Goal: Task Accomplishment & Management: Complete application form

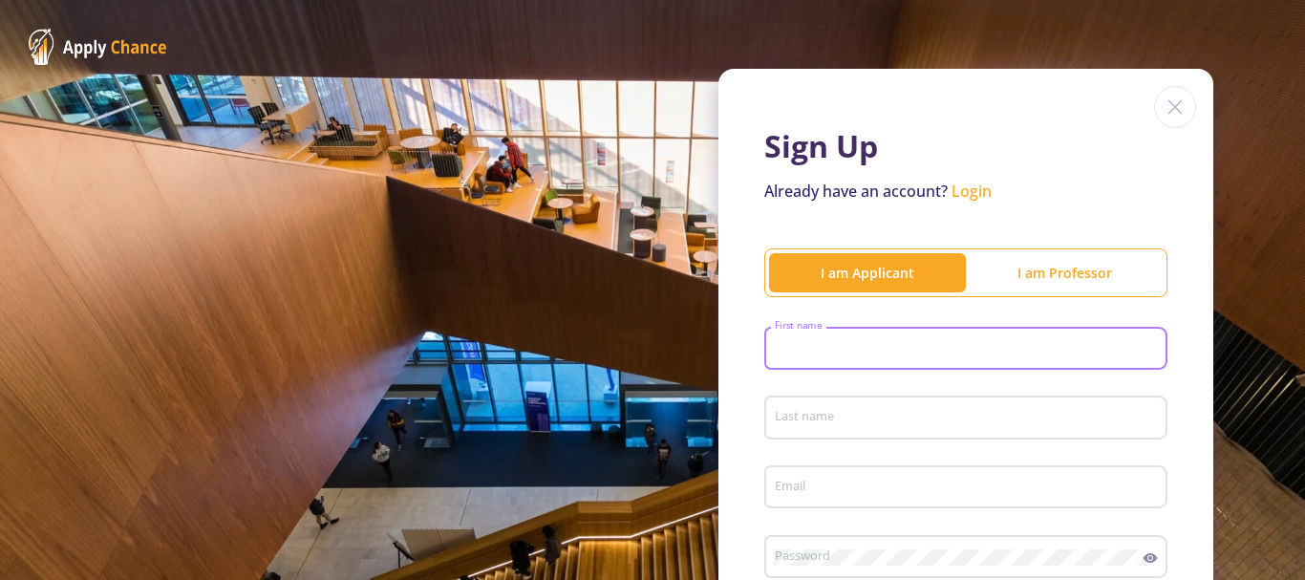
click at [851, 341] on input "First name" at bounding box center [969, 349] width 390 height 17
click at [847, 323] on div "First name" at bounding box center [966, 345] width 385 height 50
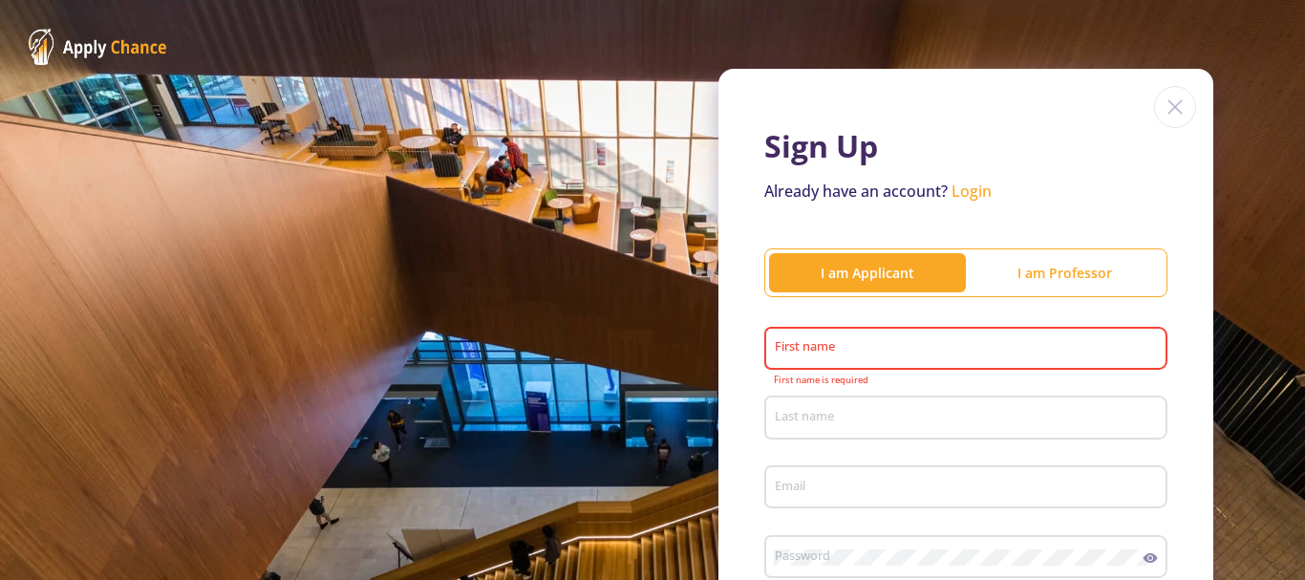
click at [954, 296] on div "I am Applicant I am Professor" at bounding box center [965, 272] width 403 height 48
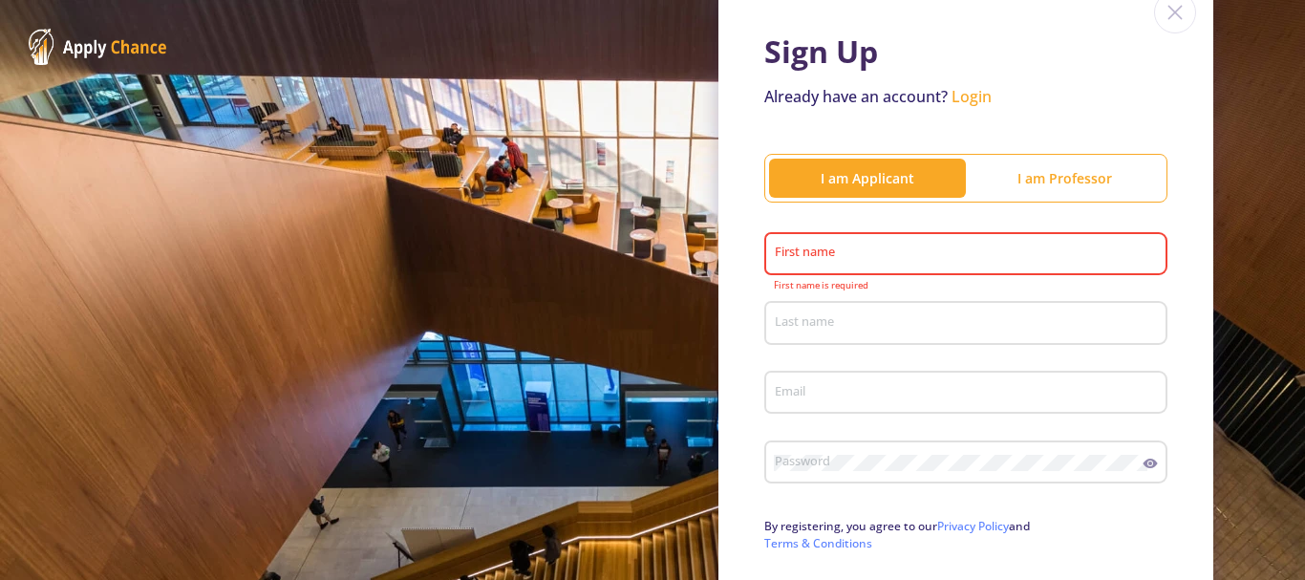
scroll to position [96, 0]
click at [860, 256] on input "First name" at bounding box center [969, 254] width 390 height 17
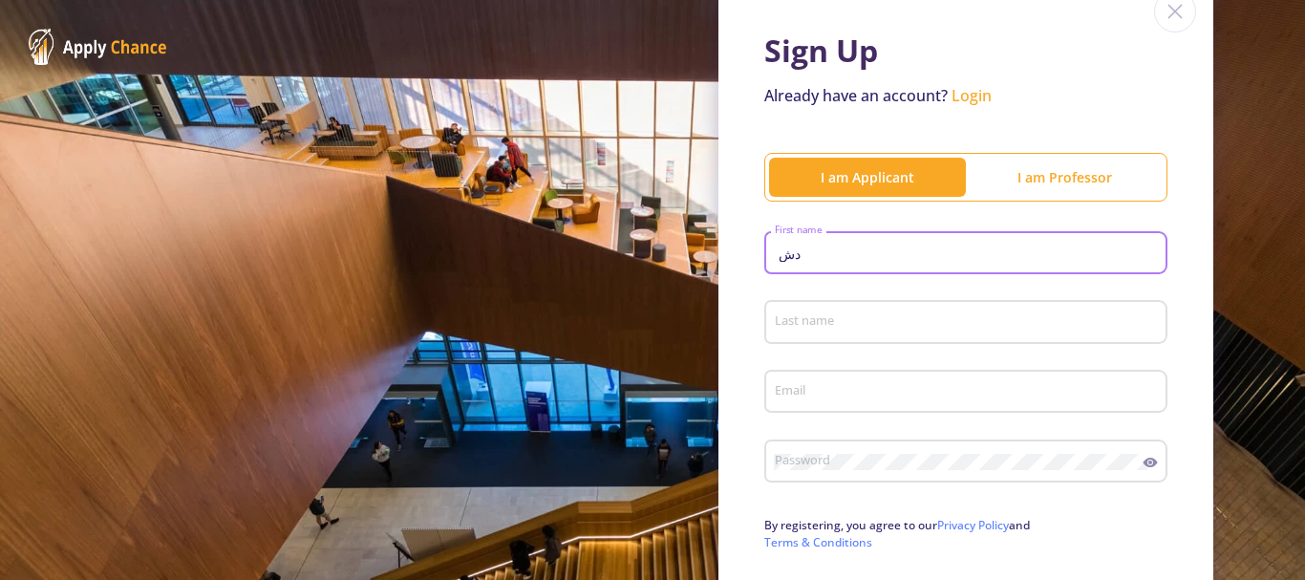
type input "د"
type input "[PERSON_NAME]"
click at [825, 319] on input "Last name" at bounding box center [969, 322] width 390 height 17
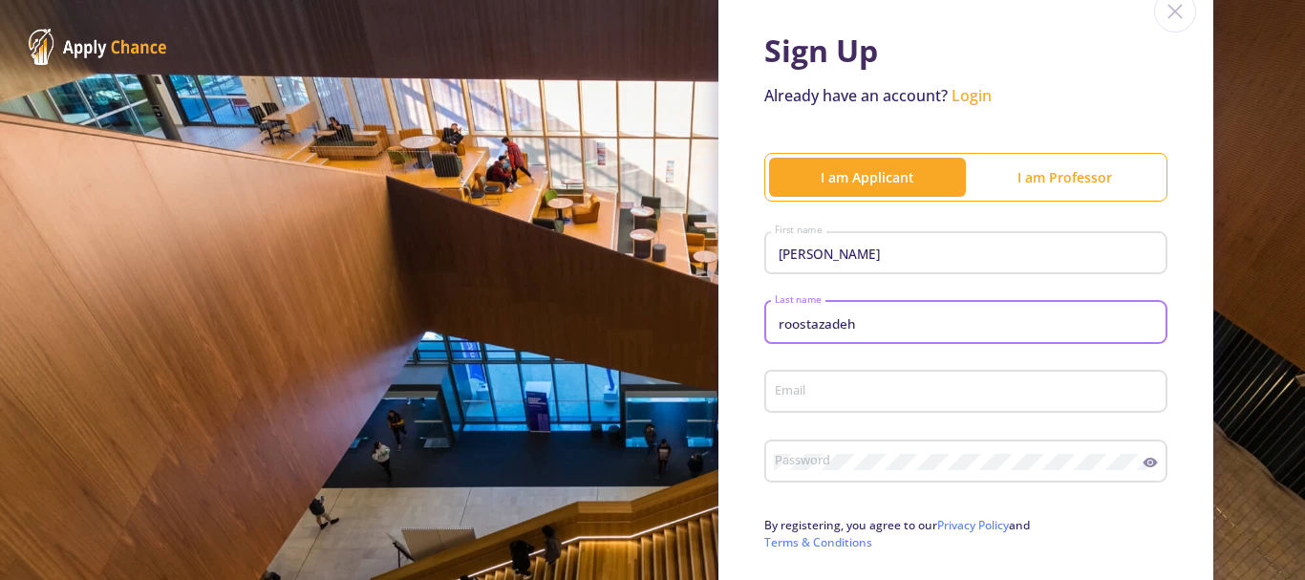
type input "roostazadeh"
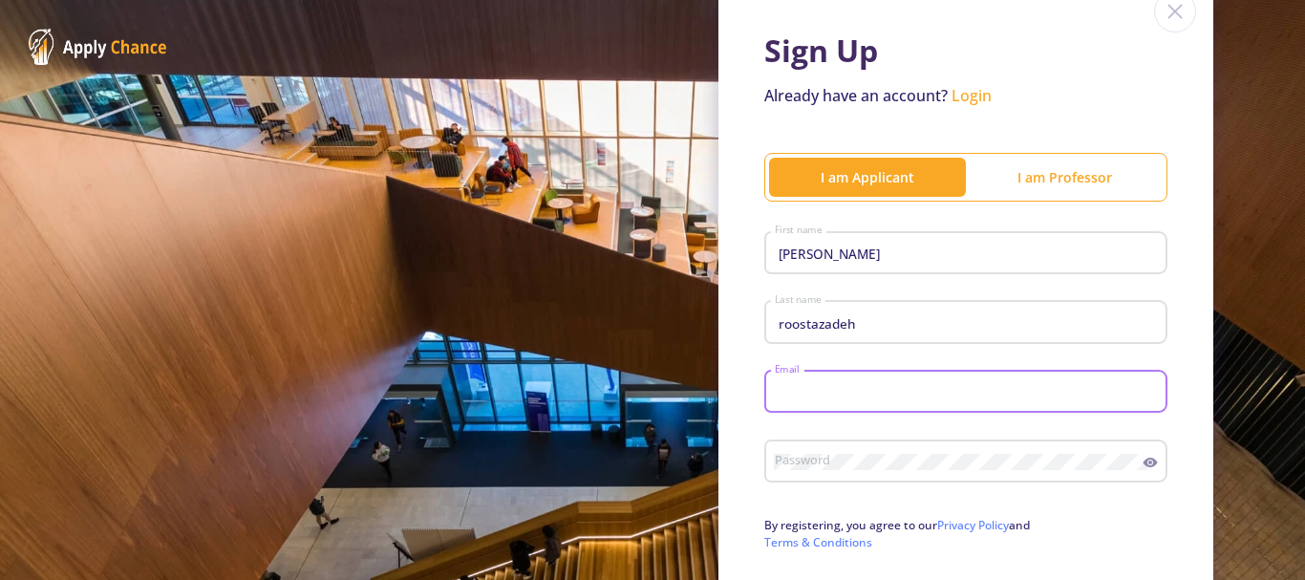
click at [844, 391] on input "Email" at bounding box center [969, 392] width 390 height 17
type input "[EMAIL_ADDRESS][DOMAIN_NAME]"
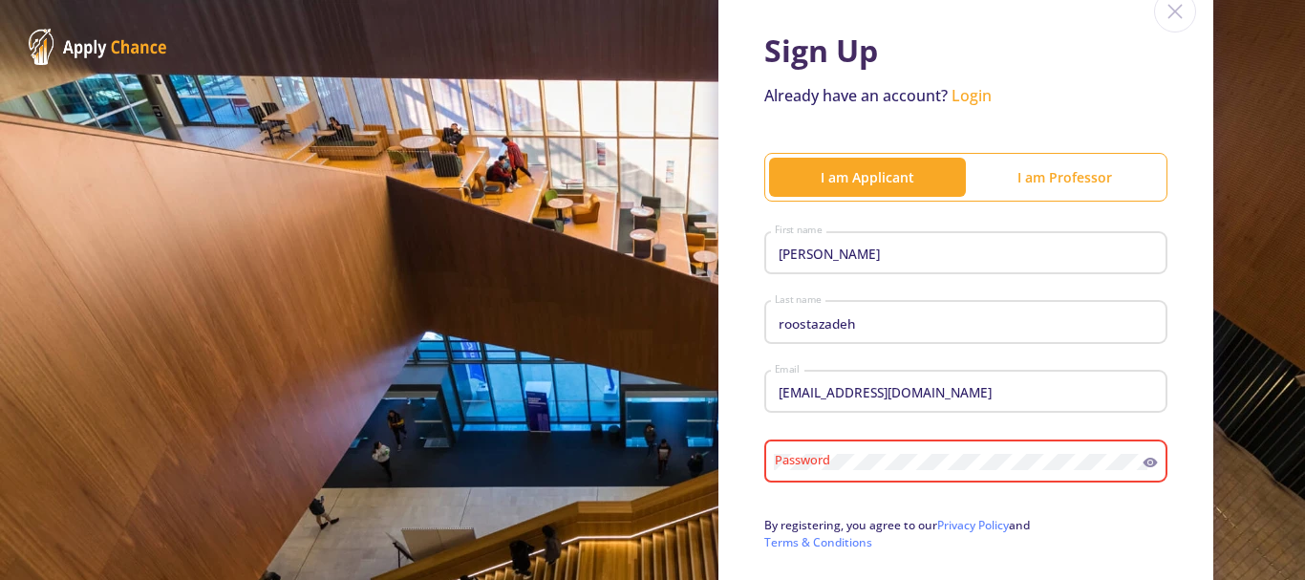
click at [1147, 455] on icon at bounding box center [1150, 462] width 15 height 15
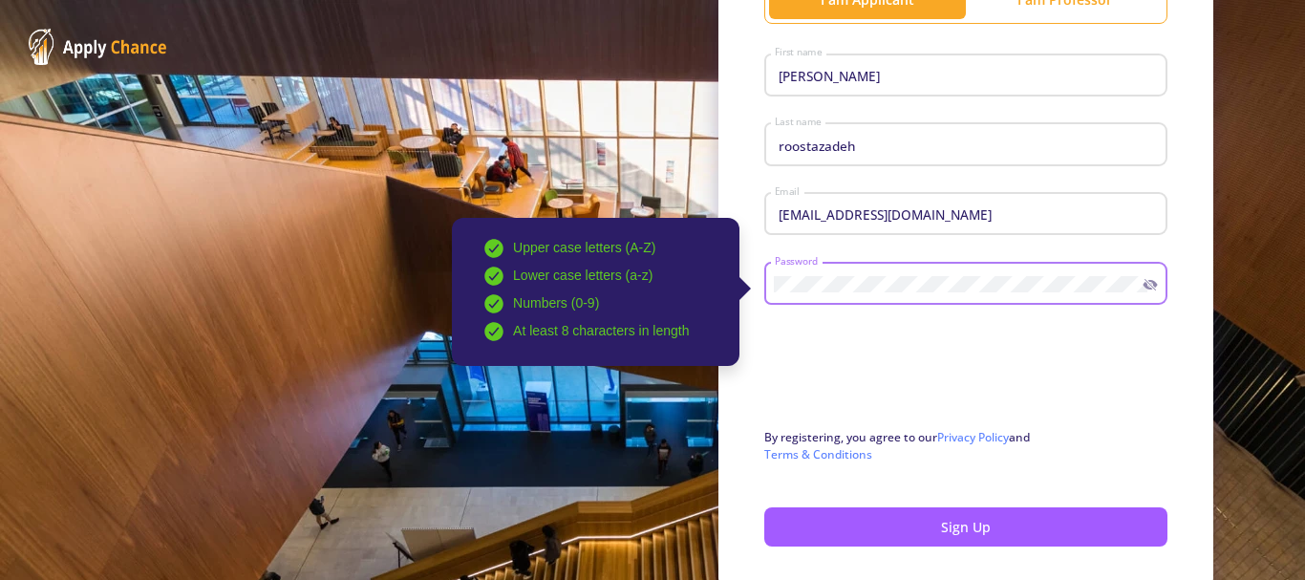
scroll to position [287, 0]
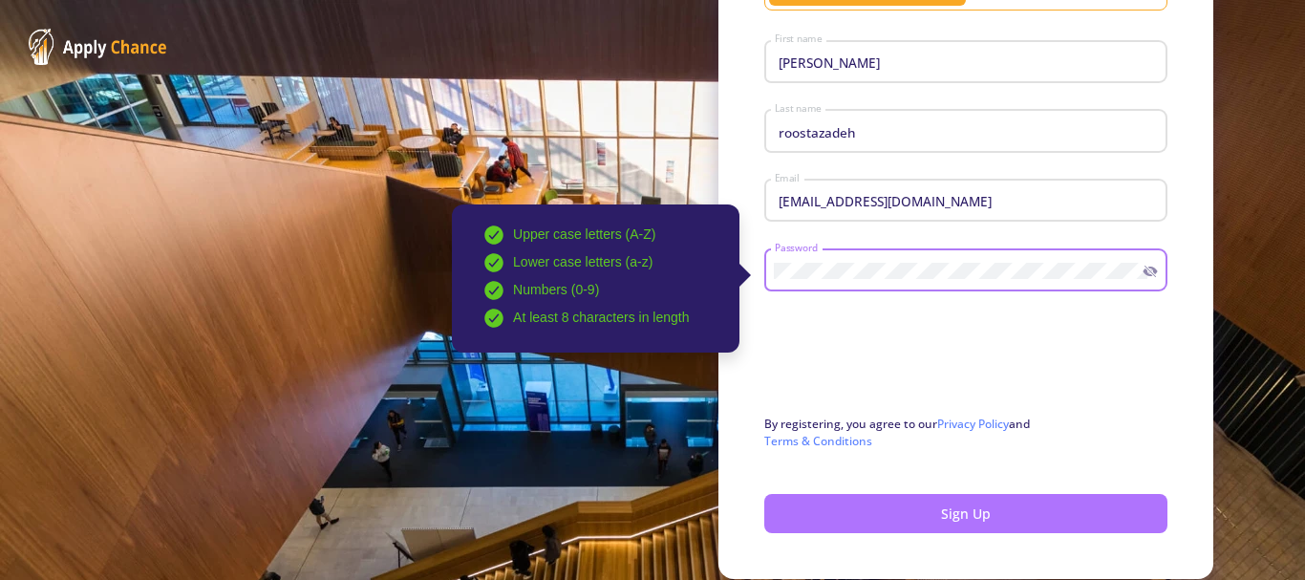
click at [895, 507] on button "Sign Up" at bounding box center [965, 513] width 403 height 39
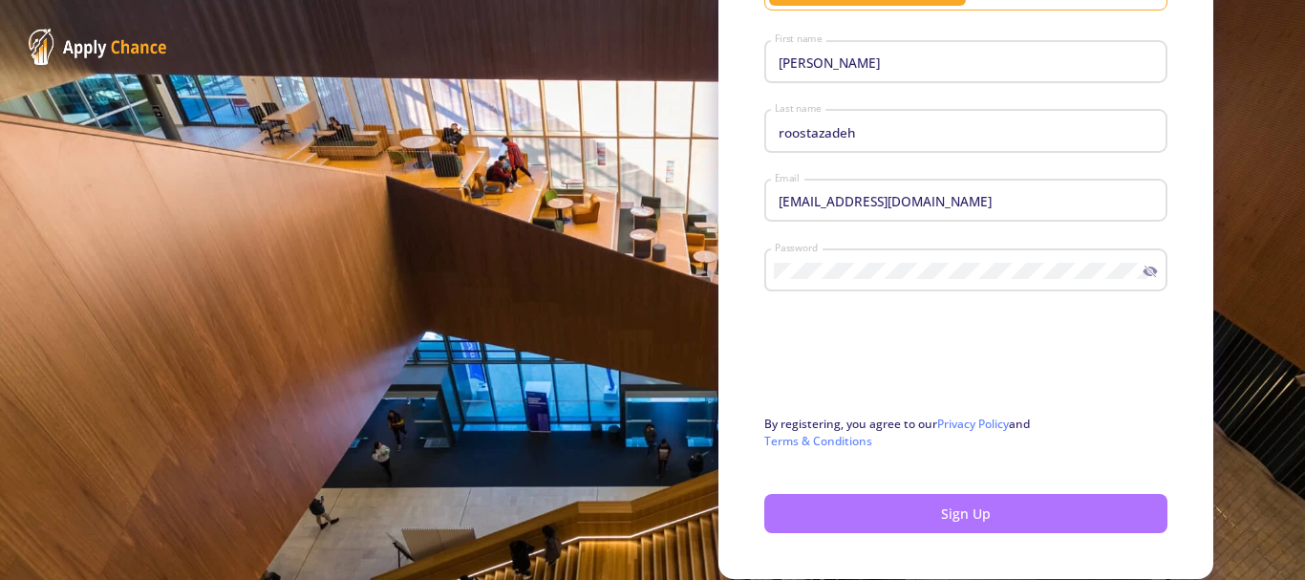
click at [902, 521] on button "Sign Up" at bounding box center [965, 513] width 403 height 39
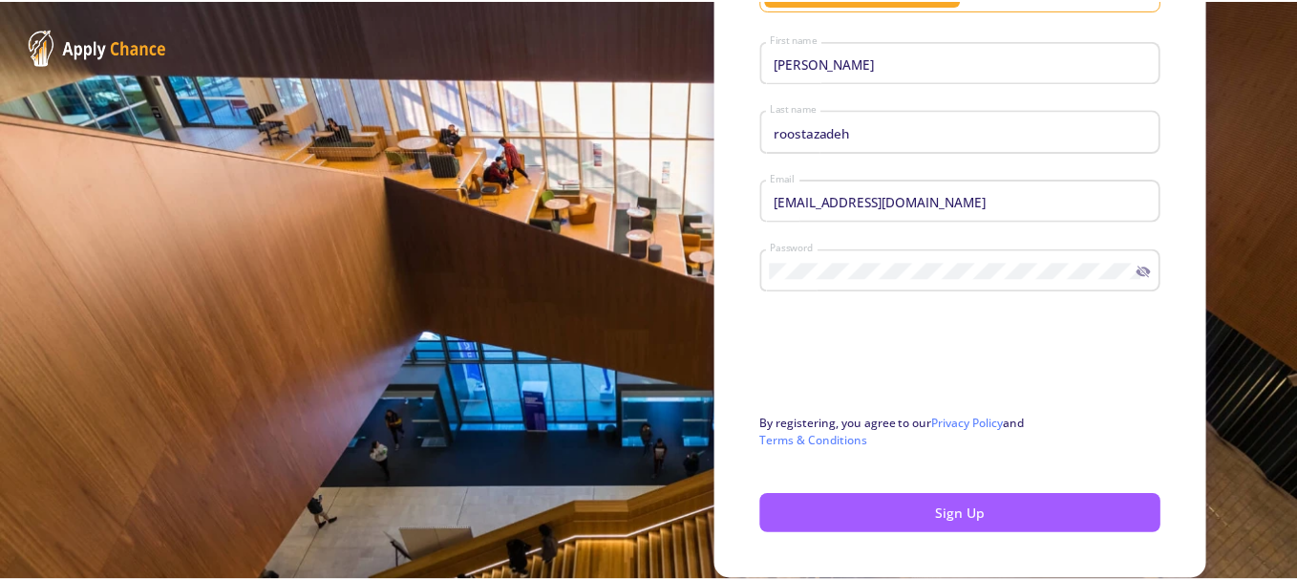
scroll to position [354, 0]
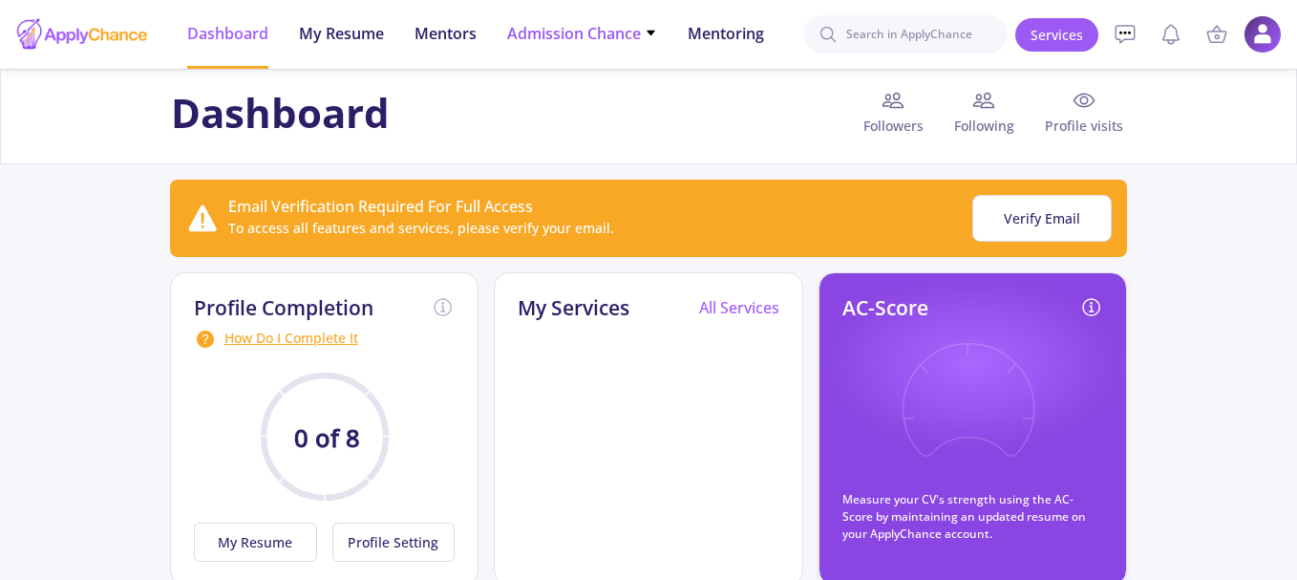
click at [580, 33] on span "Admission Chance" at bounding box center [582, 33] width 150 height 23
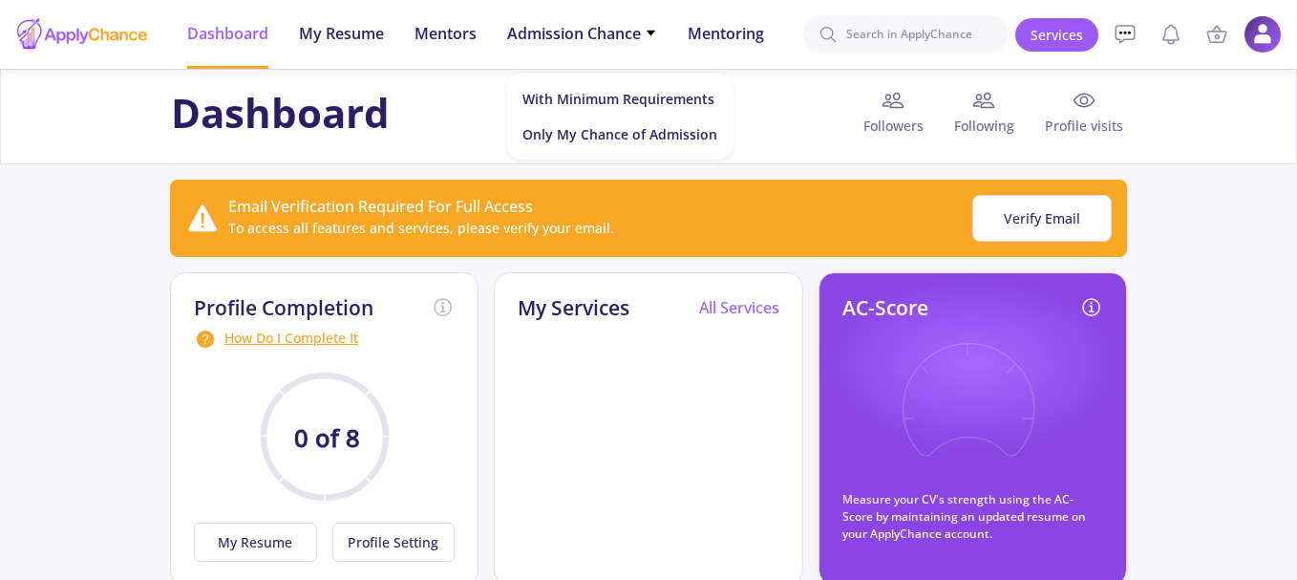
click at [460, 151] on div "Dashboard Followers Following Profile visits" at bounding box center [648, 117] width 1297 height 96
click at [1048, 224] on button "Verify Email" at bounding box center [1042, 218] width 139 height 47
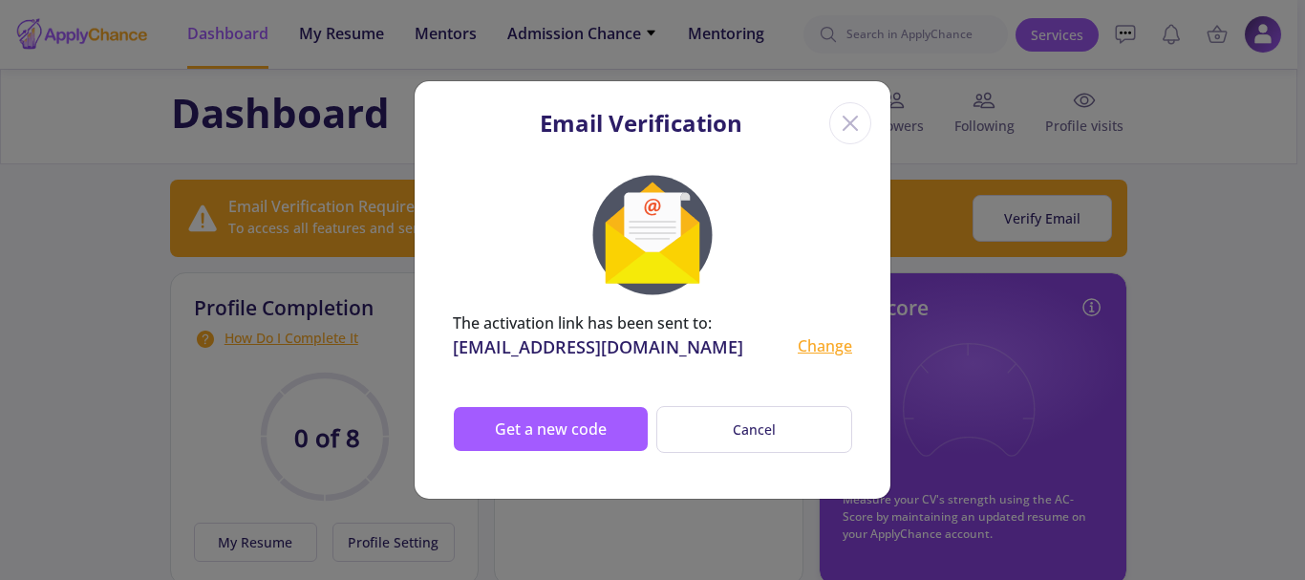
click at [860, 134] on icon "Close" at bounding box center [850, 123] width 31 height 31
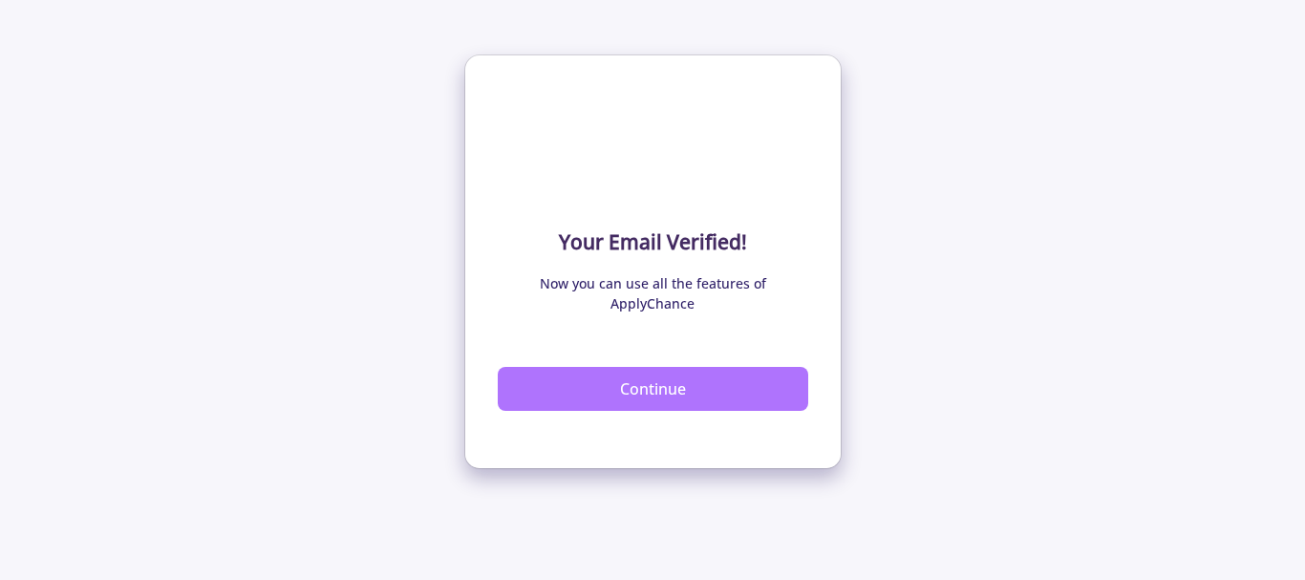
click at [644, 367] on button "Continue" at bounding box center [653, 389] width 310 height 44
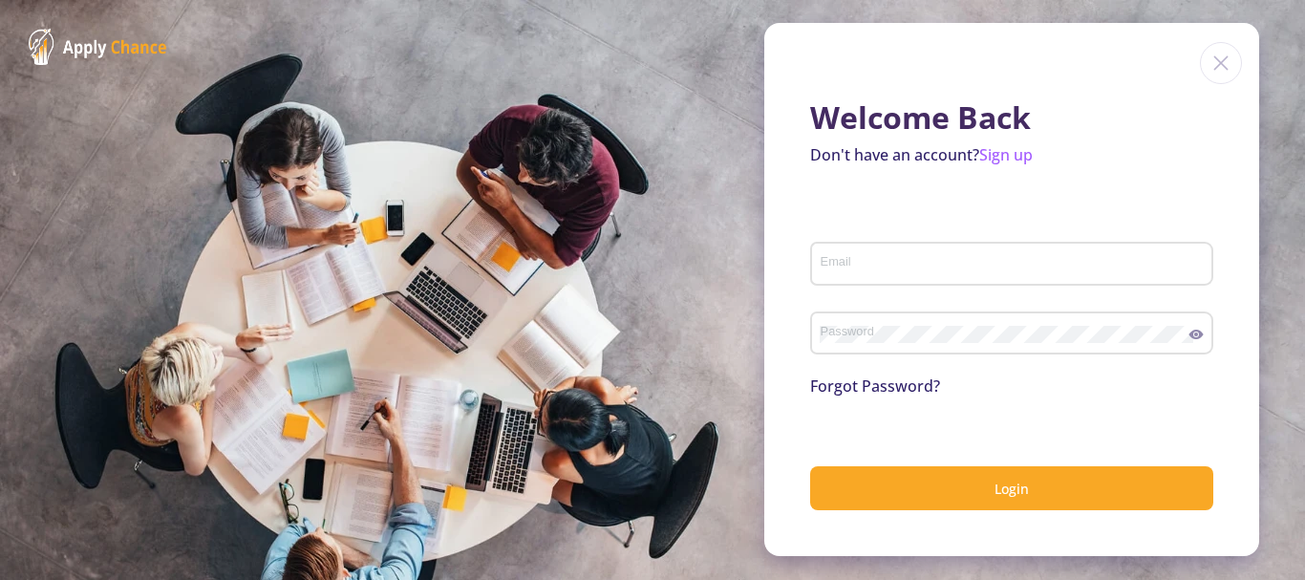
click at [905, 244] on div "Email" at bounding box center [1012, 260] width 385 height 50
type input "[EMAIL_ADDRESS][DOMAIN_NAME]"
click at [970, 321] on div "Password" at bounding box center [1005, 330] width 370 height 50
click at [1198, 344] on div "Password" at bounding box center [1011, 330] width 403 height 50
click at [1198, 339] on icon at bounding box center [1196, 335] width 14 height 10
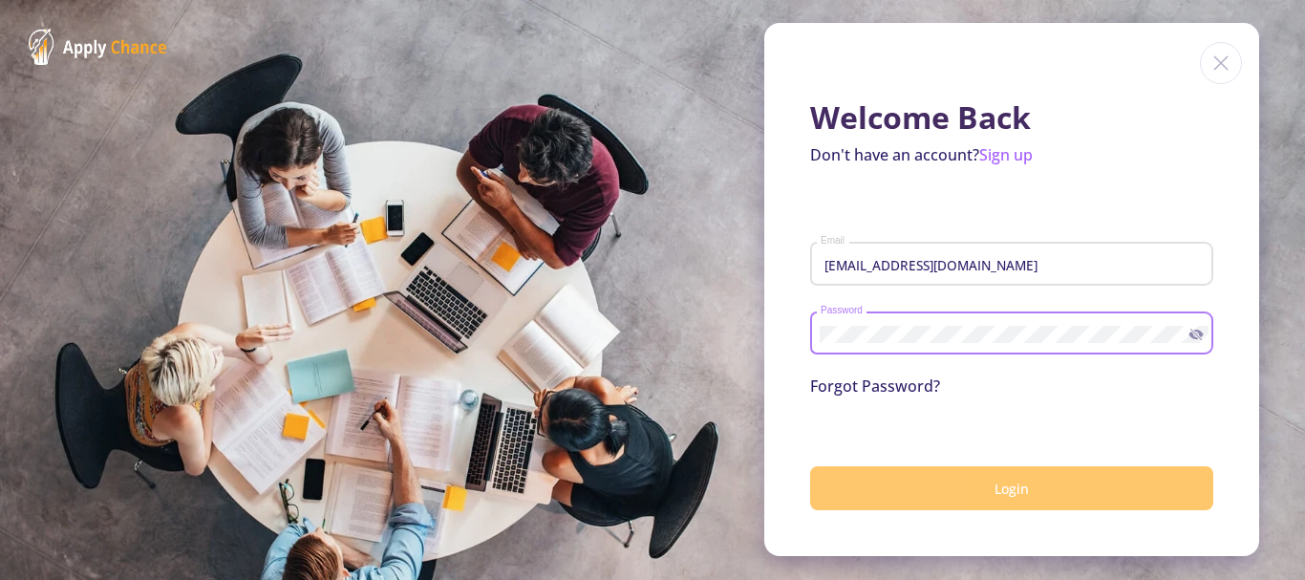
click at [1019, 474] on button "Login" at bounding box center [1011, 488] width 403 height 45
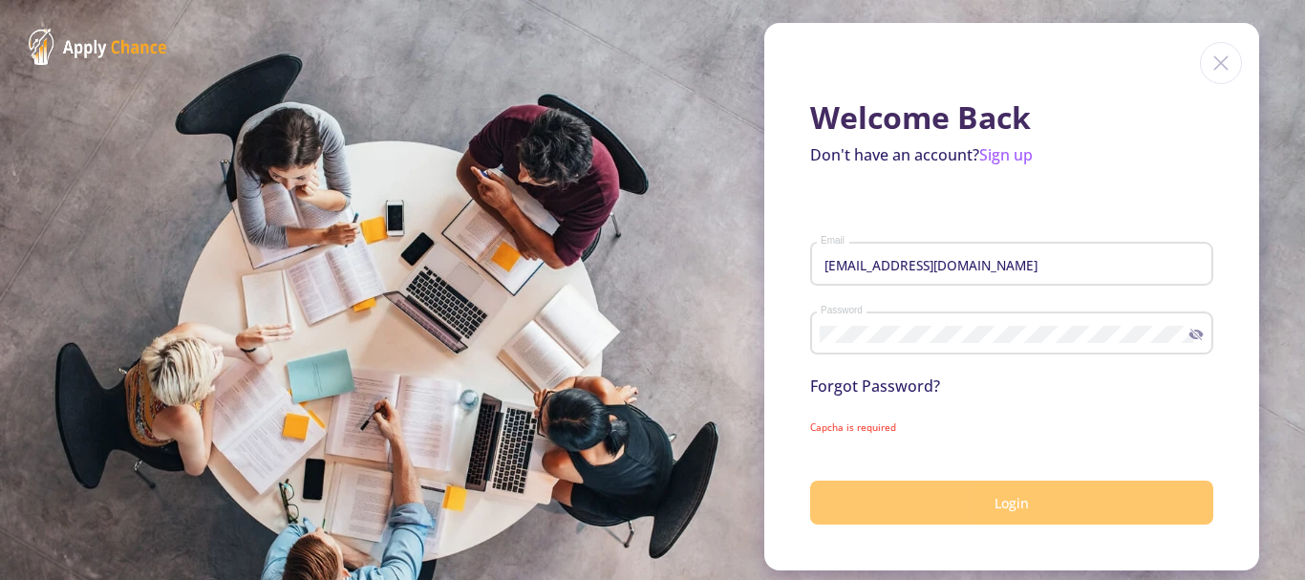
click at [1015, 505] on span "Login" at bounding box center [1011, 503] width 34 height 18
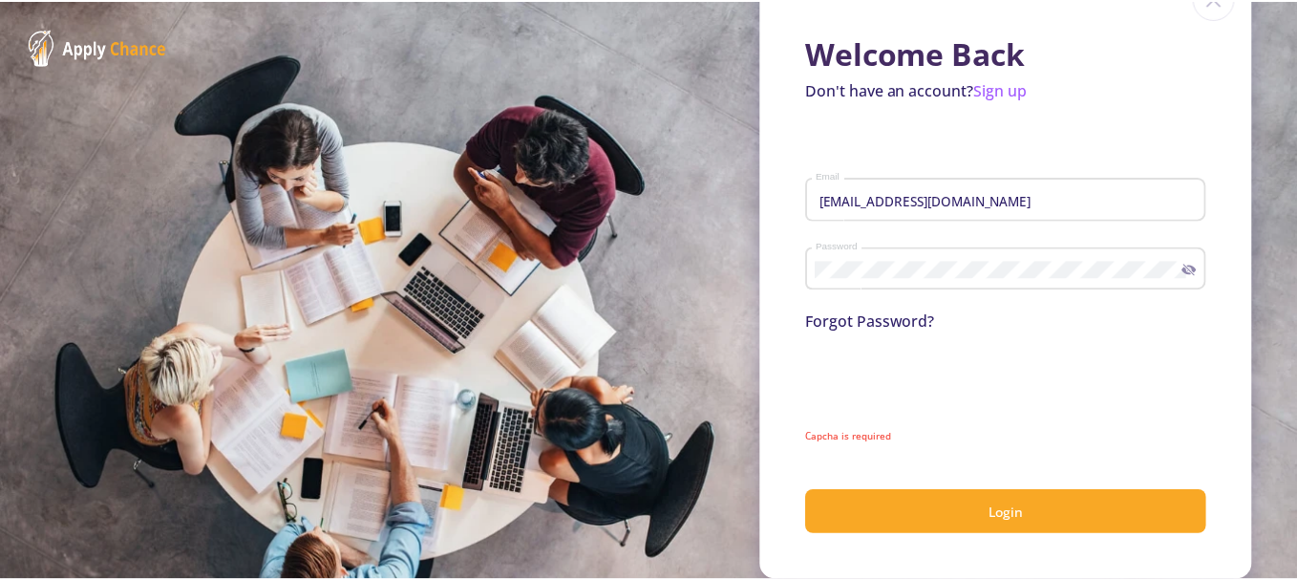
scroll to position [51, 0]
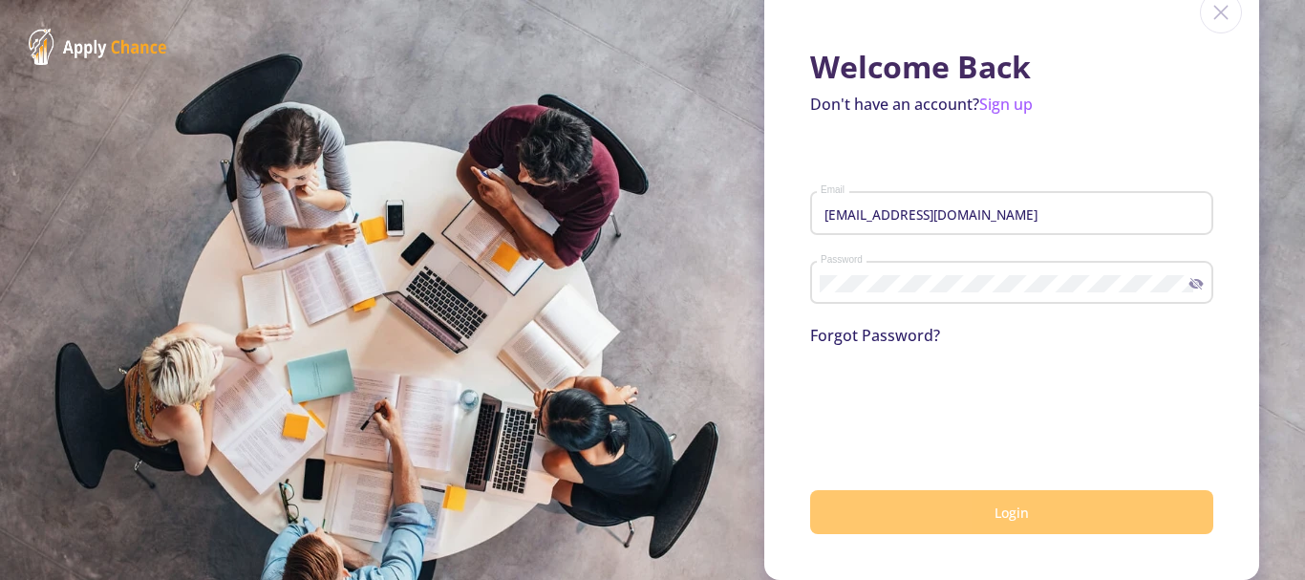
click at [953, 494] on button "Login" at bounding box center [1011, 512] width 403 height 45
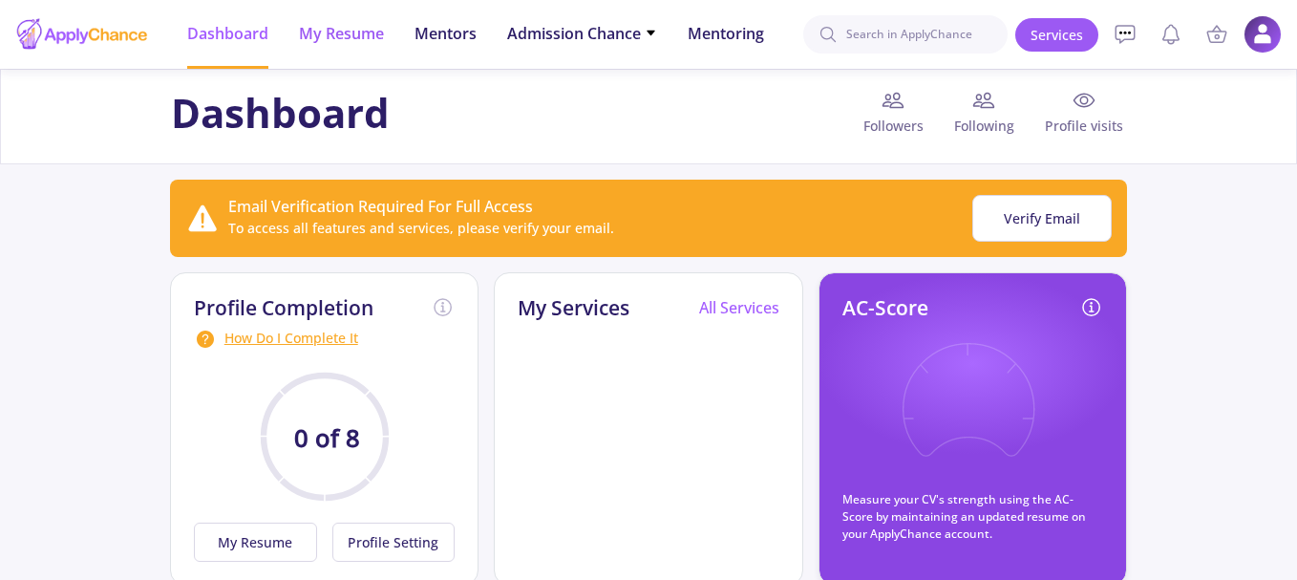
click at [315, 32] on span "My Resume" at bounding box center [341, 33] width 85 height 23
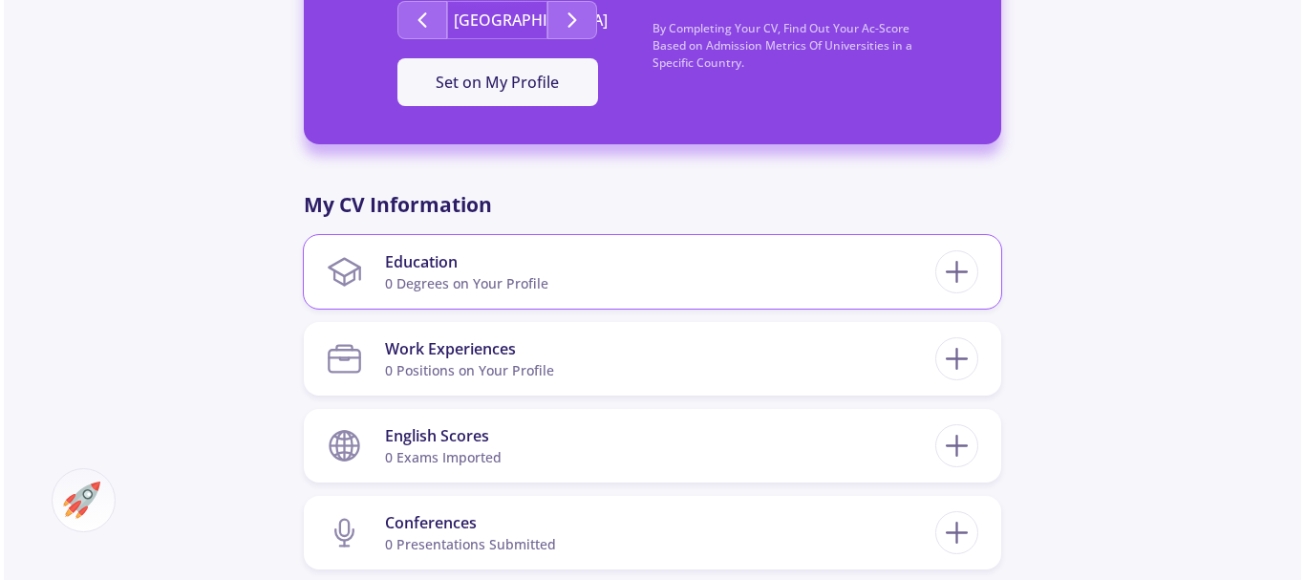
scroll to position [707, 0]
click at [946, 275] on icon at bounding box center [952, 271] width 35 height 35
checkbox input "false"
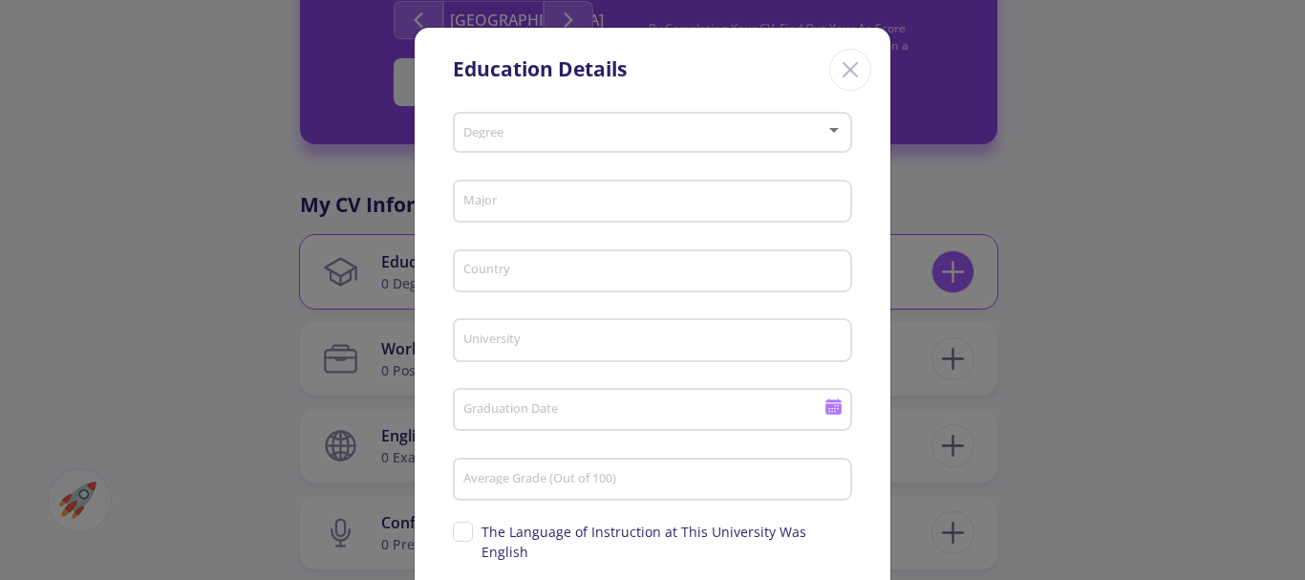
scroll to position [709, 0]
click at [599, 141] on div "Degree" at bounding box center [652, 129] width 381 height 48
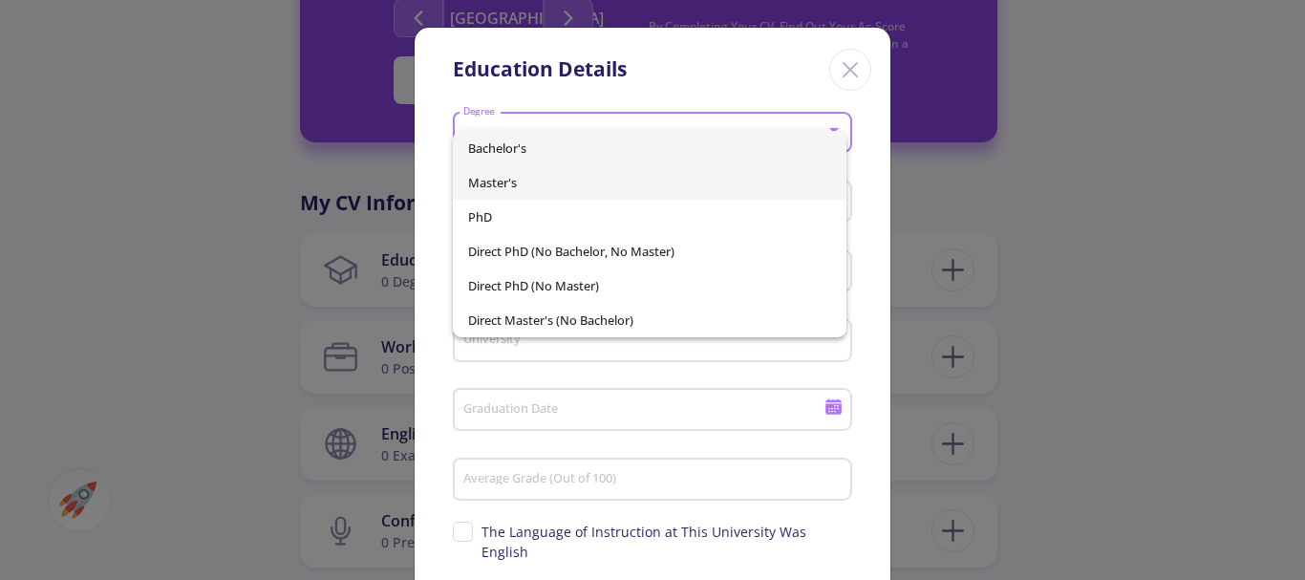
click at [569, 198] on span "Master's" at bounding box center [650, 182] width 364 height 34
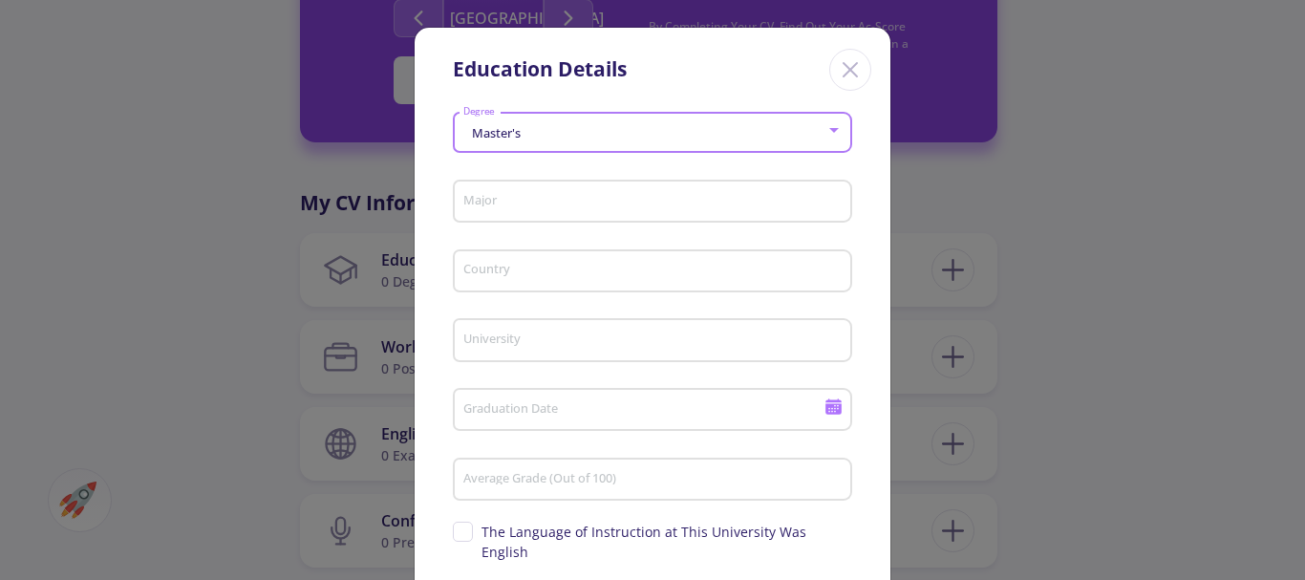
click at [537, 213] on div "Major" at bounding box center [652, 198] width 381 height 50
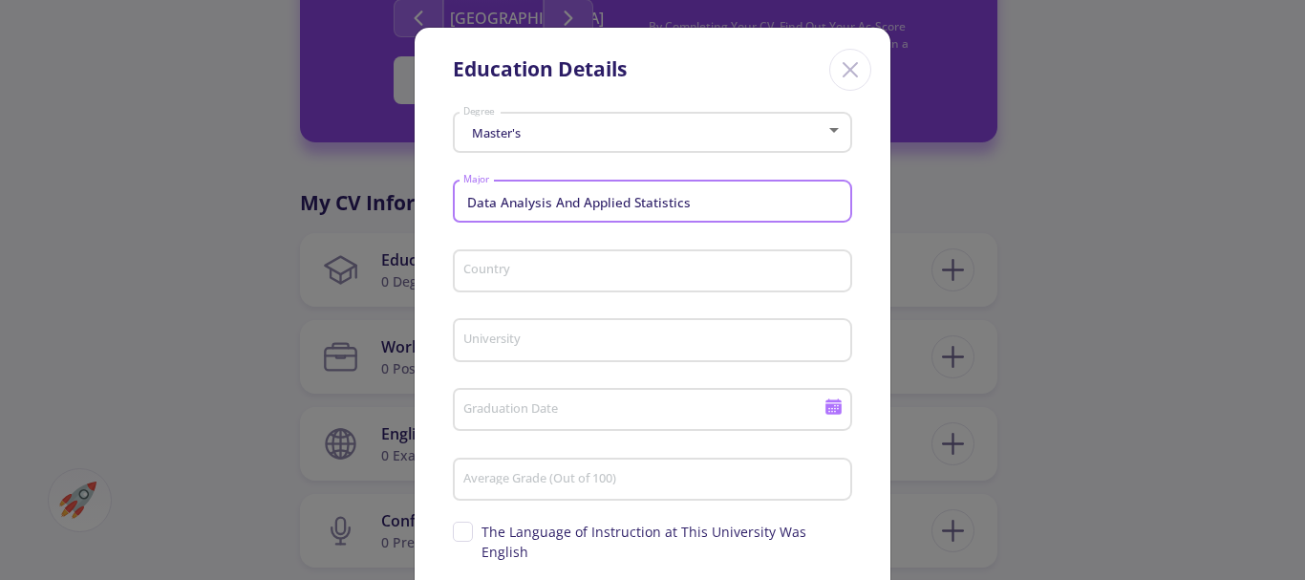
type input "Data Analysis And Applied Statistics"
click at [612, 278] on input "Country" at bounding box center [655, 272] width 386 height 17
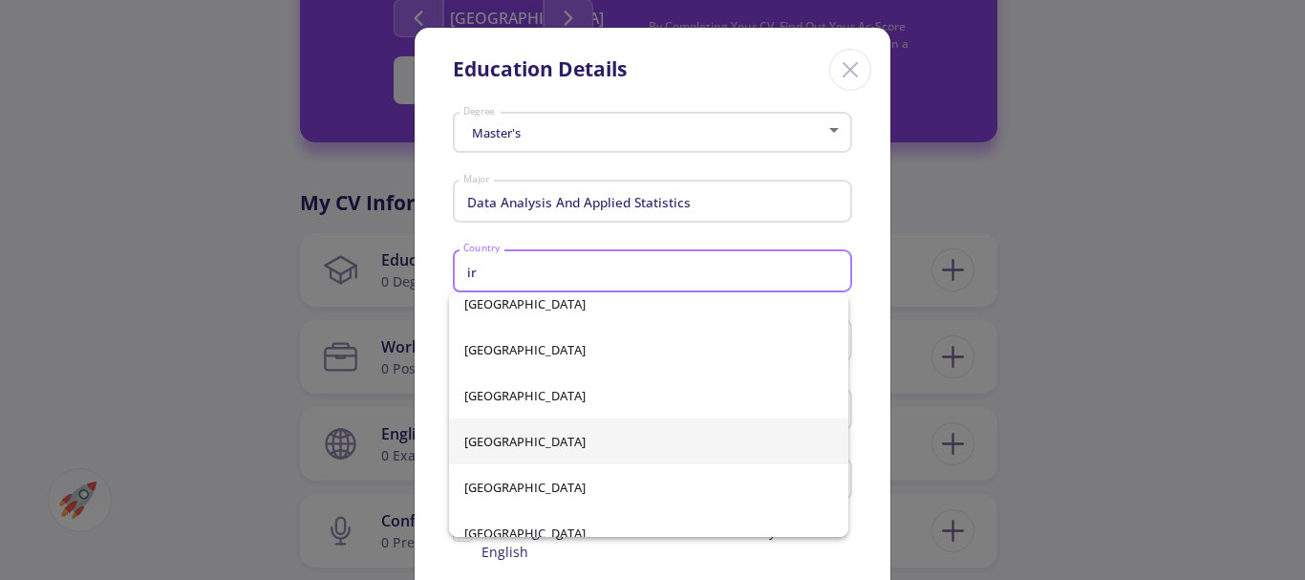
scroll to position [31, 0]
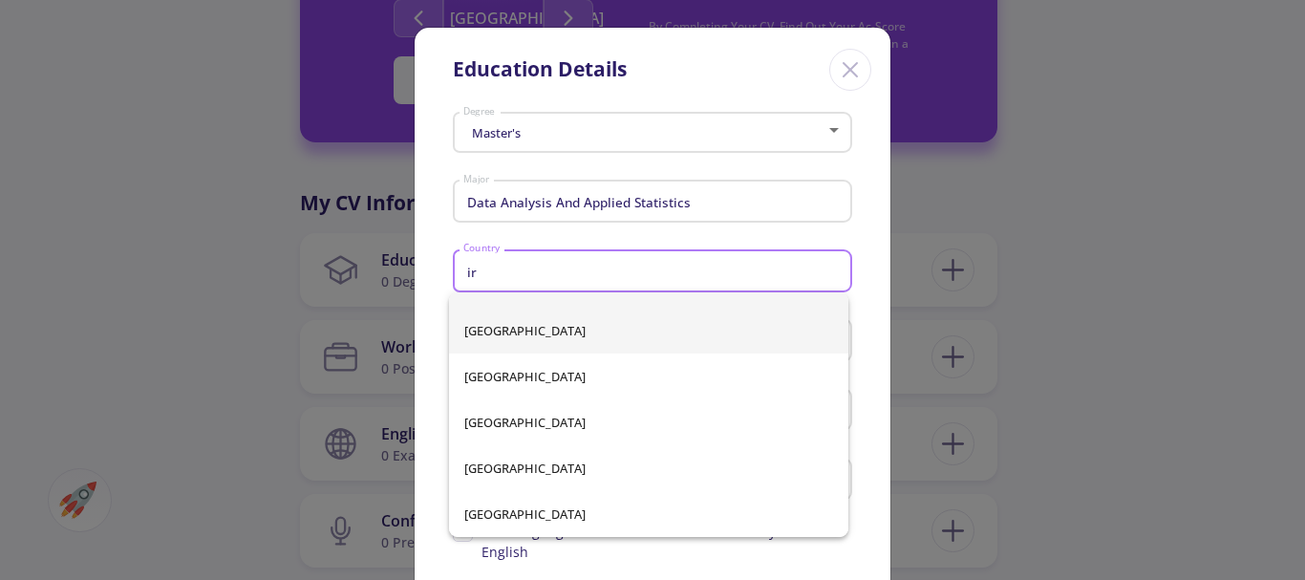
click at [550, 337] on span "Iran" at bounding box center [648, 331] width 369 height 46
type input "Iran"
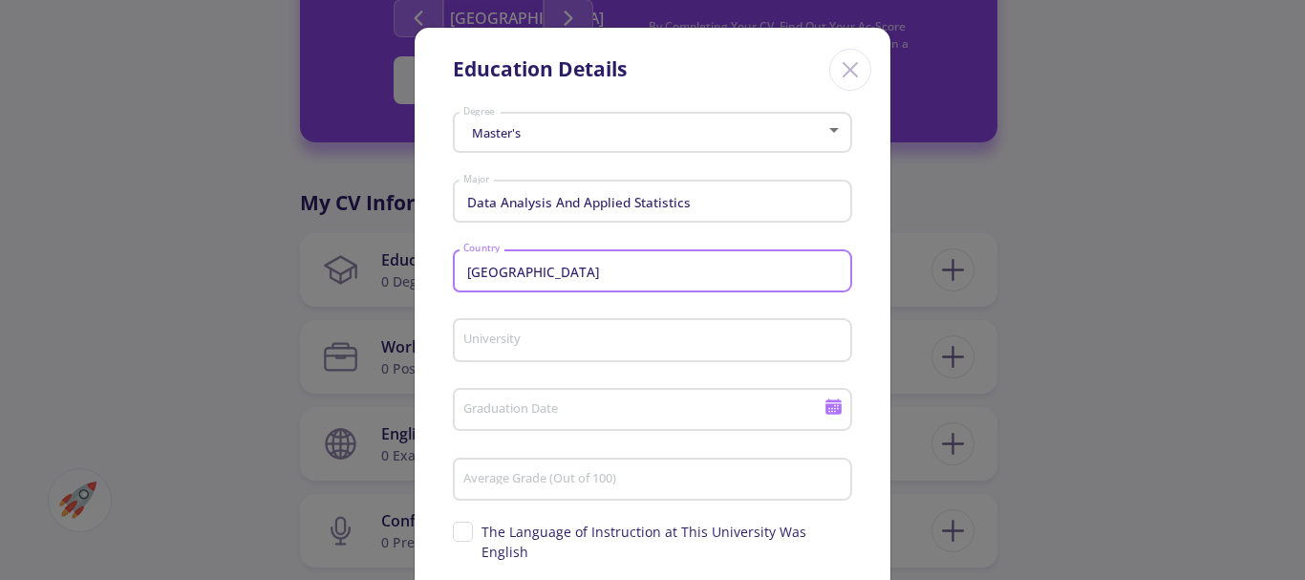
click at [543, 351] on div "University" at bounding box center [652, 336] width 381 height 50
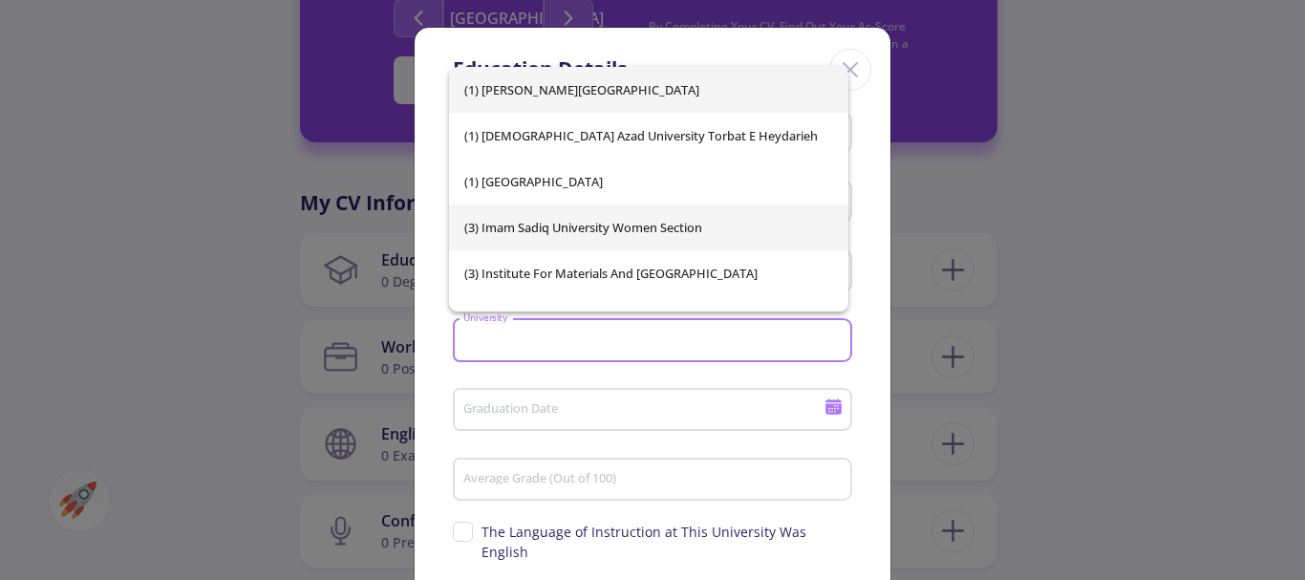
click at [839, 244] on mat-option "(3) Imam Sadiq University Women Section" at bounding box center [648, 227] width 399 height 46
type input "(3) Imam Sadiq University Women Section"
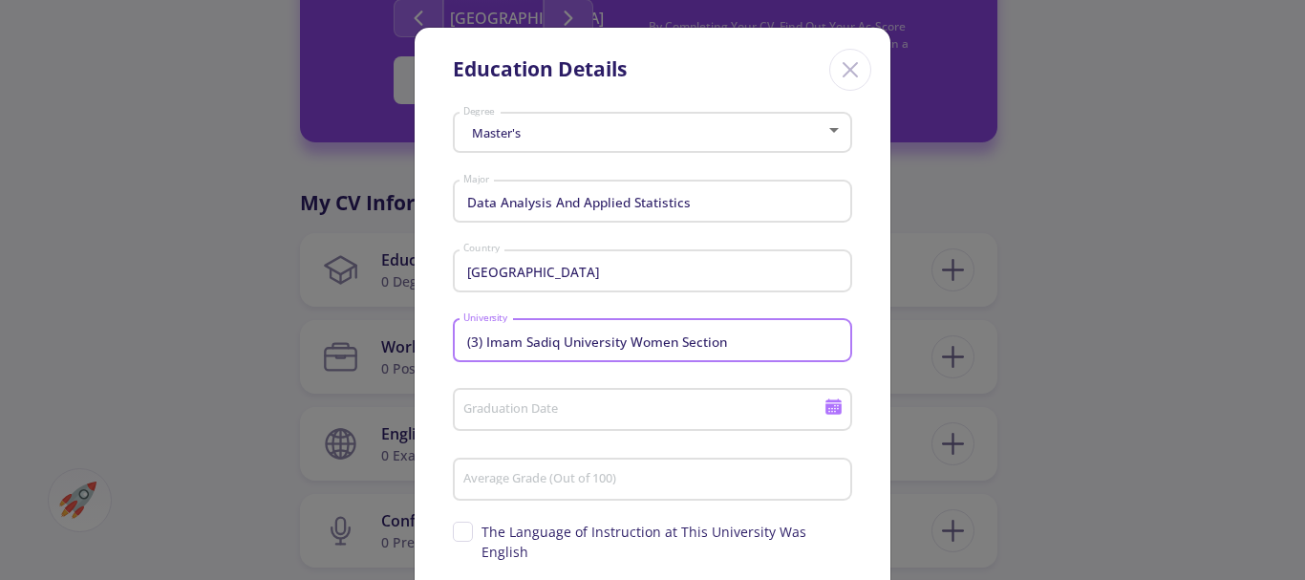
click at [616, 346] on input "(3) Imam Sadiq University Women Section" at bounding box center [655, 340] width 386 height 17
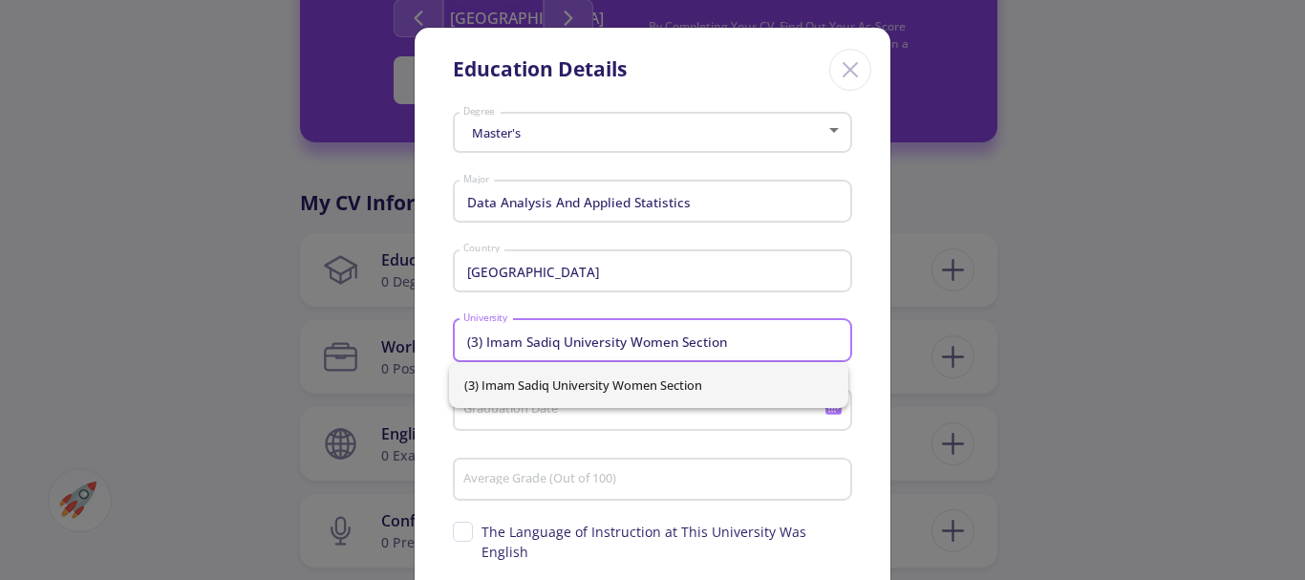
drag, startPoint x: 747, startPoint y: 340, endPoint x: 456, endPoint y: 340, distance: 291.4
click at [456, 340] on div "(3) Imam Sadiq University Women Section University" at bounding box center [652, 336] width 399 height 50
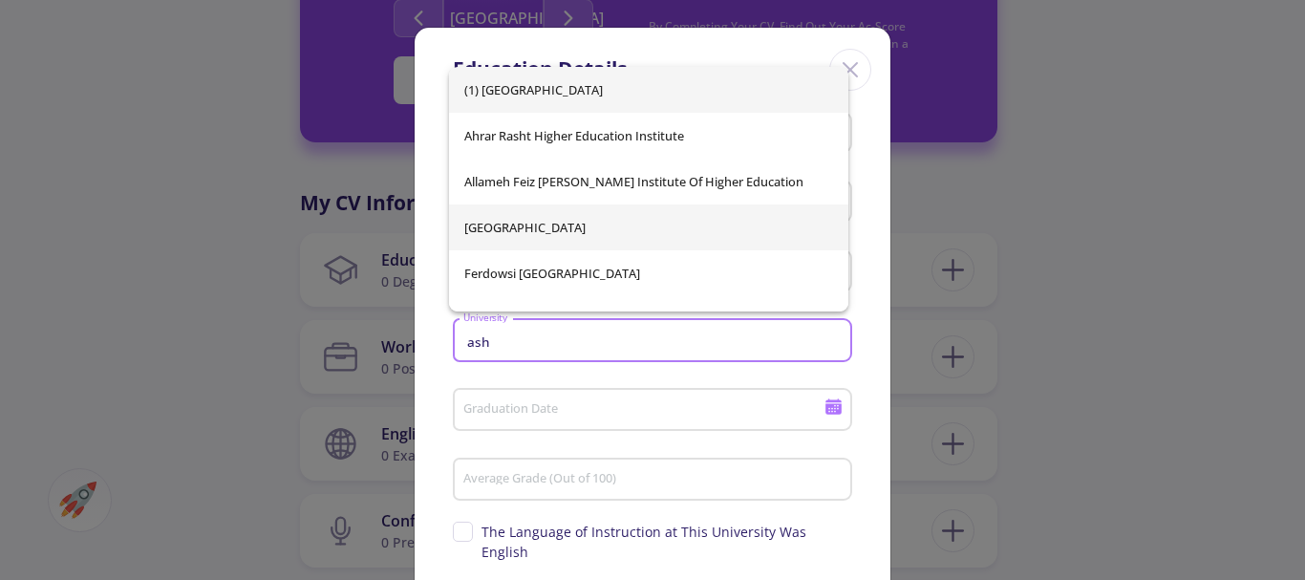
click at [545, 236] on span "Ashrafi University" at bounding box center [648, 227] width 369 height 46
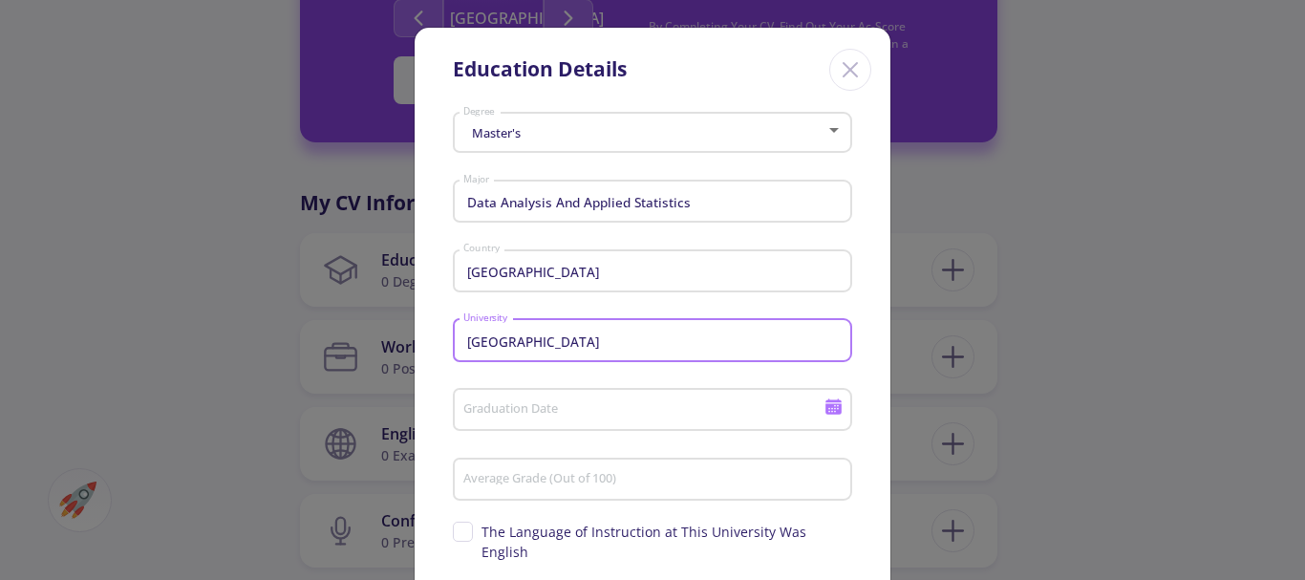
click at [583, 344] on input "Ashrafi University" at bounding box center [655, 340] width 386 height 17
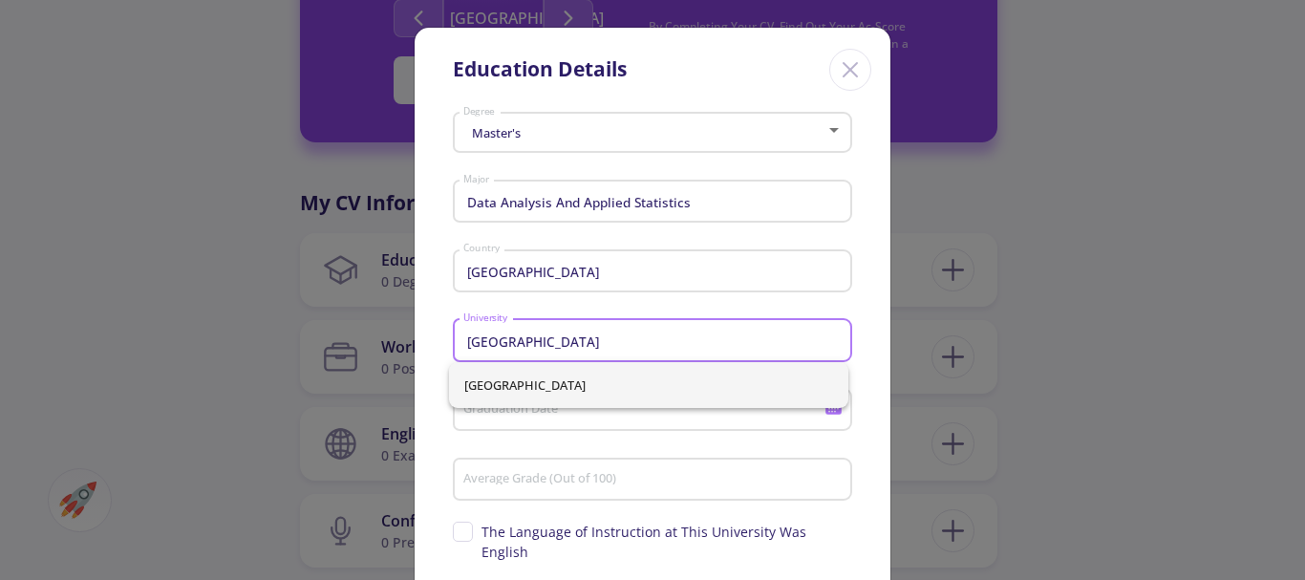
click at [509, 342] on input "Ashrafi University" at bounding box center [655, 340] width 386 height 17
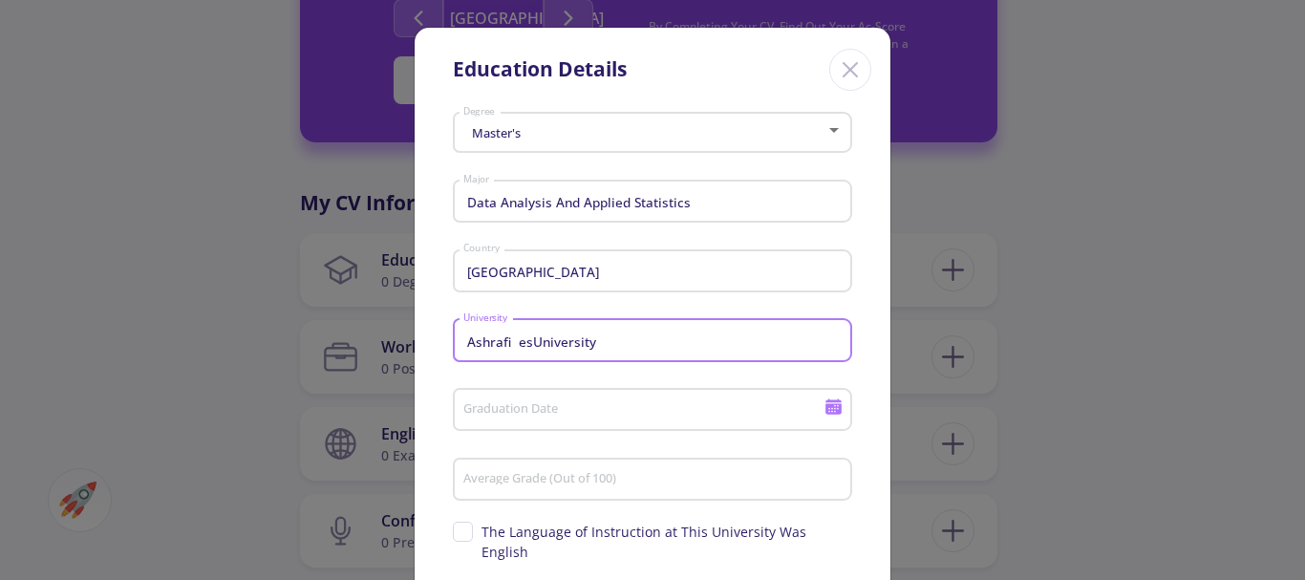
drag, startPoint x: 632, startPoint y: 348, endPoint x: 453, endPoint y: 347, distance: 179.6
click at [453, 347] on div "Ashrafi esUniversity University" at bounding box center [652, 336] width 399 height 50
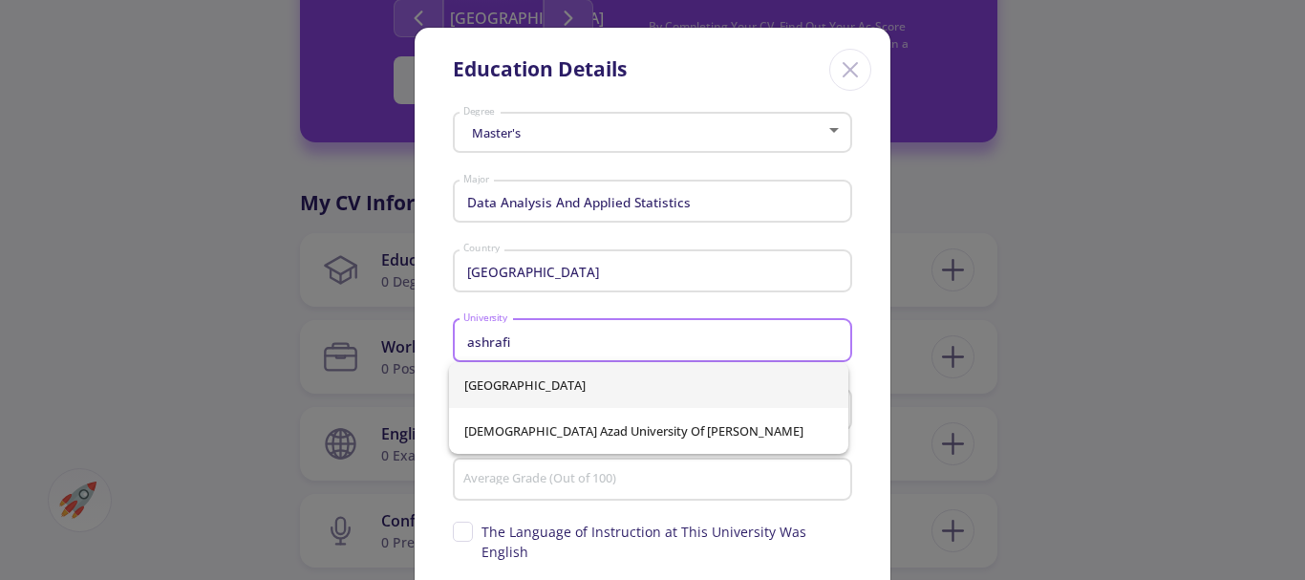
click at [544, 386] on span "Ashrafi University" at bounding box center [648, 385] width 369 height 46
type input "Ashrafi University"
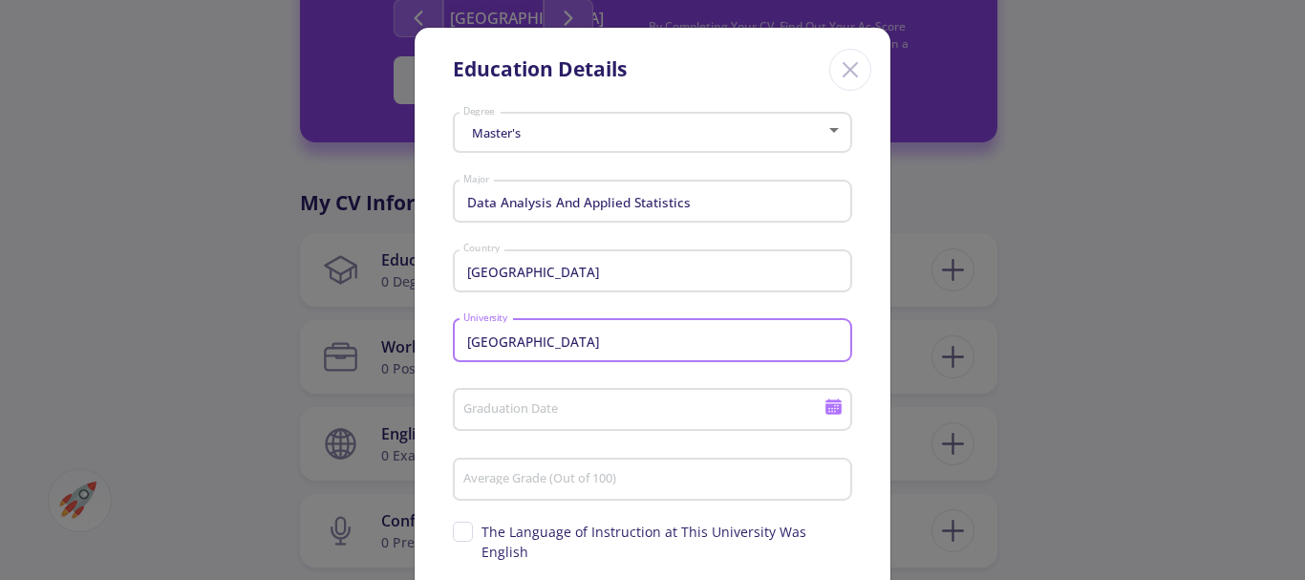
click at [578, 415] on input "Graduation Date" at bounding box center [646, 410] width 368 height 17
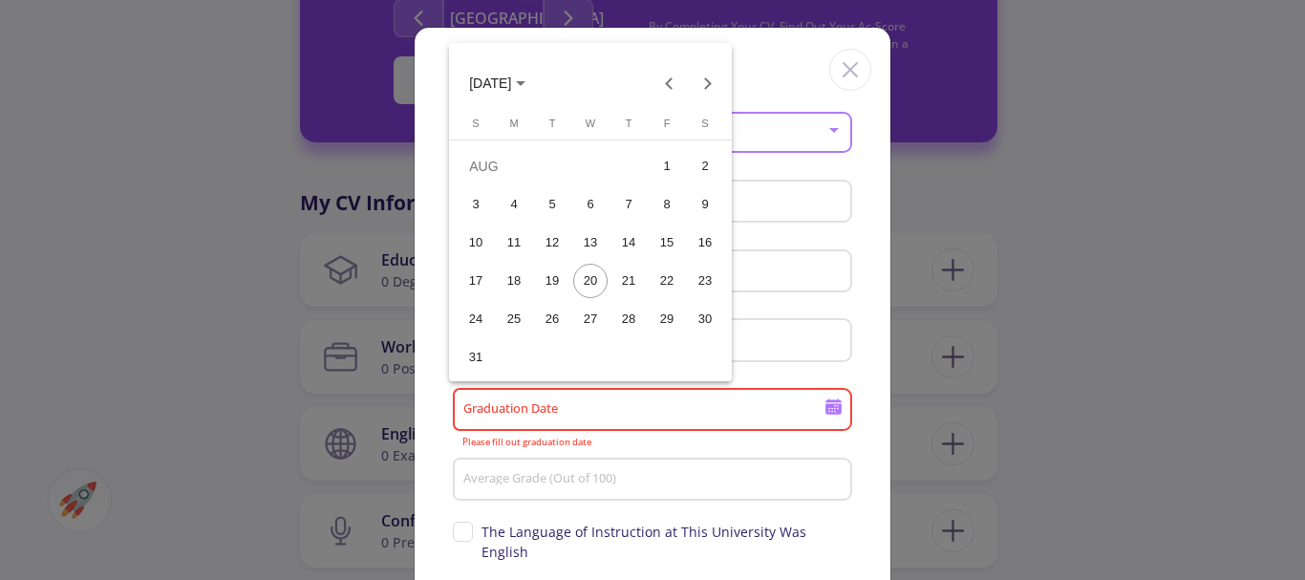
click at [568, 416] on div at bounding box center [652, 290] width 1305 height 580
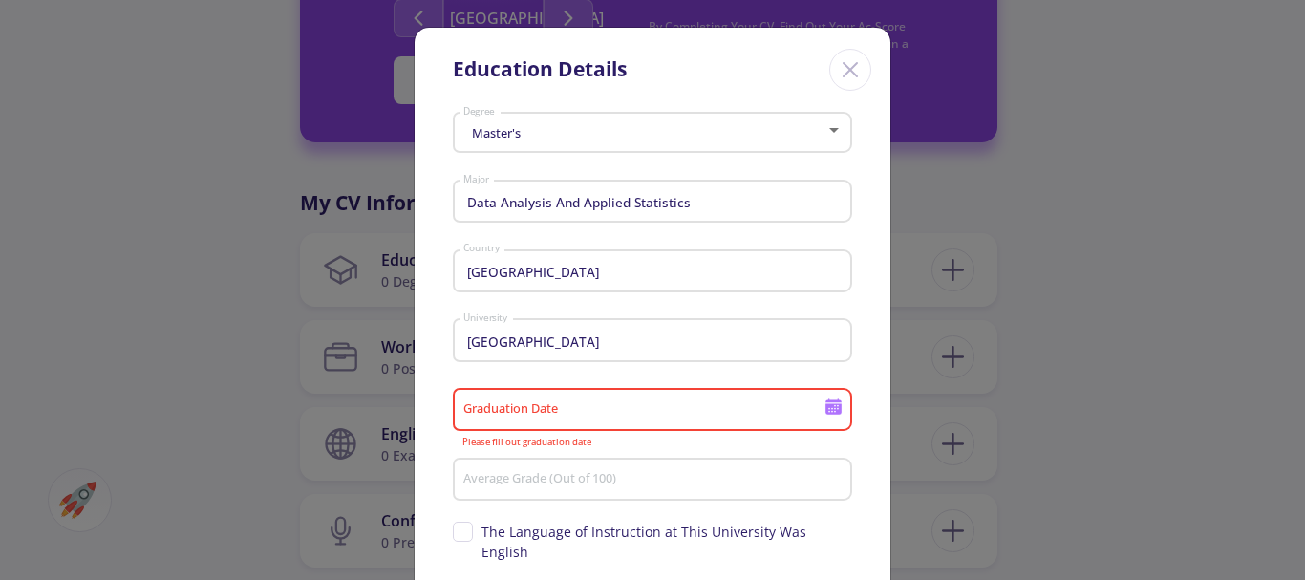
click at [585, 400] on div "Graduation Date" at bounding box center [643, 406] width 363 height 50
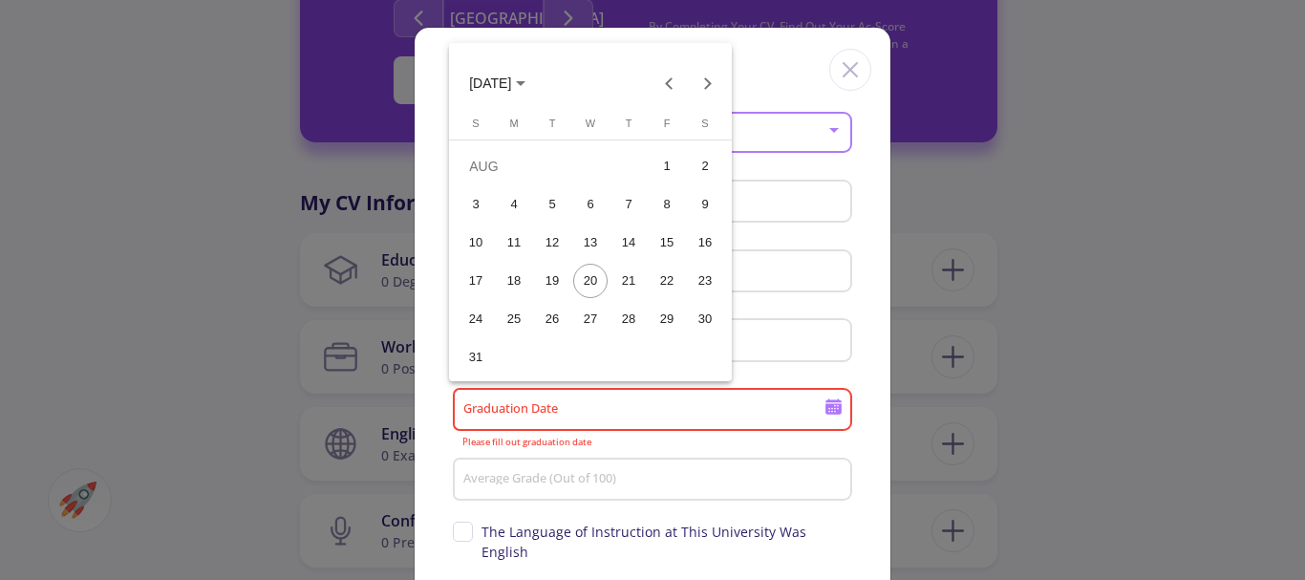
click at [596, 279] on div "20" at bounding box center [590, 281] width 34 height 34
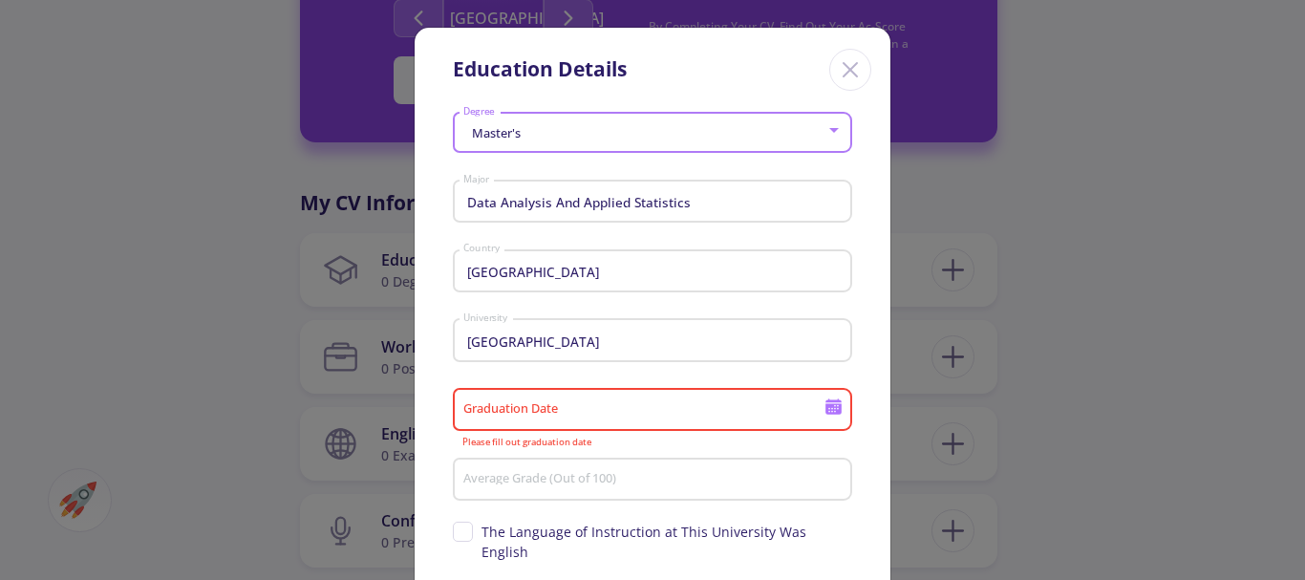
type input "8/20/2025"
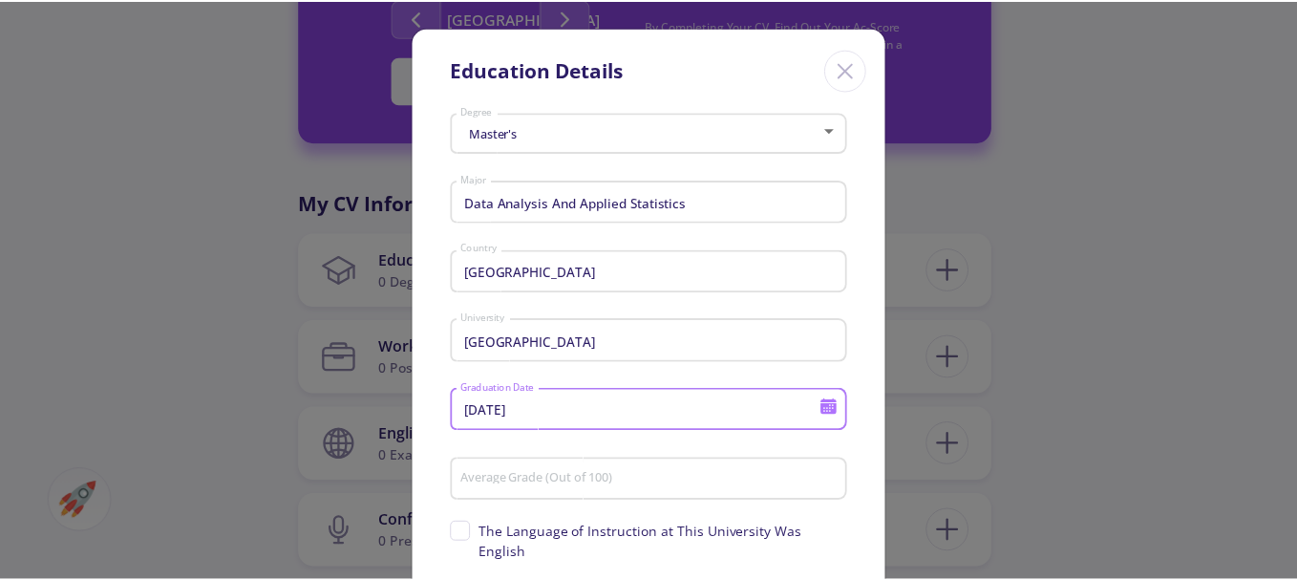
scroll to position [96, 0]
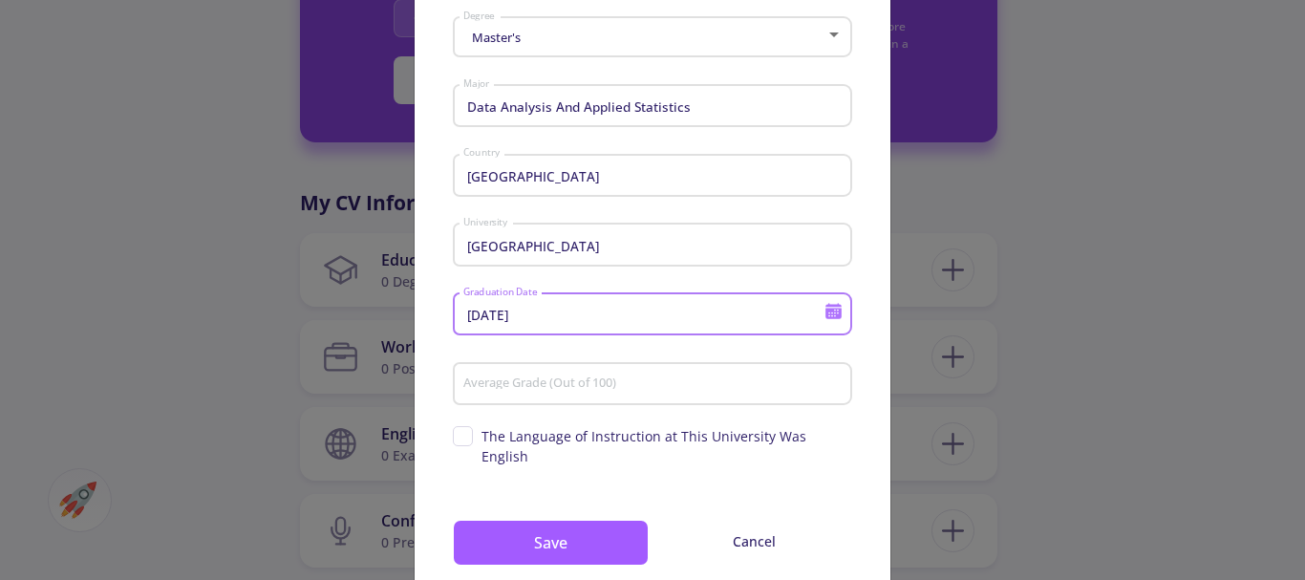
click at [600, 381] on input "Average Grade (Out of 100)" at bounding box center [655, 384] width 386 height 17
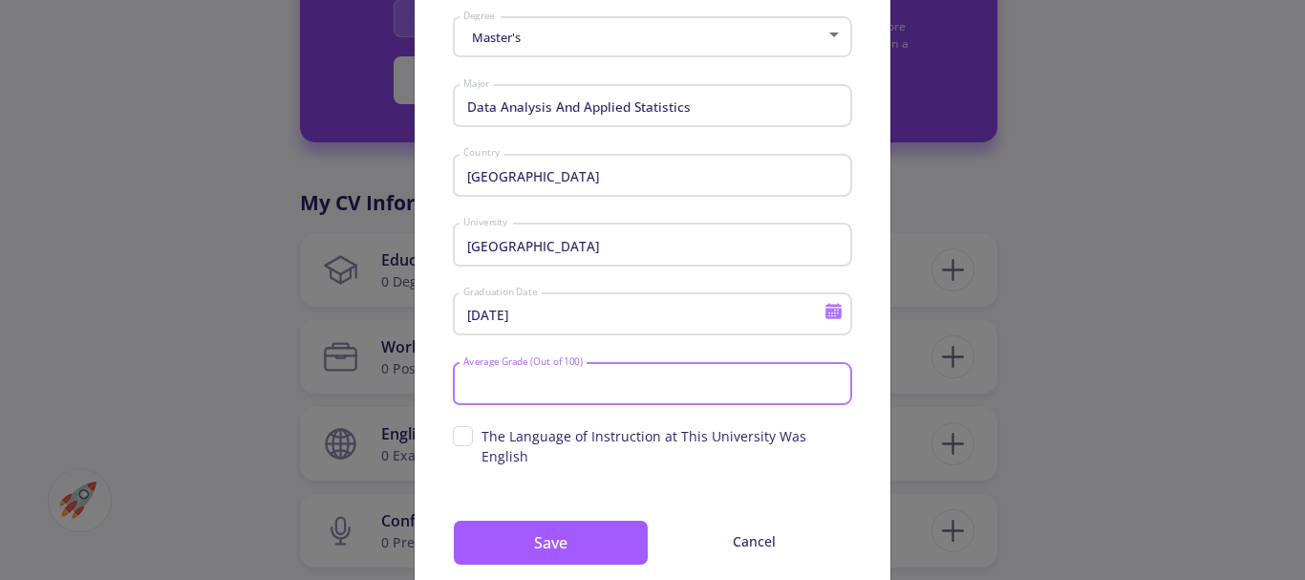
click at [598, 386] on input "Average Grade (Out of 100)" at bounding box center [655, 384] width 386 height 17
type input "9"
type input "82"
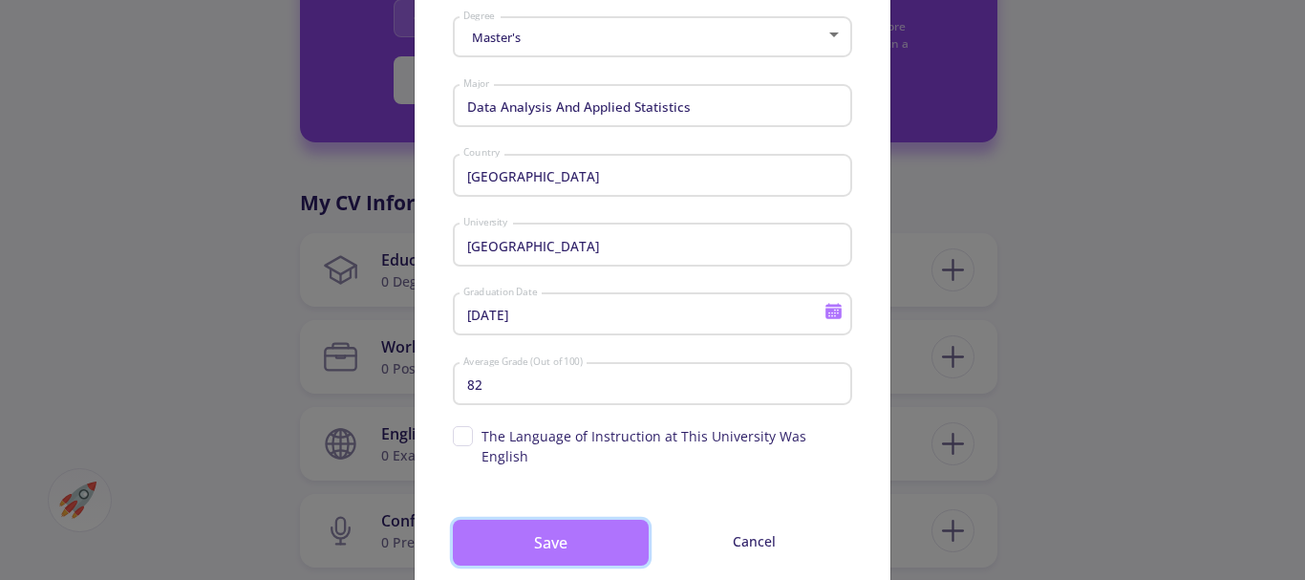
click at [573, 537] on button "Save" at bounding box center [551, 543] width 196 height 46
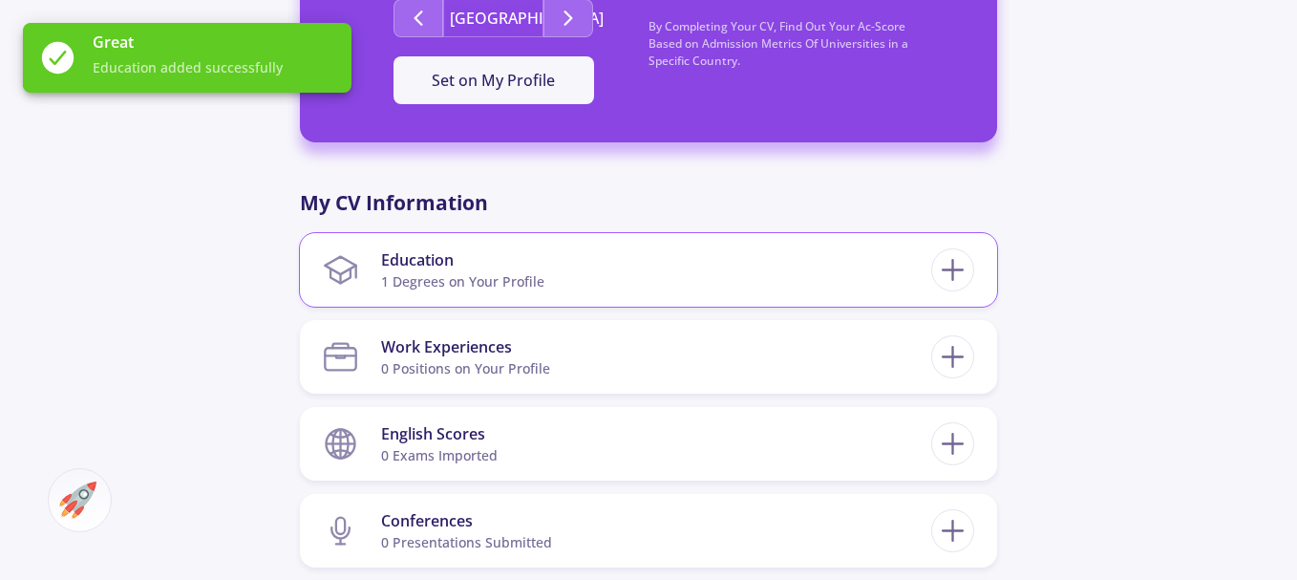
click at [767, 287] on section "Education 1 Degrees on Your Profile" at bounding box center [627, 270] width 609 height 58
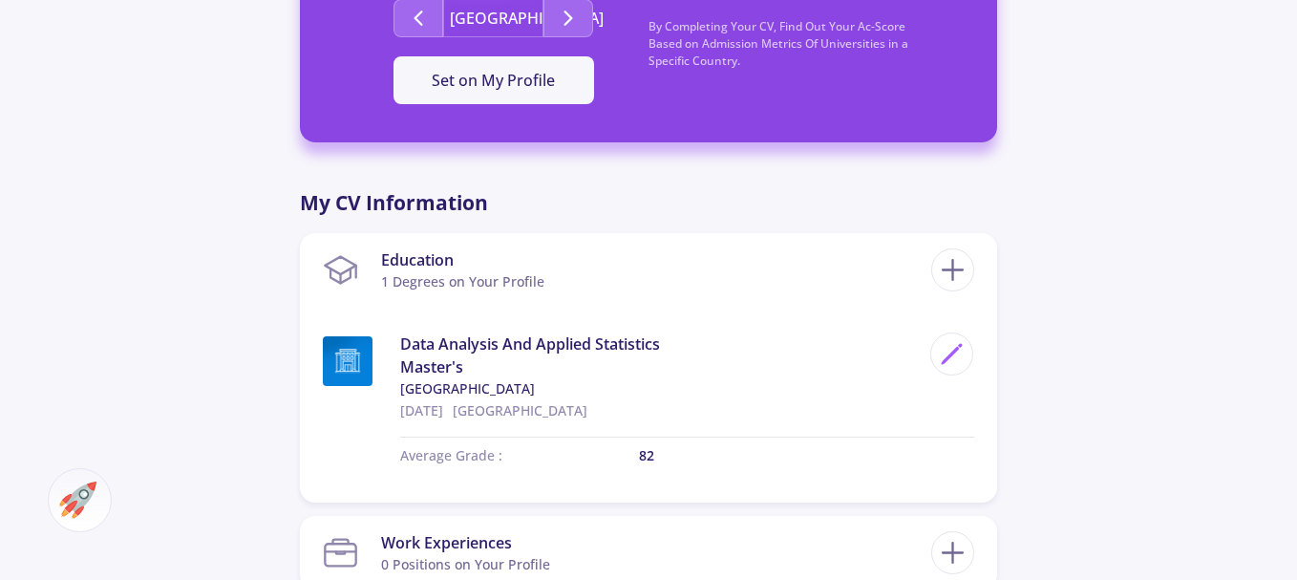
click at [1098, 318] on div "nader roostazadeh 0 Followers 0 Following 151 AC-Score Fragile By Completing Yo…" at bounding box center [648, 380] width 1297 height 2040
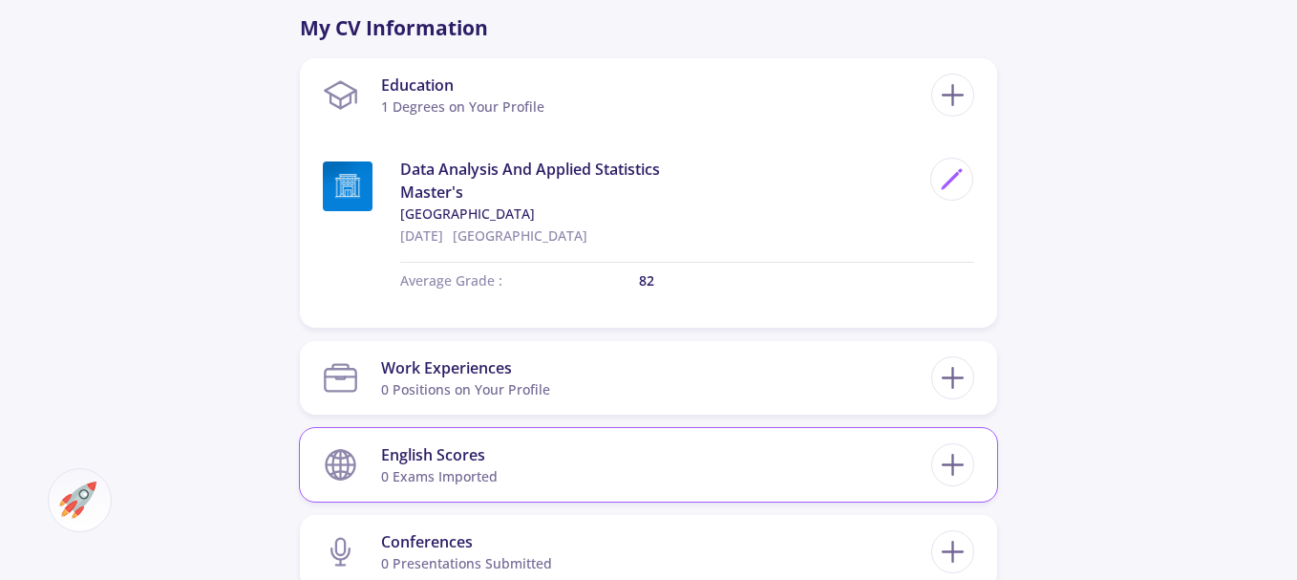
scroll to position [900, 0]
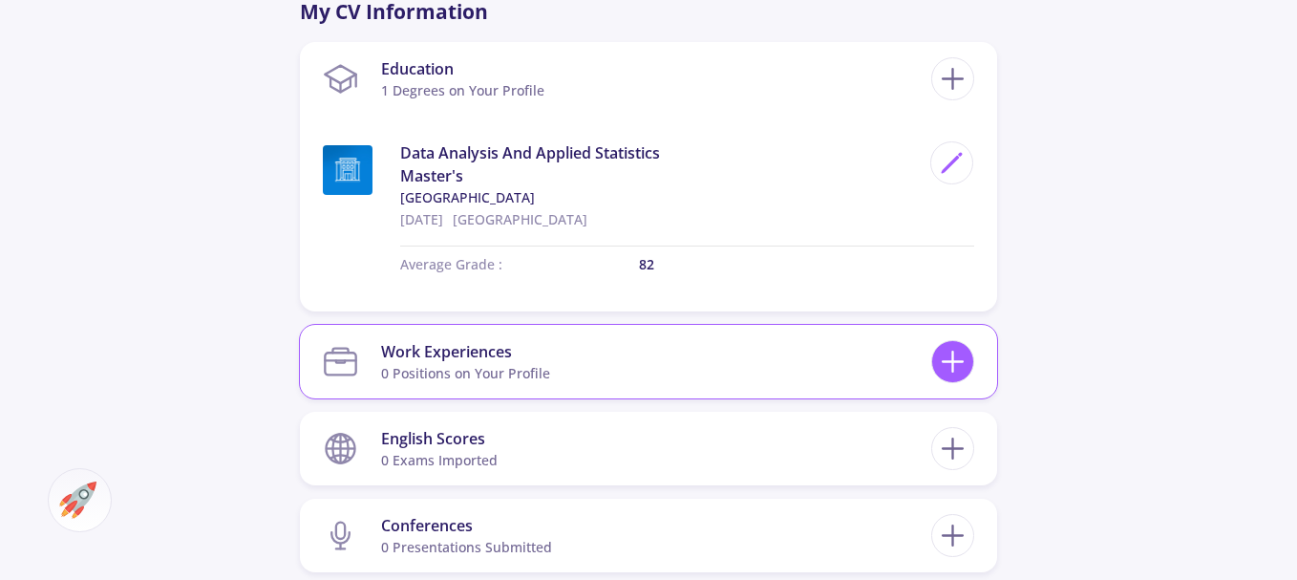
click at [944, 360] on icon at bounding box center [952, 361] width 35 height 35
checkbox input "false"
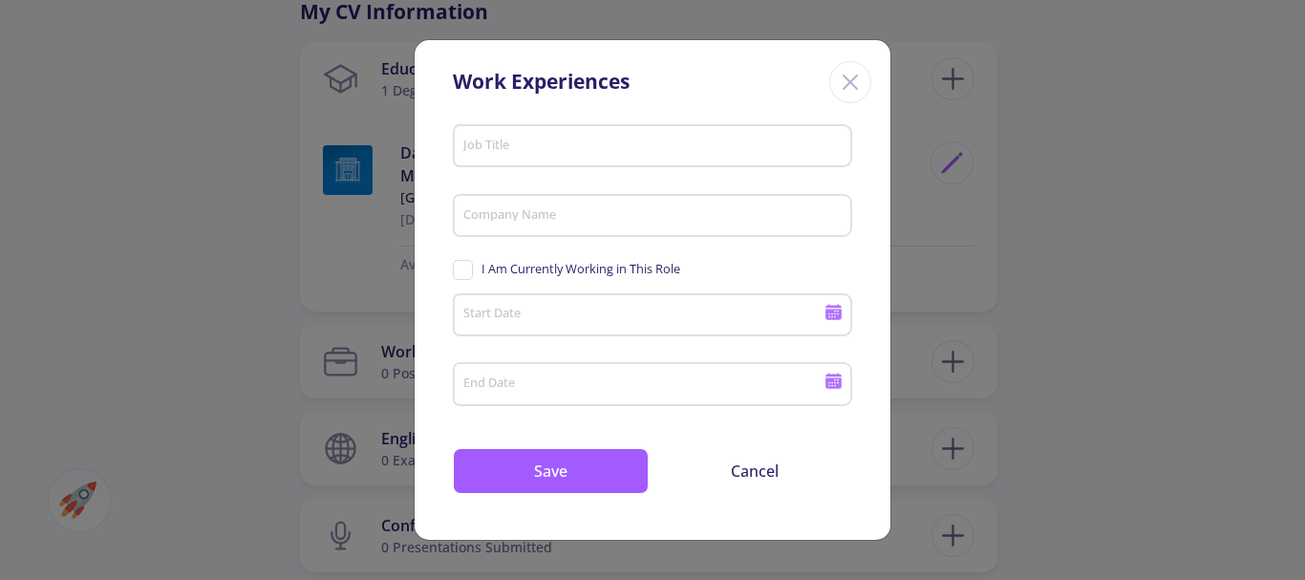
click at [591, 143] on input "Job Title" at bounding box center [655, 147] width 386 height 17
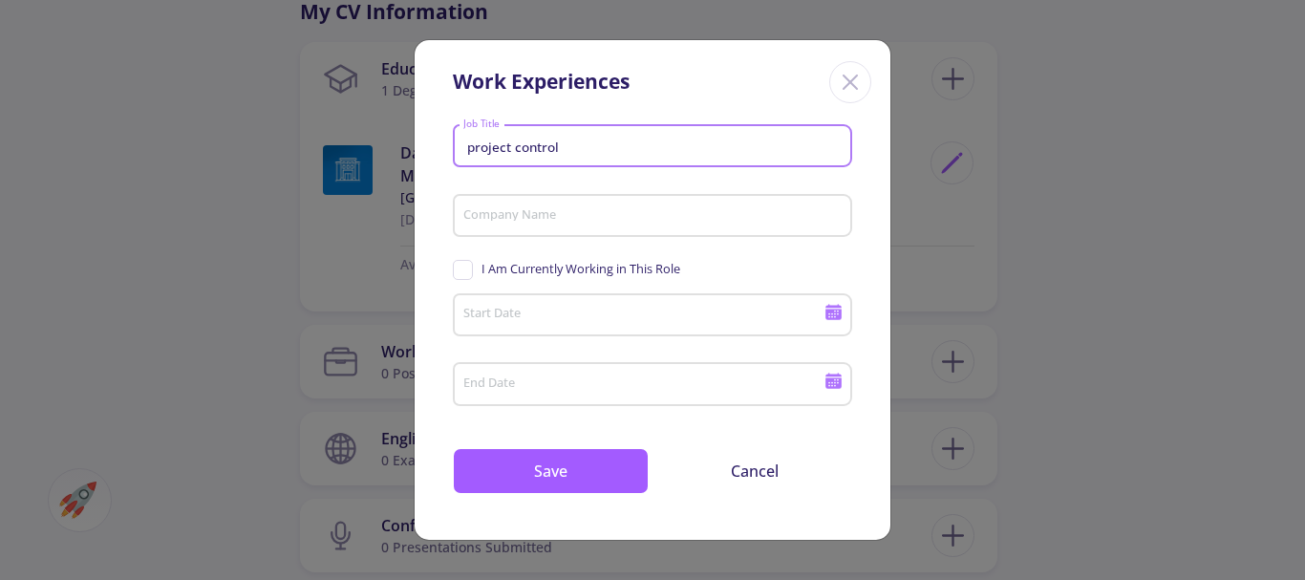
type input "project control"
click at [594, 220] on input "Company Name" at bounding box center [655, 216] width 386 height 17
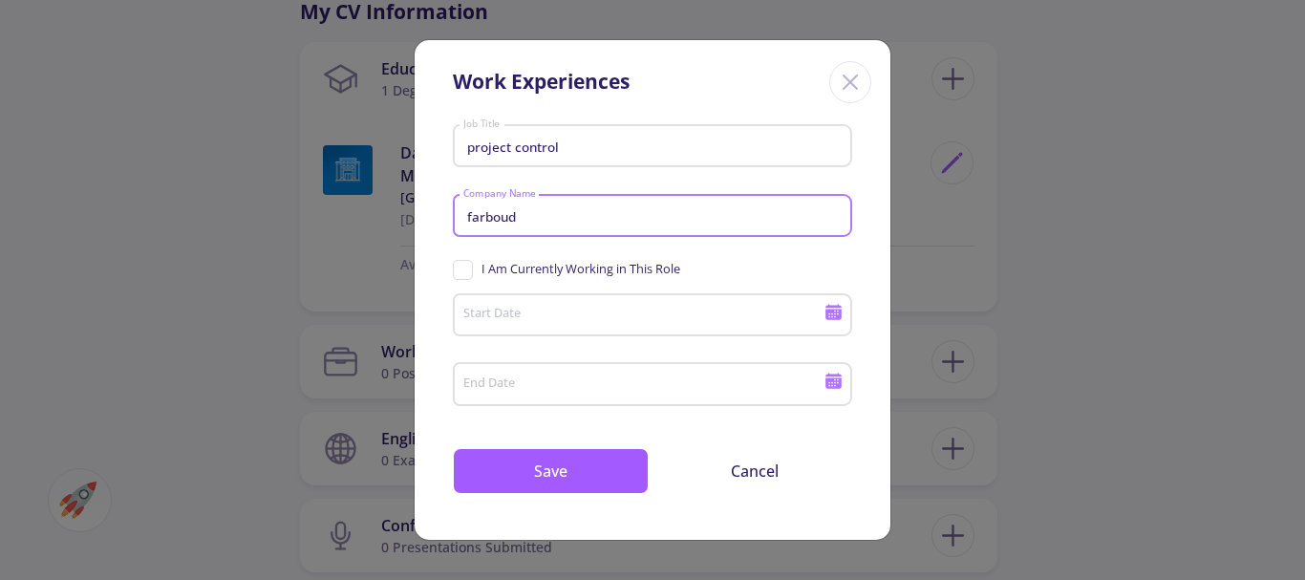
type input "farboud"
click at [464, 266] on span "I Am Currently Working in This Role" at bounding box center [566, 269] width 227 height 18
click at [464, 266] on input "I Am Currently Working in This Role" at bounding box center [459, 266] width 12 height 12
checkbox input "true"
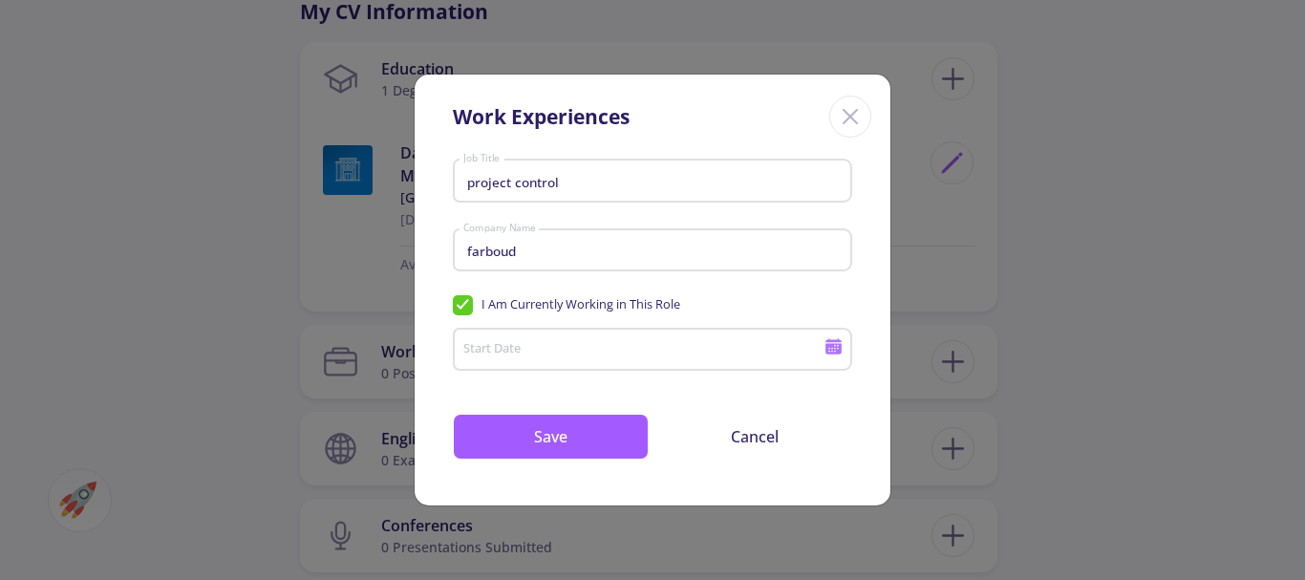
click at [536, 358] on input "Start Date" at bounding box center [646, 350] width 368 height 17
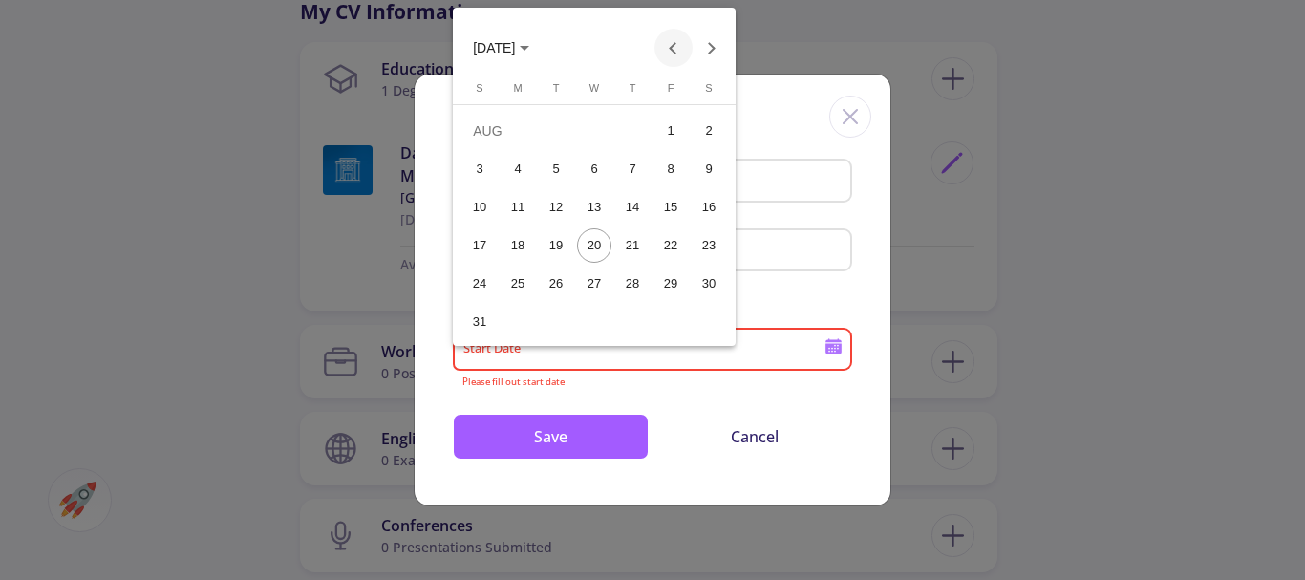
click at [674, 45] on button "Previous month" at bounding box center [673, 48] width 38 height 38
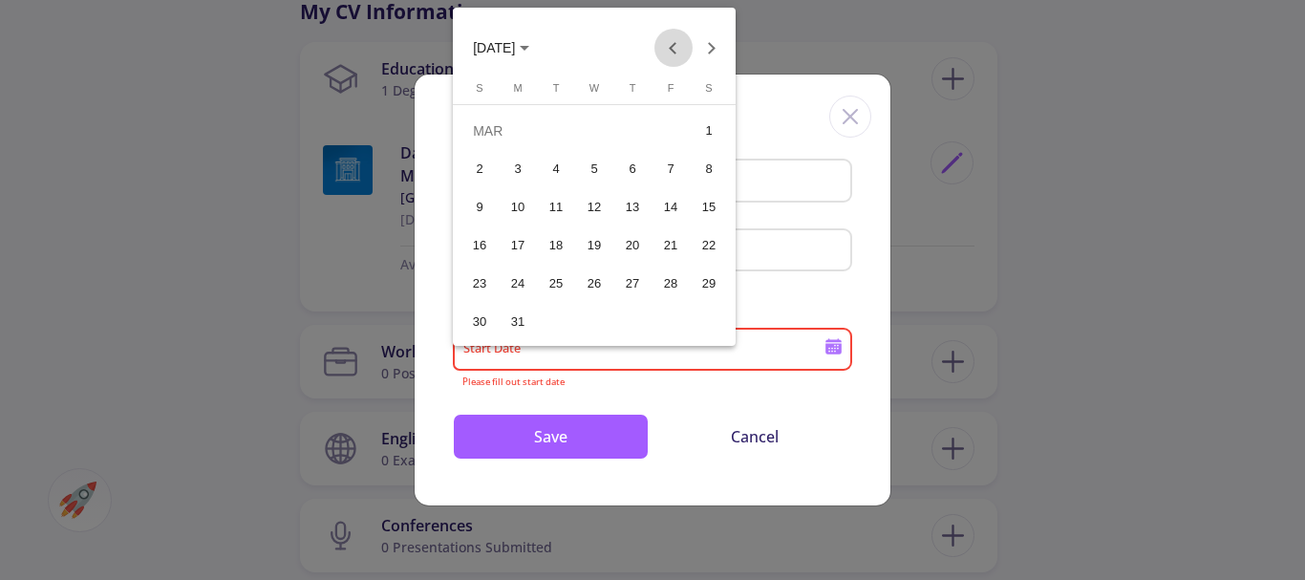
click at [674, 45] on button "Previous month" at bounding box center [673, 48] width 38 height 38
click at [529, 40] on span "FEB 2025" at bounding box center [501, 46] width 56 height 15
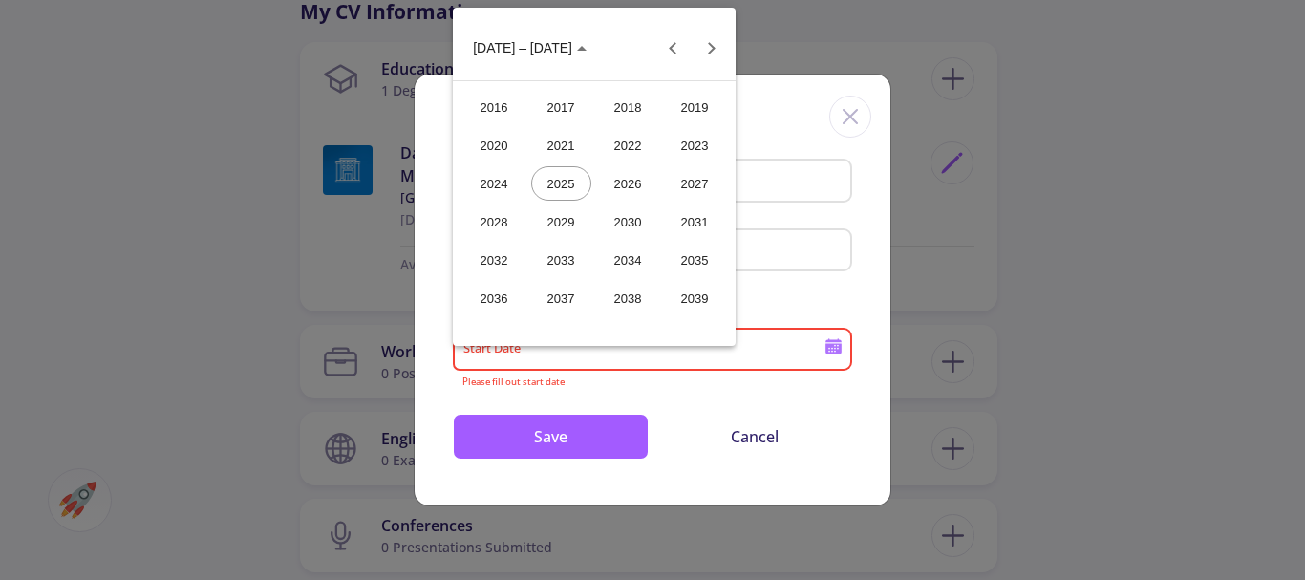
click at [679, 145] on div "2023" at bounding box center [695, 145] width 60 height 34
click at [492, 211] on div "SEP" at bounding box center [494, 221] width 60 height 34
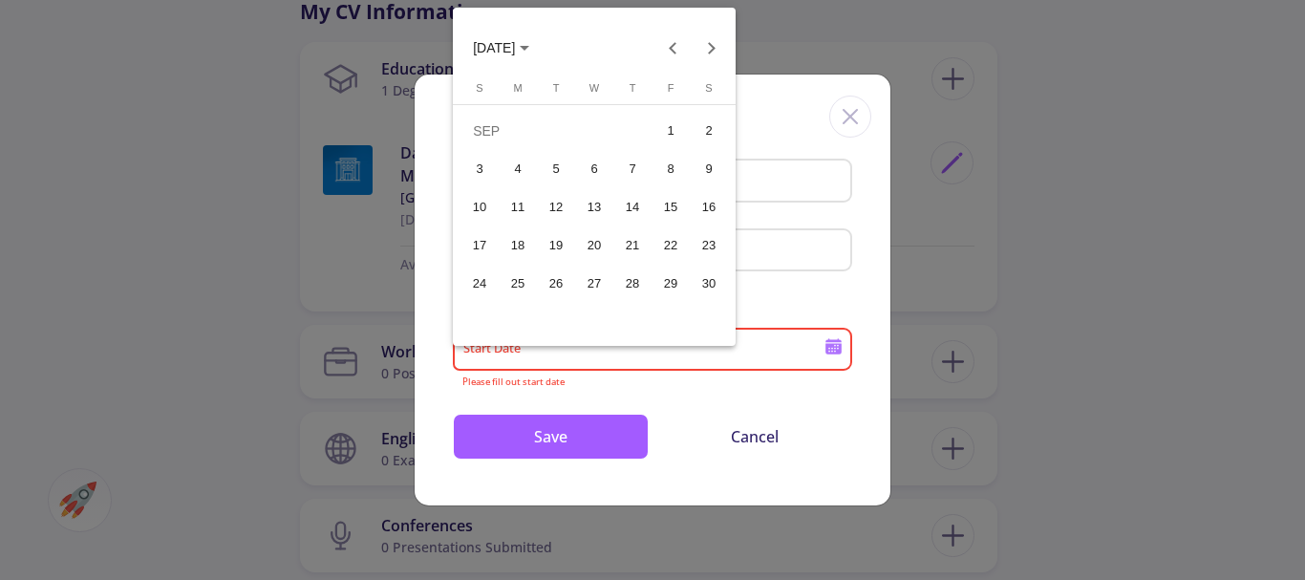
click at [567, 442] on div at bounding box center [652, 290] width 1305 height 580
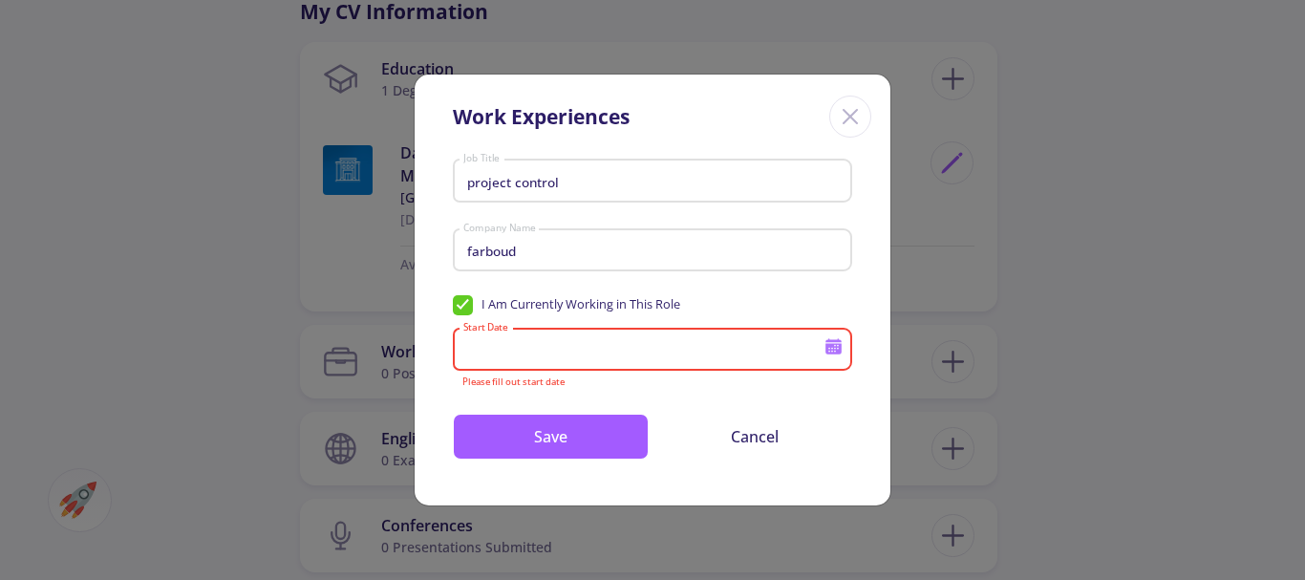
click at [566, 360] on div "Start Date" at bounding box center [643, 346] width 363 height 50
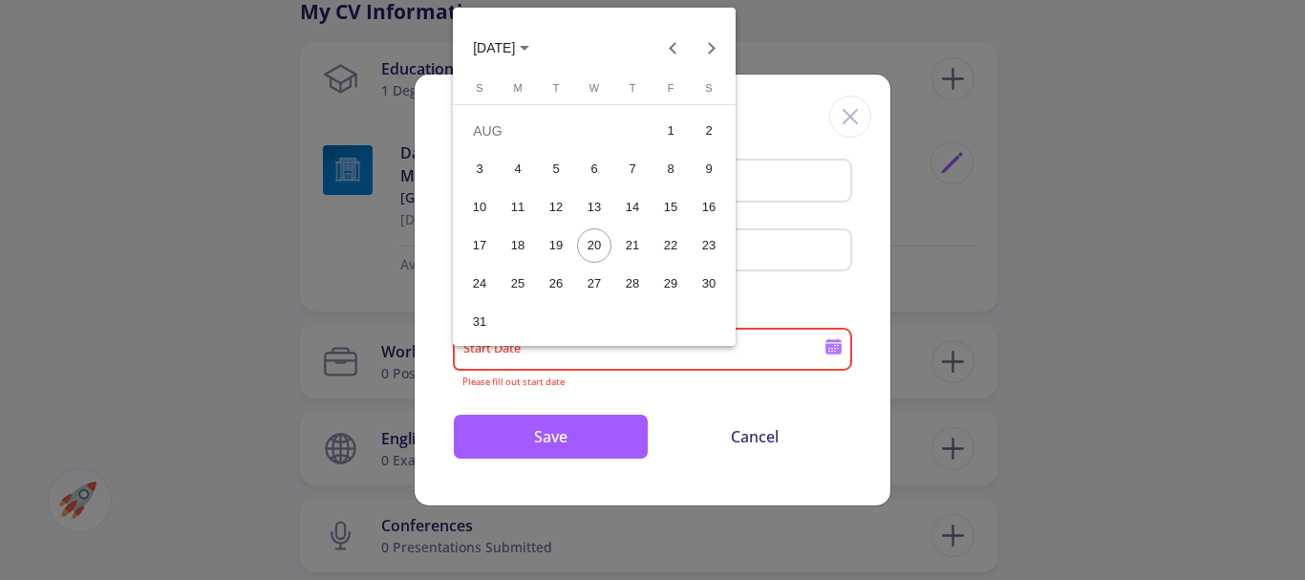
click at [515, 55] on span "AUG 2025" at bounding box center [494, 48] width 42 height 15
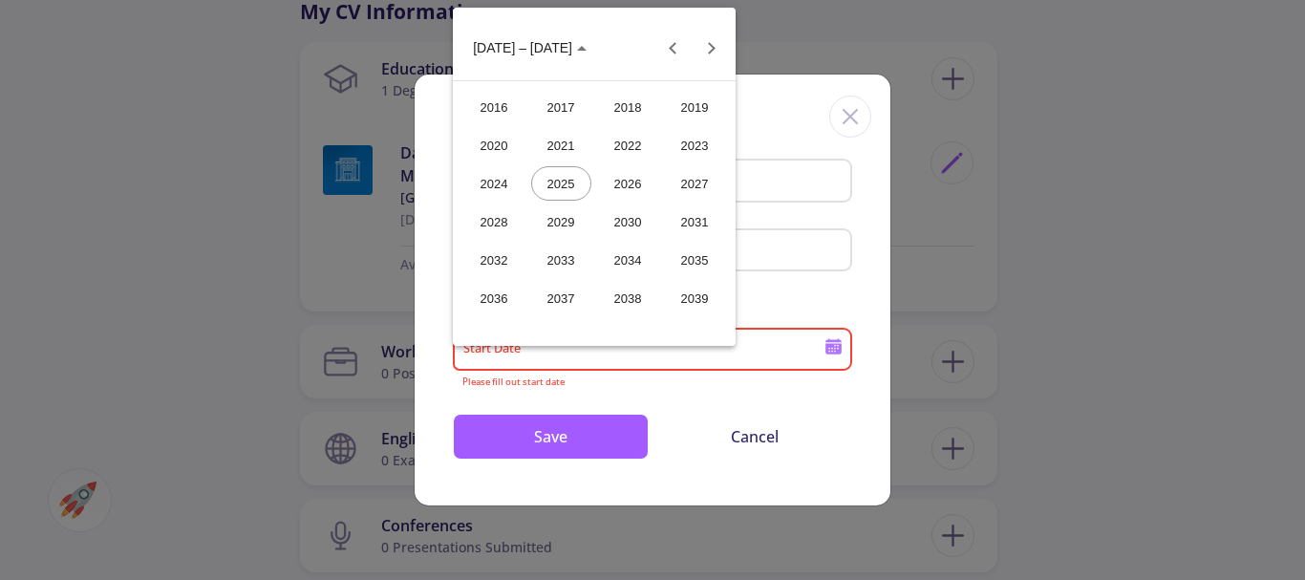
click at [550, 54] on button "2016 – 2039" at bounding box center [530, 48] width 144 height 38
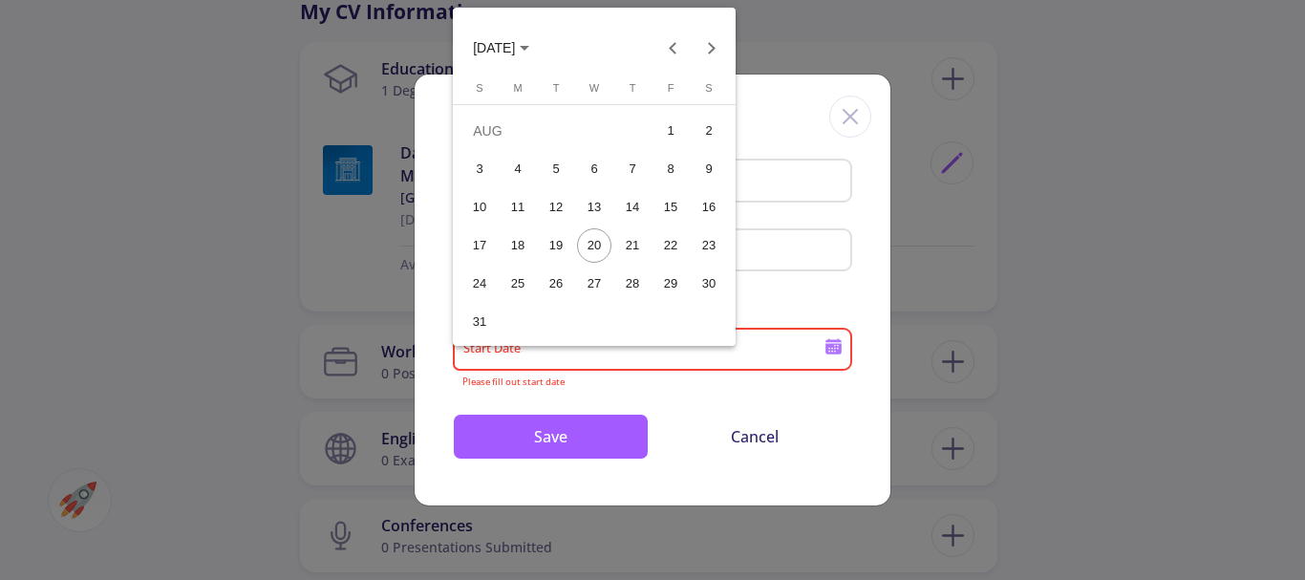
click at [515, 49] on span "AUG 2025" at bounding box center [494, 48] width 42 height 15
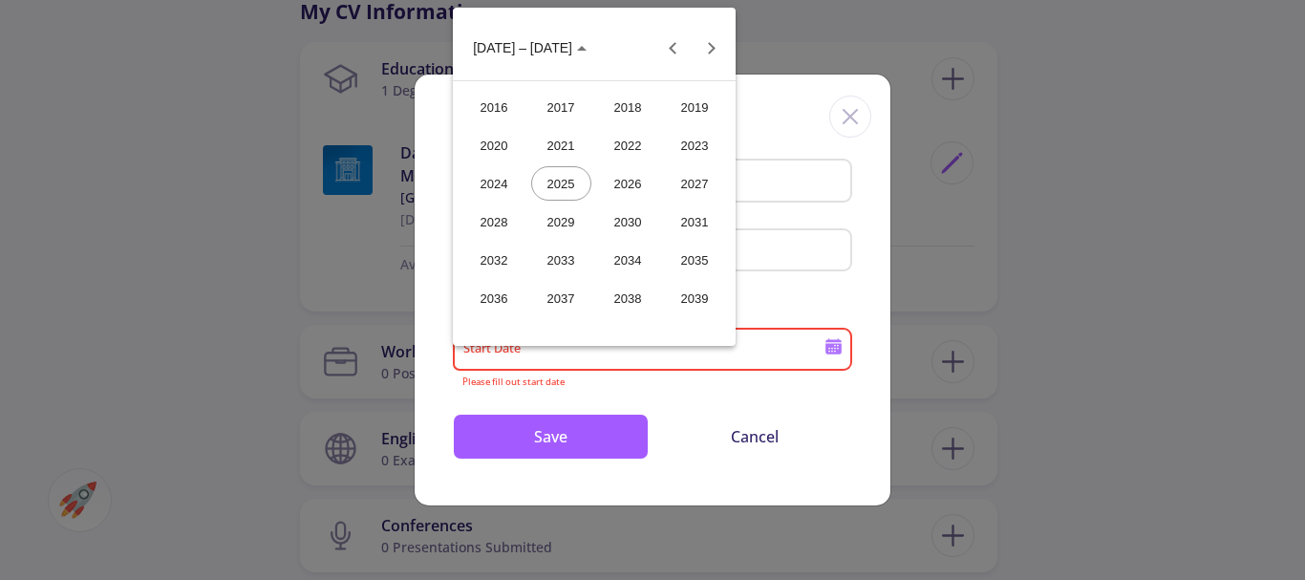
click at [691, 150] on div "2023" at bounding box center [695, 145] width 60 height 34
click at [502, 222] on div "SEP" at bounding box center [494, 221] width 60 height 34
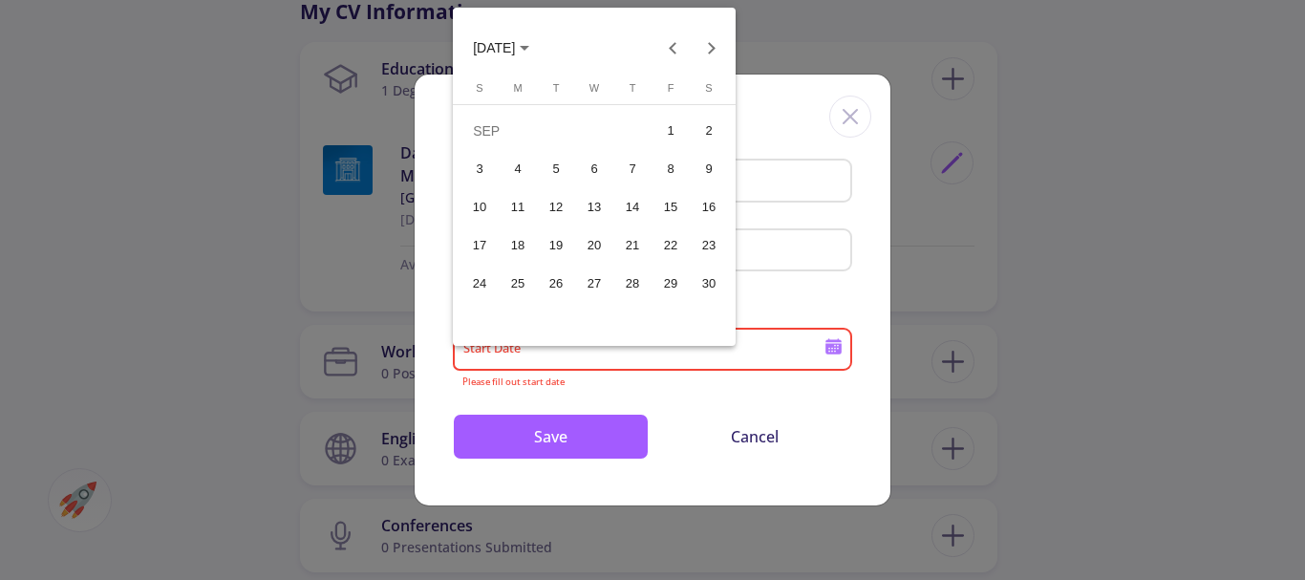
click at [512, 206] on div "11" at bounding box center [518, 207] width 34 height 34
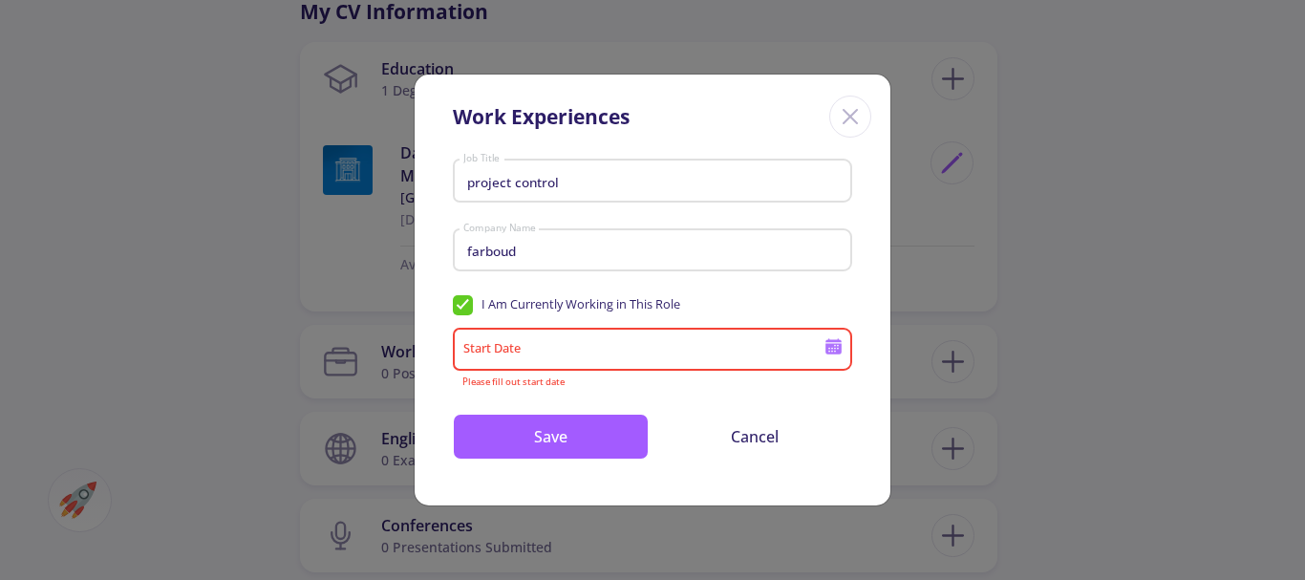
type input "9/11/2023"
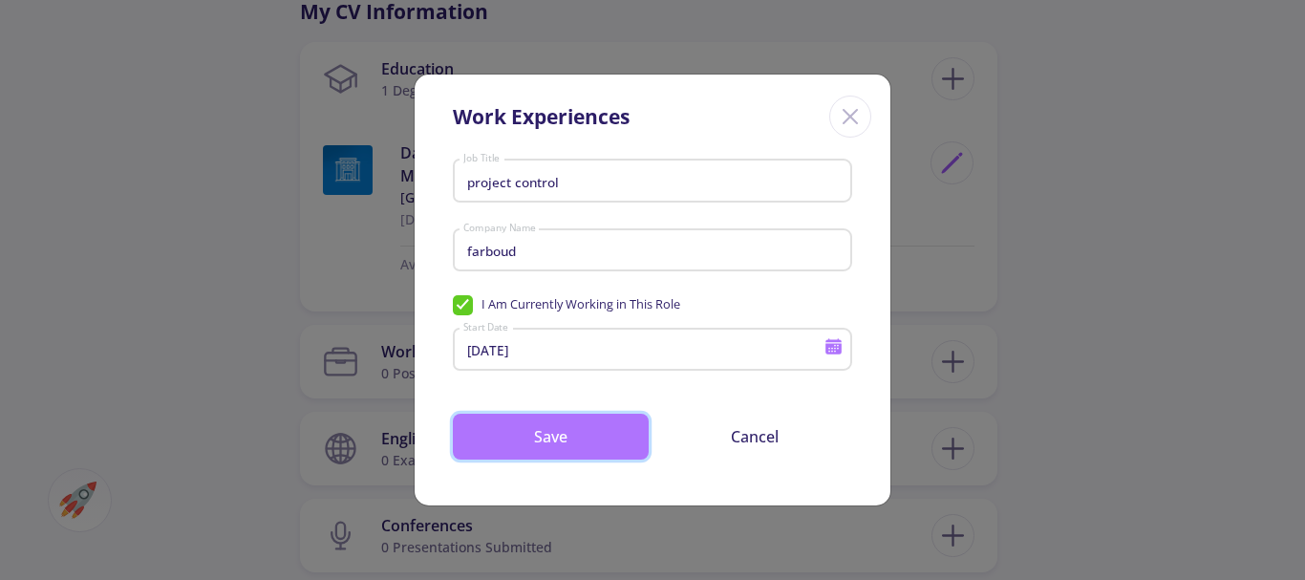
click at [578, 439] on button "Save" at bounding box center [551, 437] width 196 height 46
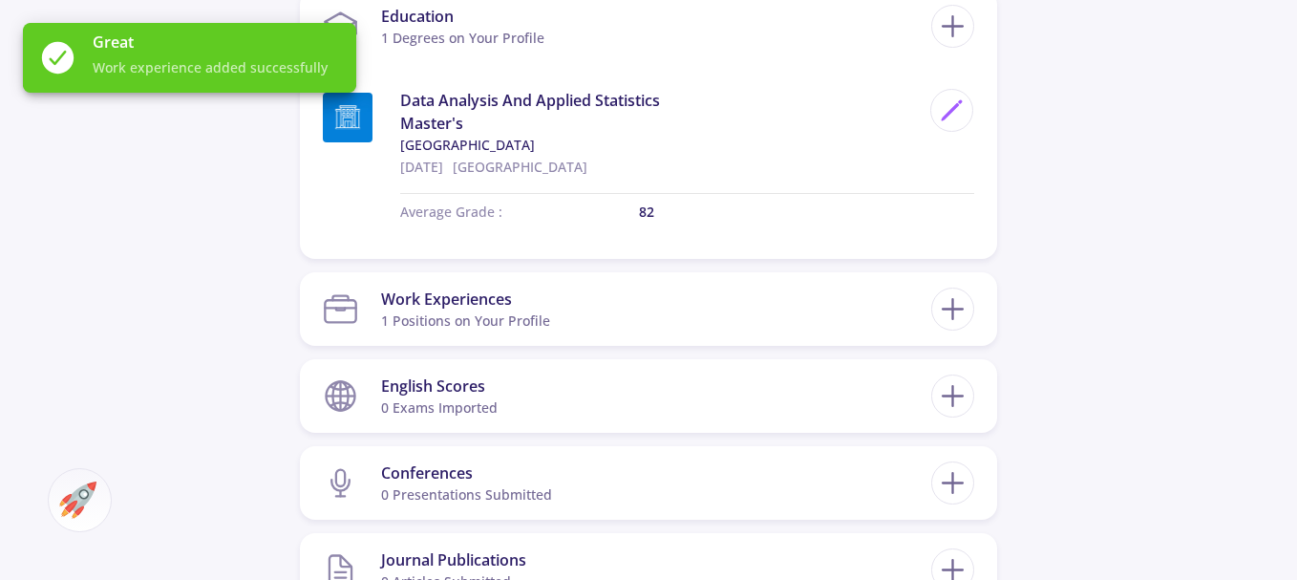
scroll to position [995, 0]
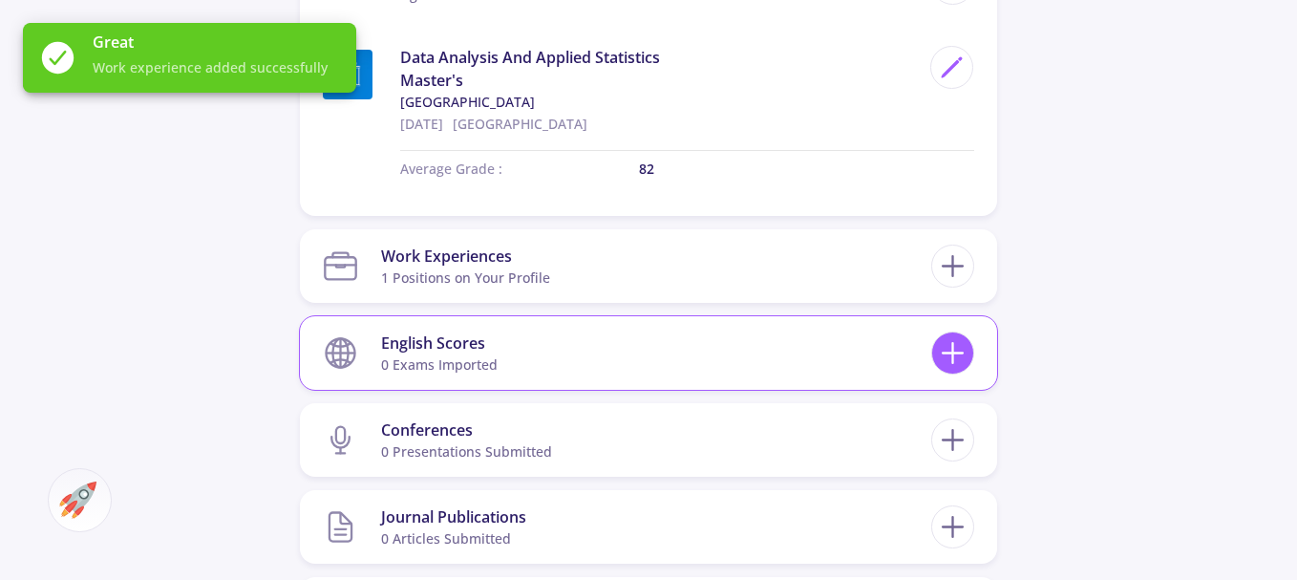
click at [953, 350] on line at bounding box center [953, 353] width 0 height 20
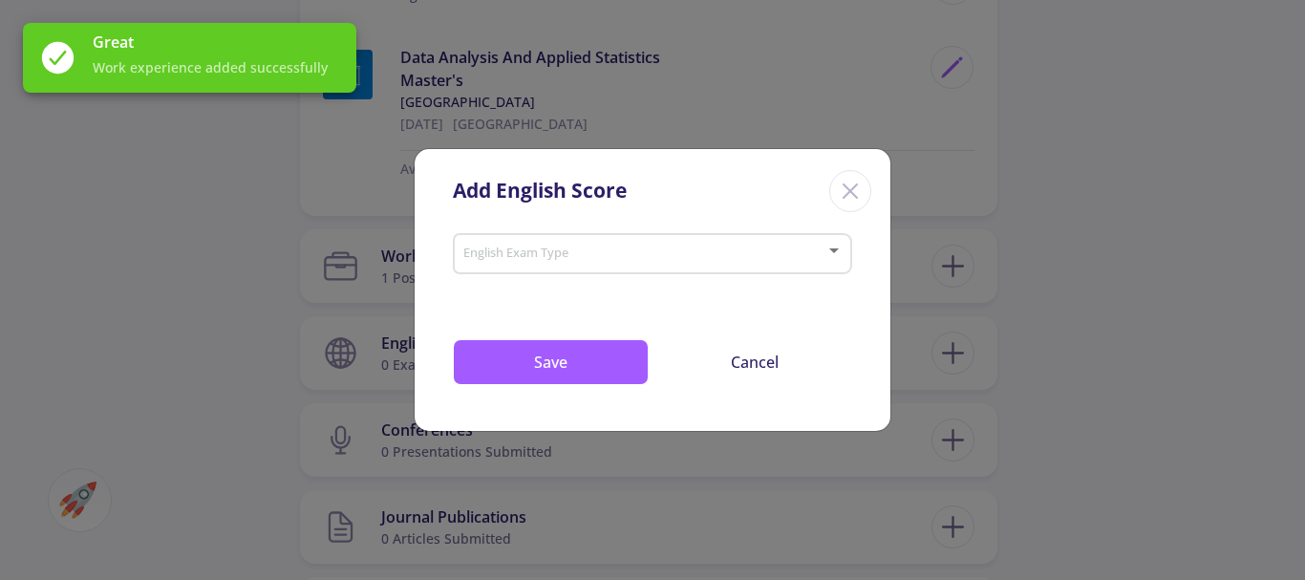
click at [575, 259] on span at bounding box center [646, 253] width 359 height 13
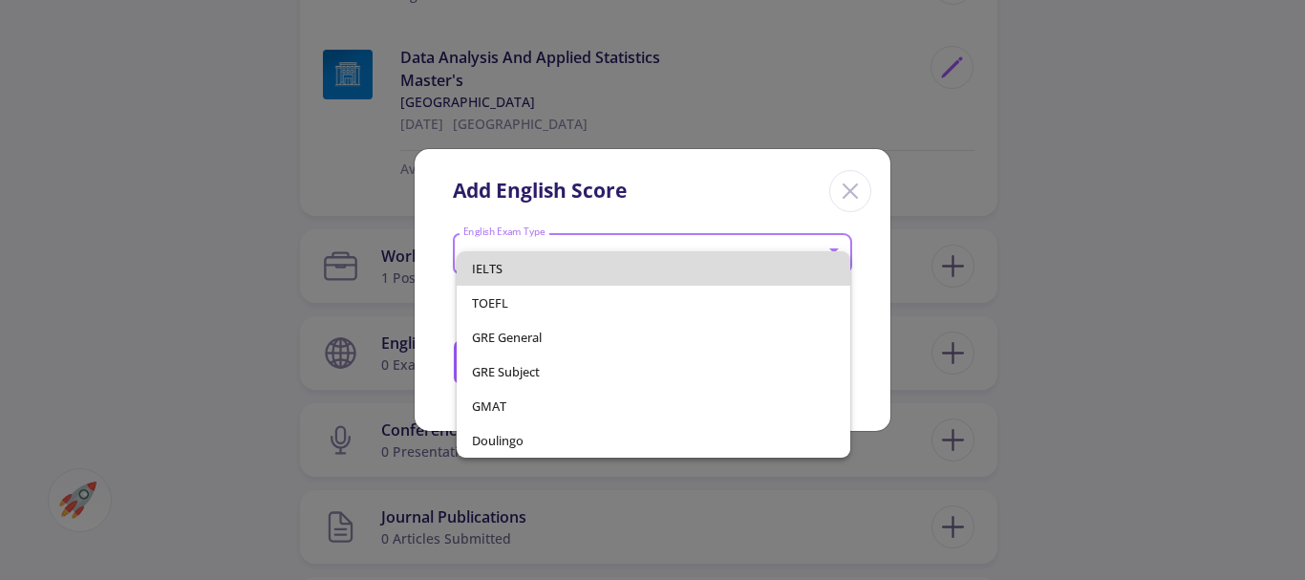
click at [540, 277] on span "IELTS" at bounding box center [654, 268] width 364 height 34
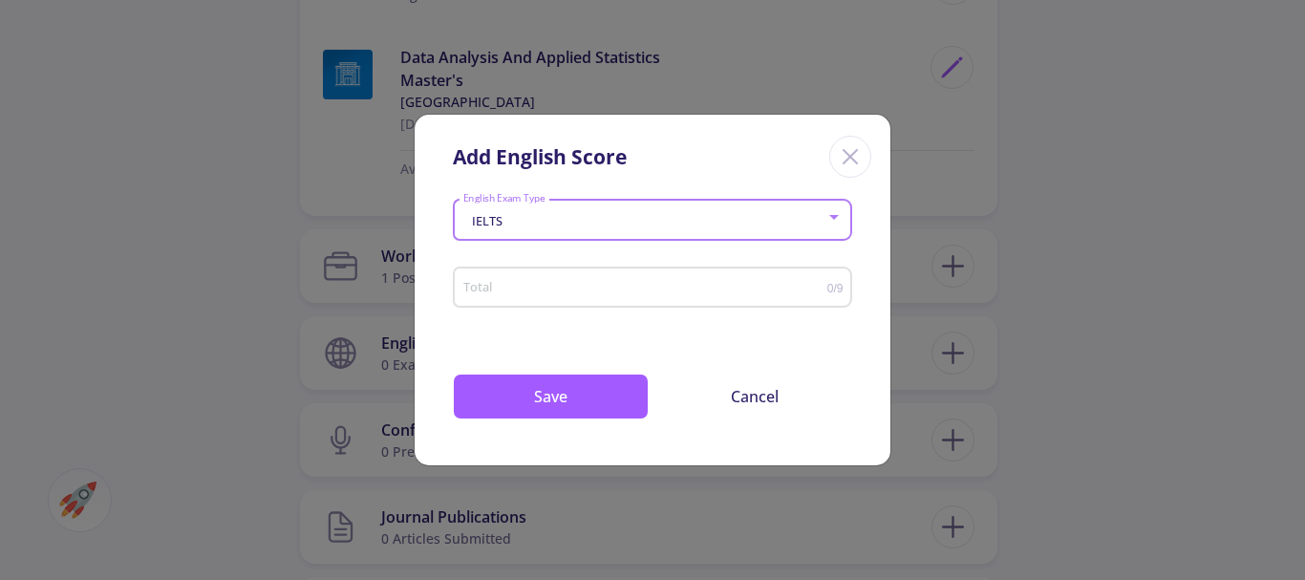
click at [642, 294] on input "Total" at bounding box center [644, 288] width 365 height 14
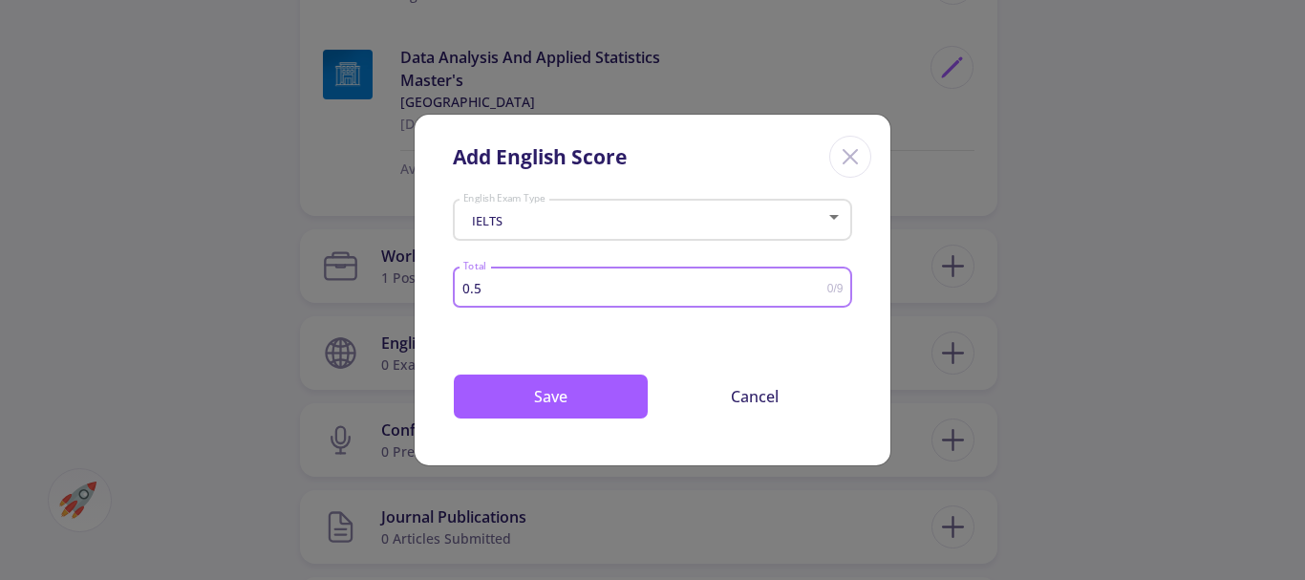
click at [818, 285] on input "0.5" at bounding box center [644, 288] width 365 height 14
click at [818, 285] on input "1" at bounding box center [644, 288] width 365 height 14
click at [818, 285] on input "1.5" at bounding box center [644, 288] width 365 height 14
click at [818, 285] on input "2" at bounding box center [644, 288] width 365 height 14
click at [818, 285] on input "2.5" at bounding box center [644, 288] width 365 height 14
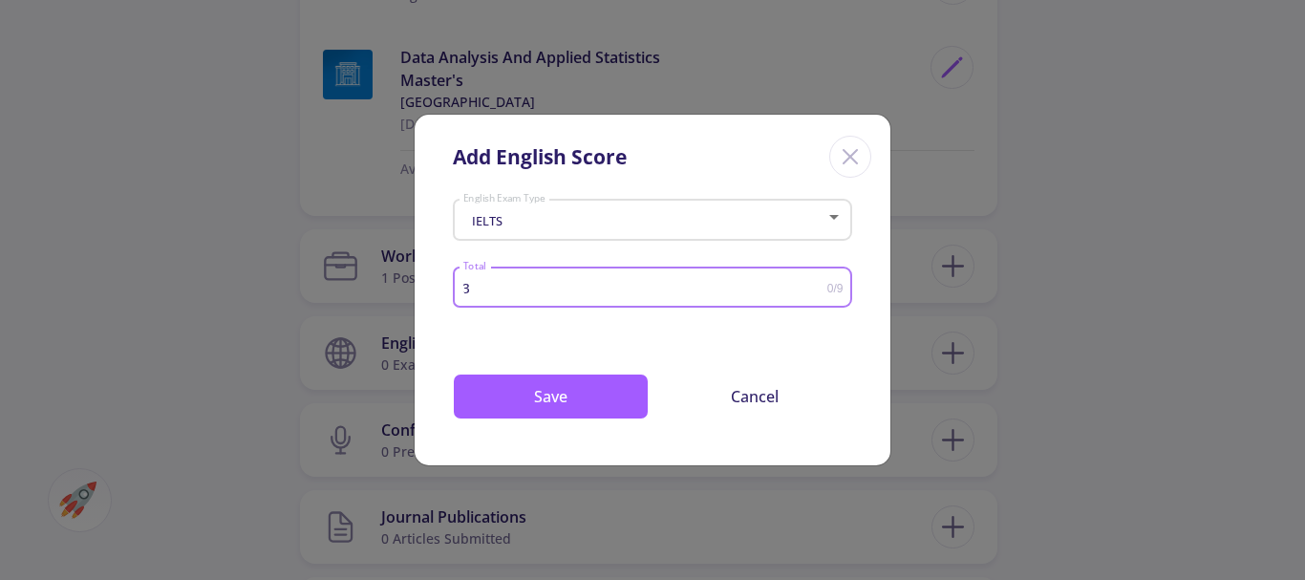
click at [818, 285] on input "3" at bounding box center [644, 288] width 365 height 14
click at [818, 285] on input "3.5" at bounding box center [644, 288] width 365 height 14
click at [818, 285] on input "4" at bounding box center [644, 288] width 365 height 14
click at [818, 285] on input "4.5" at bounding box center [644, 288] width 365 height 14
click at [818, 285] on input "5" at bounding box center [644, 288] width 365 height 14
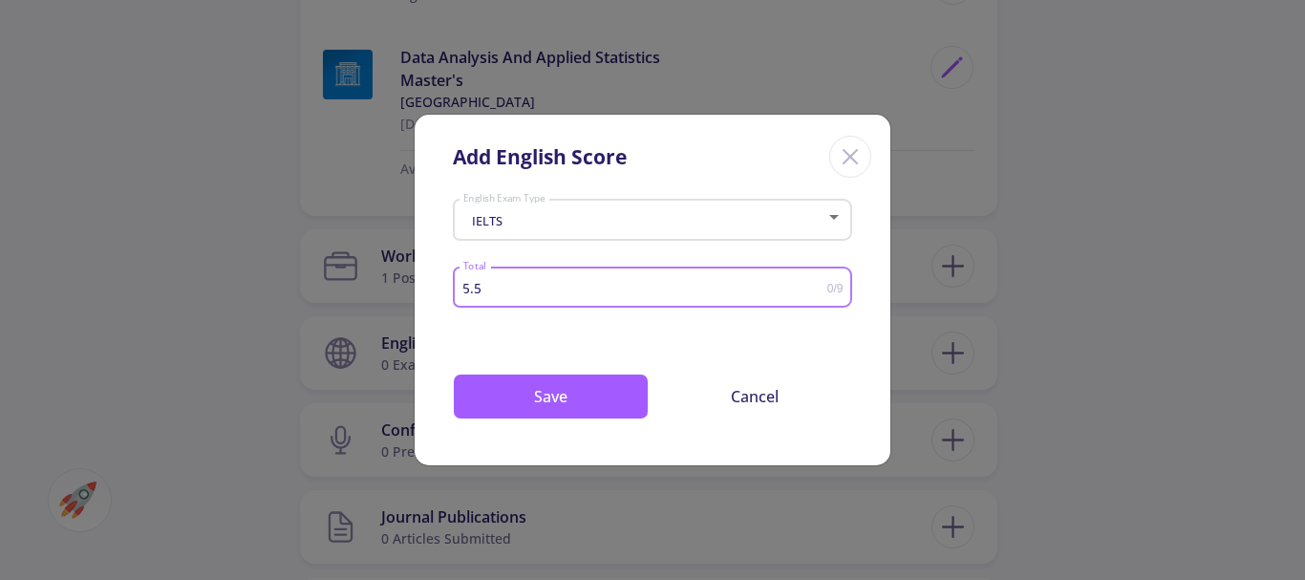
click at [818, 285] on input "5.5" at bounding box center [644, 288] width 365 height 14
click at [818, 285] on input "6" at bounding box center [644, 288] width 365 height 14
click at [818, 285] on input "6.5" at bounding box center [644, 288] width 365 height 14
type input "7"
click at [818, 285] on input "7" at bounding box center [644, 288] width 365 height 14
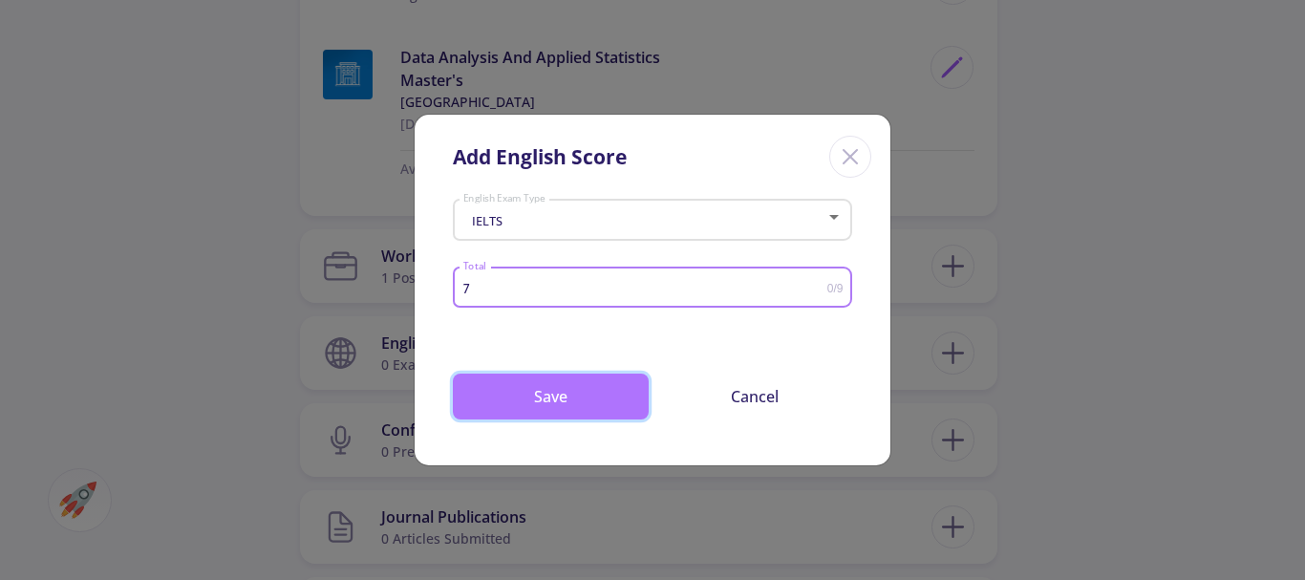
click at [587, 395] on button "Save" at bounding box center [551, 397] width 196 height 46
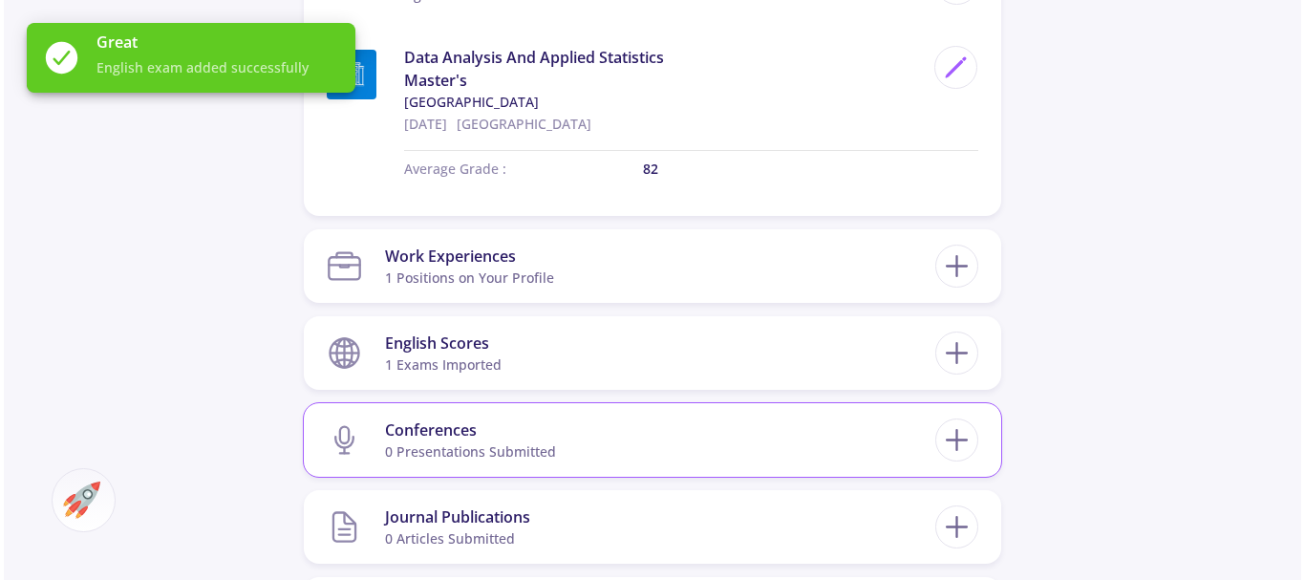
scroll to position [1091, 0]
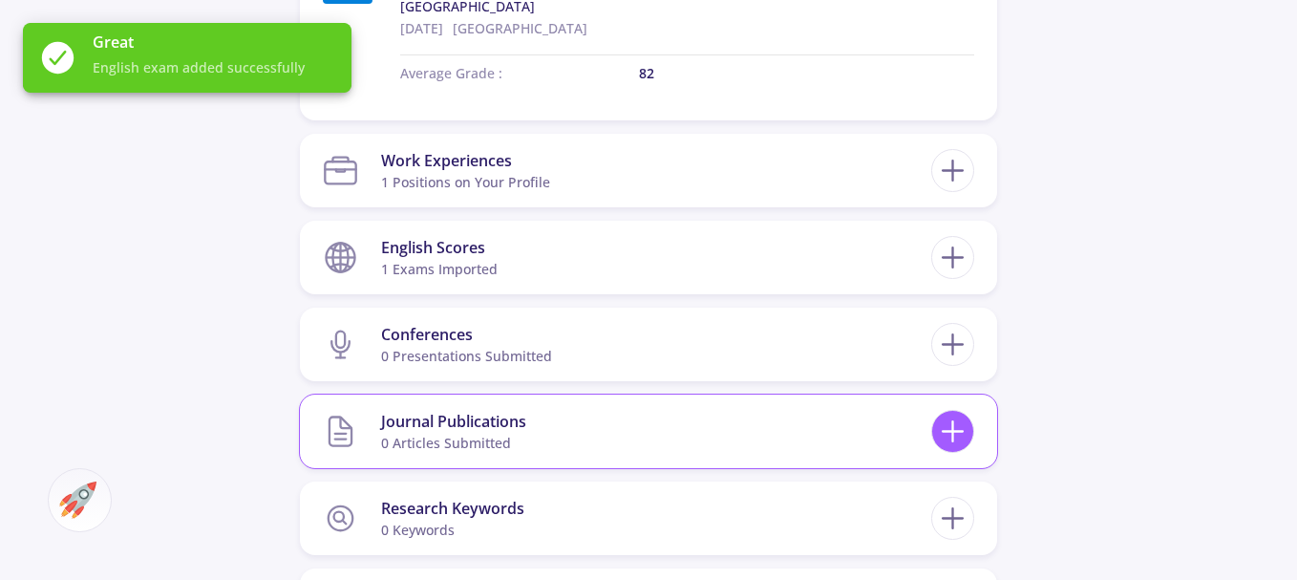
click at [945, 435] on icon at bounding box center [952, 431] width 35 height 35
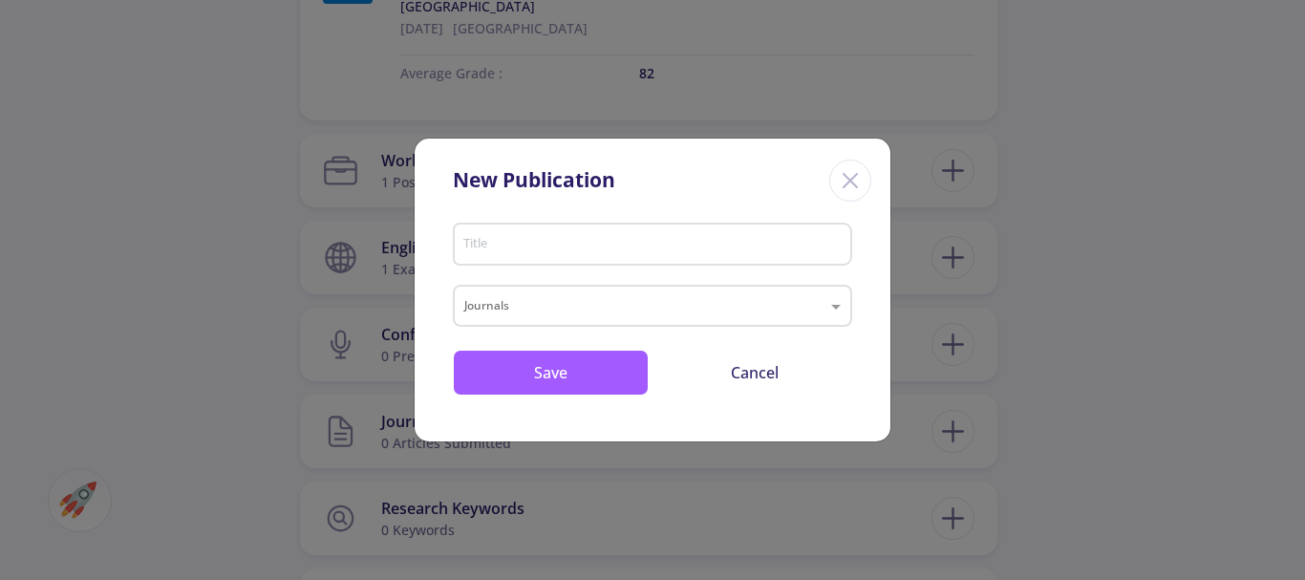
click at [508, 250] on input "Title" at bounding box center [655, 245] width 386 height 17
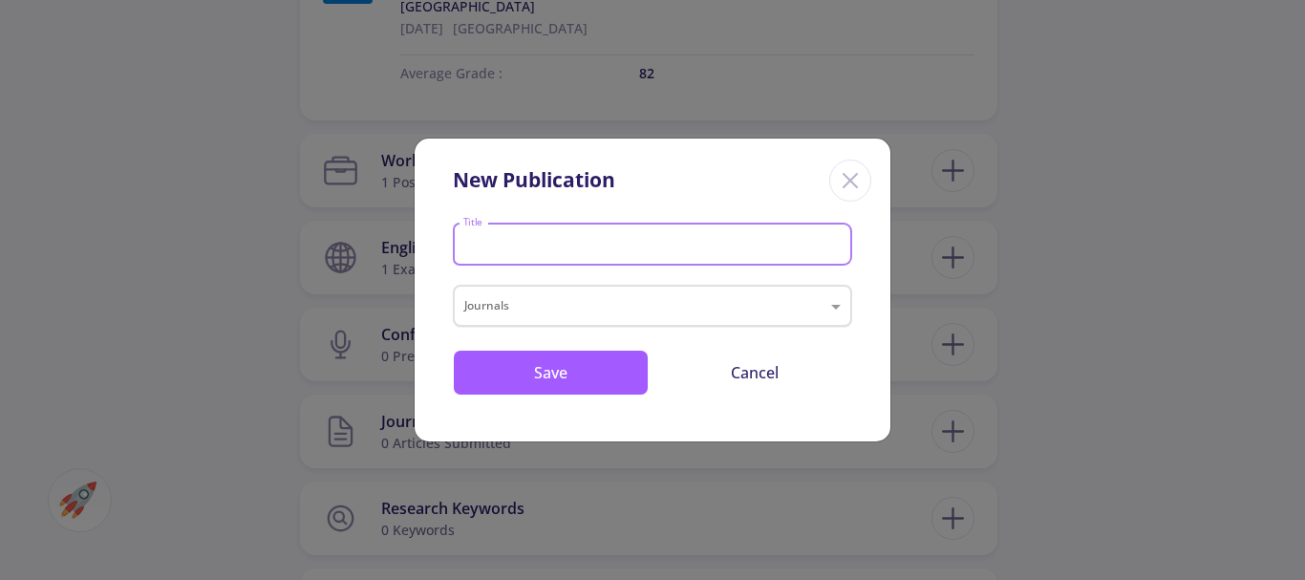
click at [533, 310] on input "text" at bounding box center [633, 308] width 338 height 23
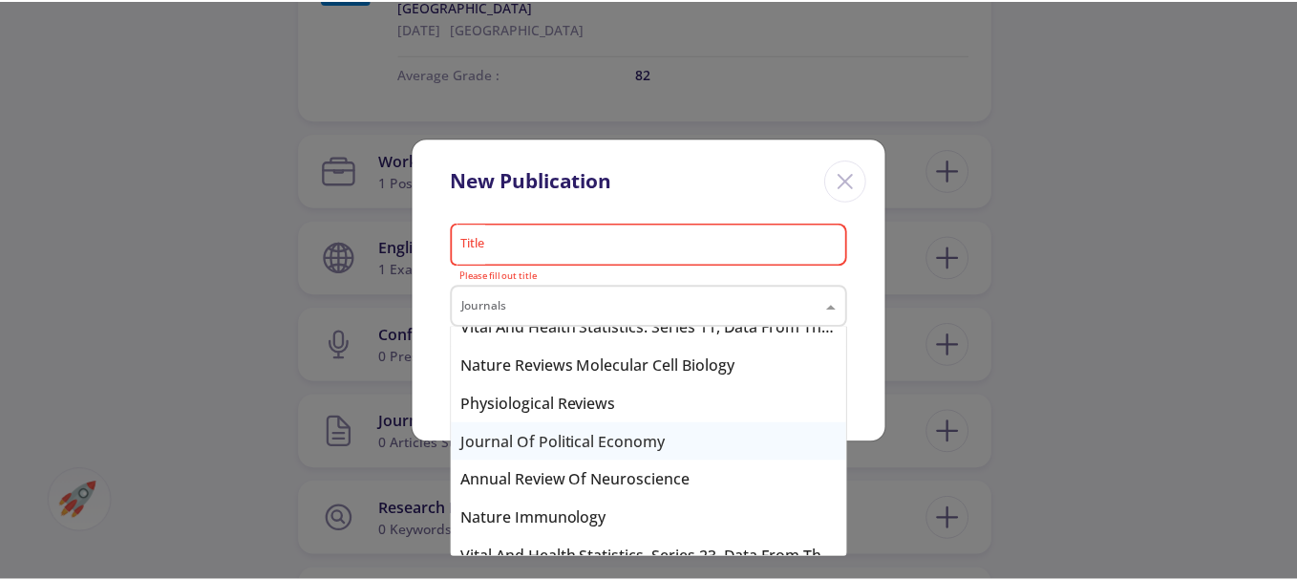
scroll to position [0, 0]
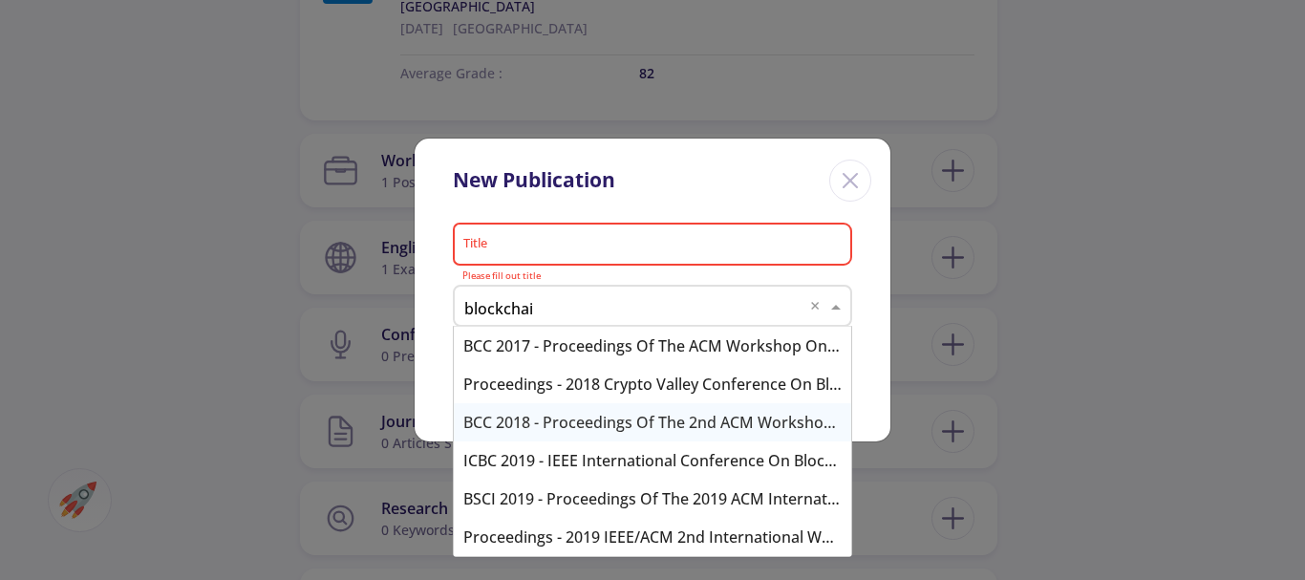
type input "blockchain"
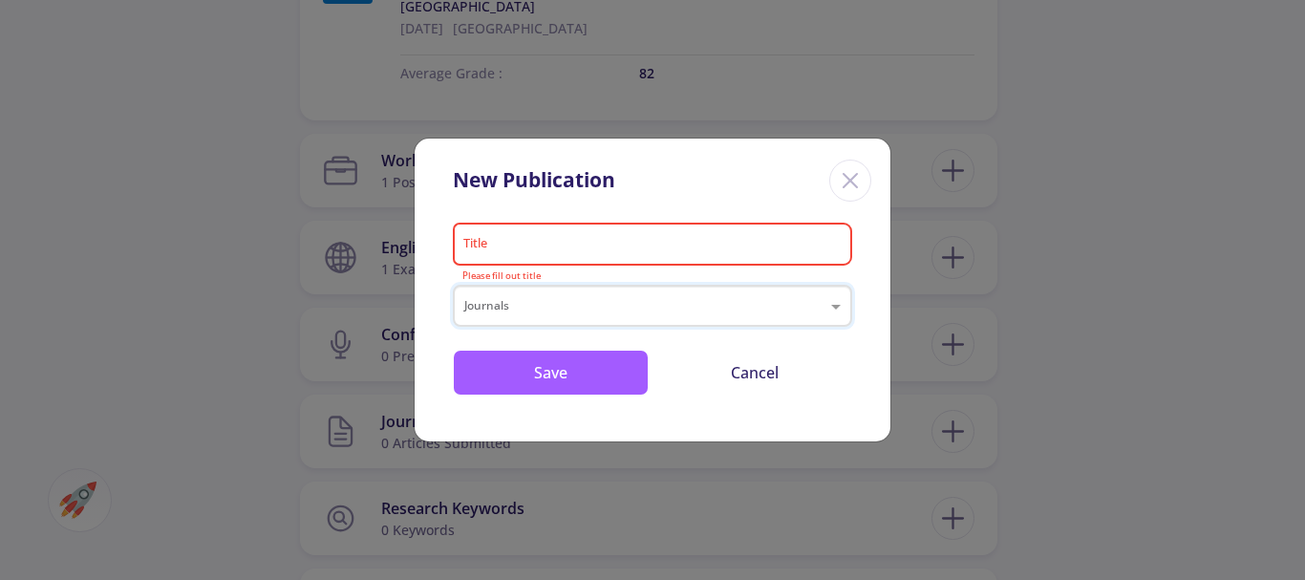
click at [612, 246] on input "Title" at bounding box center [655, 245] width 386 height 17
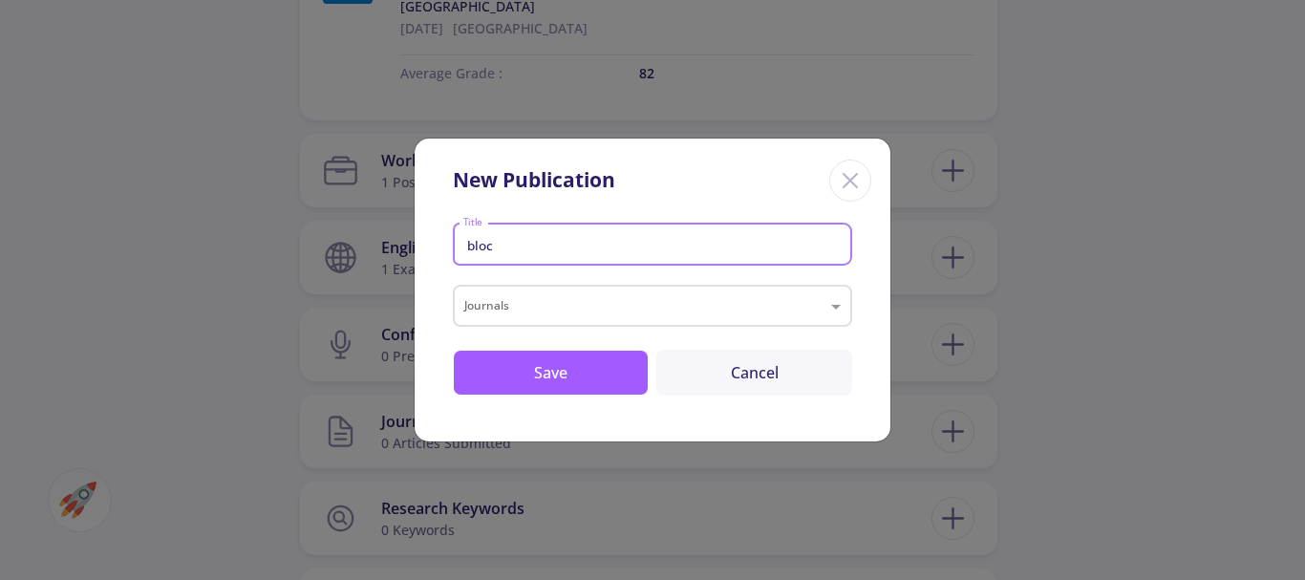
type input "bloc"
click at [767, 379] on button "Cancel" at bounding box center [754, 373] width 196 height 46
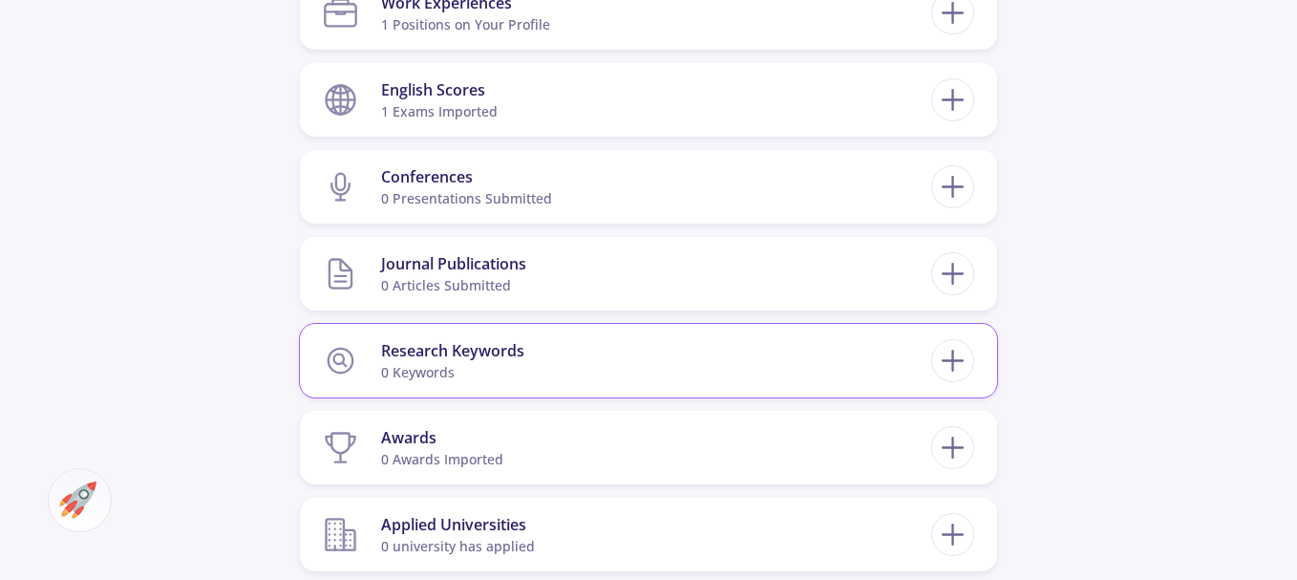
scroll to position [1282, 0]
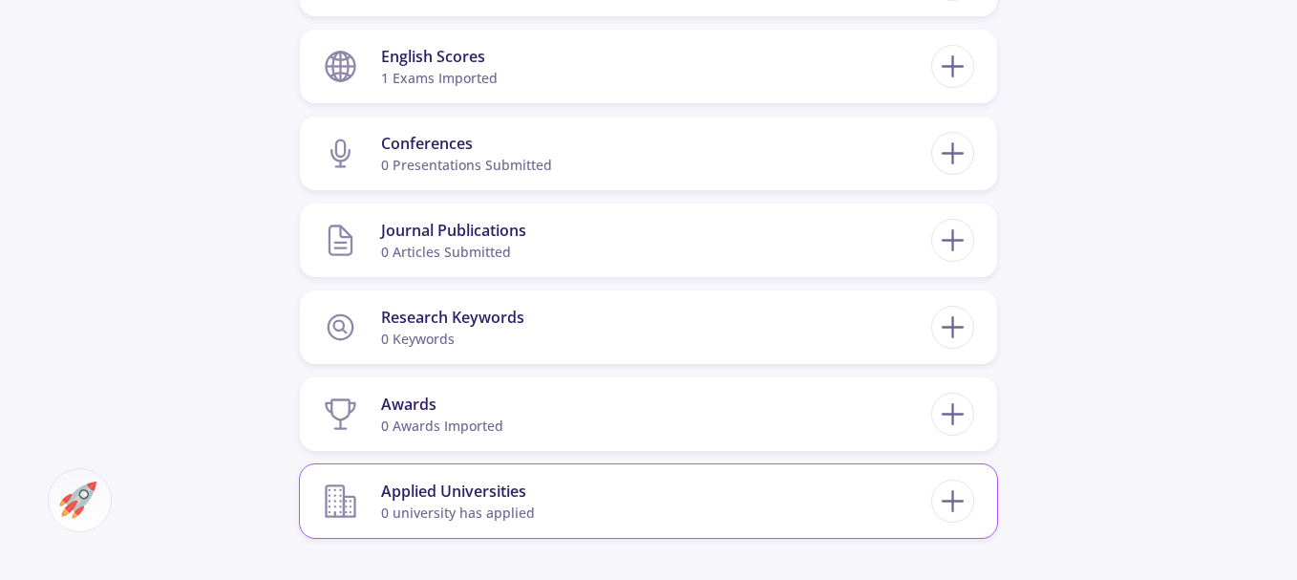
click at [880, 498] on section "Applied Universities 0 university has applied" at bounding box center [627, 501] width 609 height 58
click at [946, 496] on icon at bounding box center [952, 500] width 35 height 35
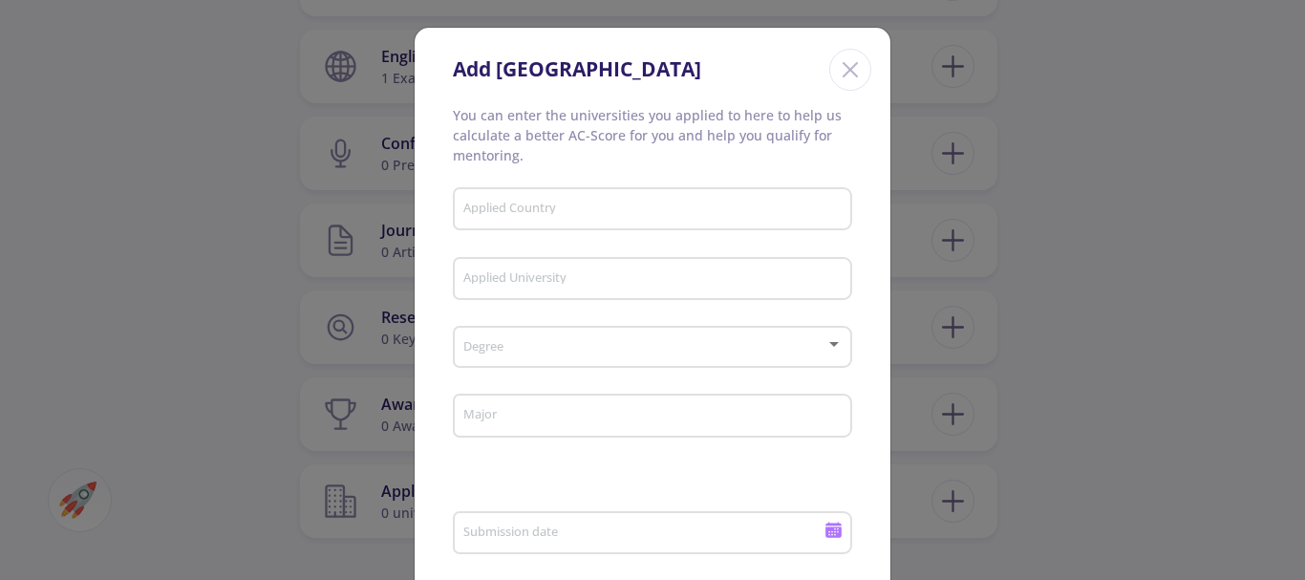
click at [972, 373] on div "Add New University You can enter the universities you applied to here to help u…" at bounding box center [652, 290] width 1305 height 580
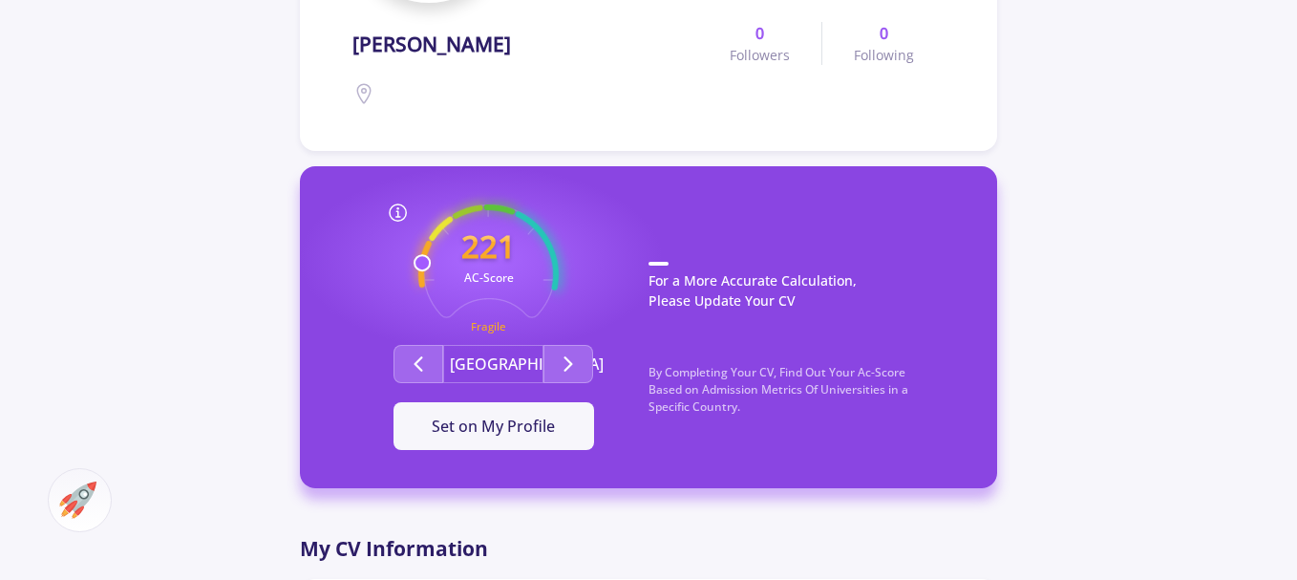
scroll to position [422, 0]
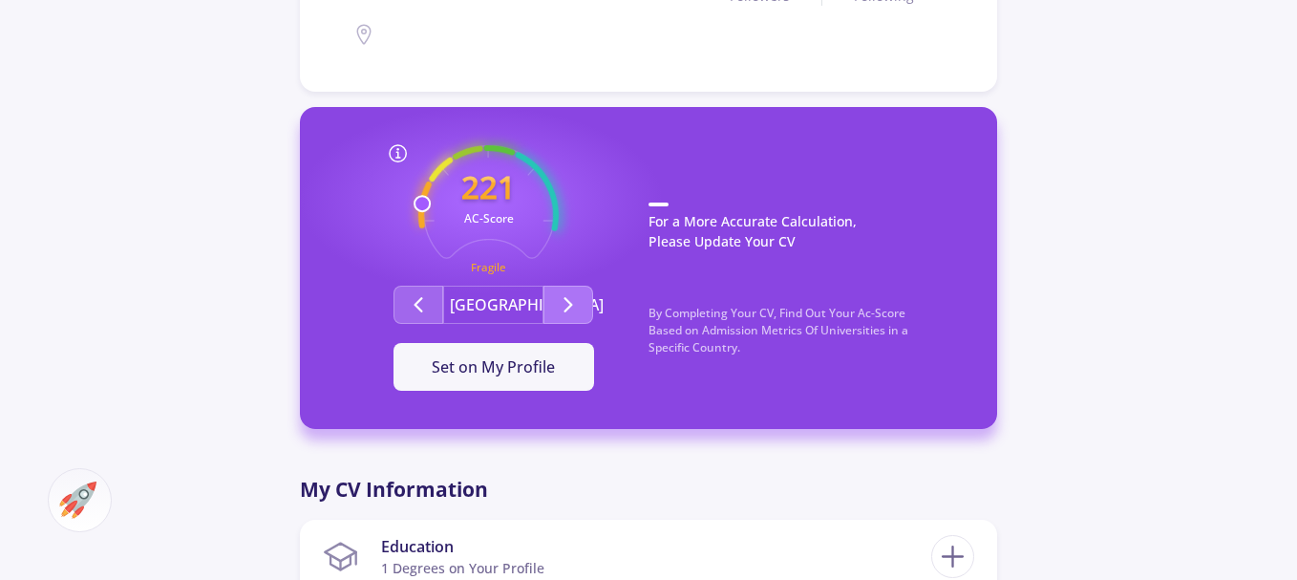
click at [549, 307] on button "Second group" at bounding box center [569, 305] width 50 height 38
click at [420, 293] on icon "Second group" at bounding box center [418, 304] width 23 height 23
click at [418, 298] on icon "Second group" at bounding box center [418, 304] width 23 height 23
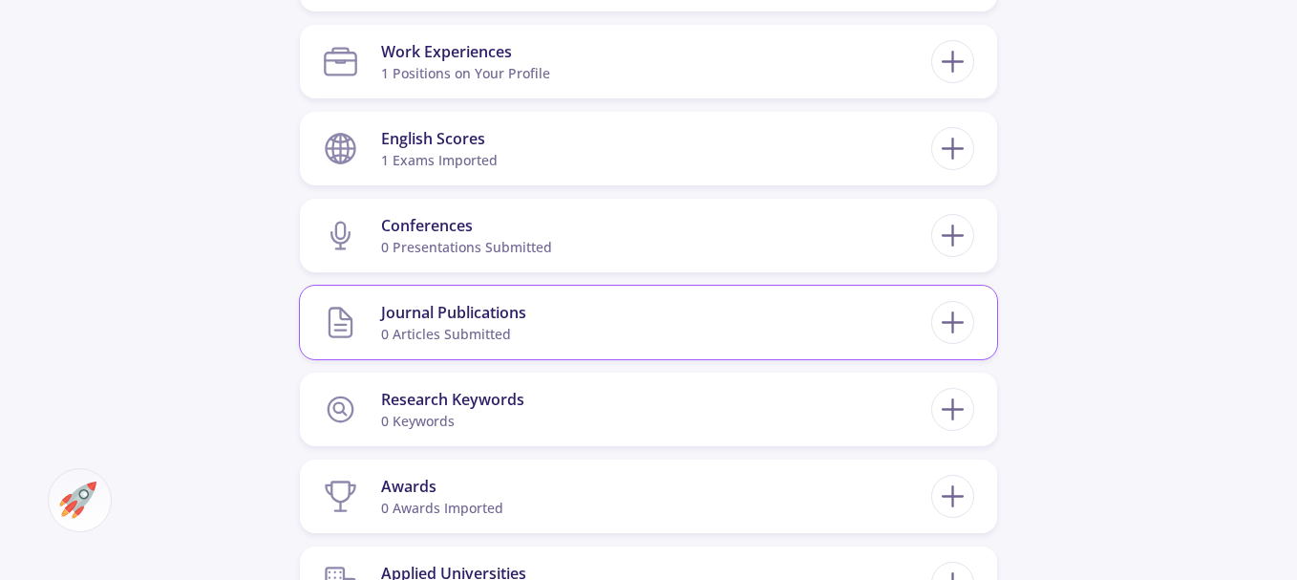
scroll to position [1282, 0]
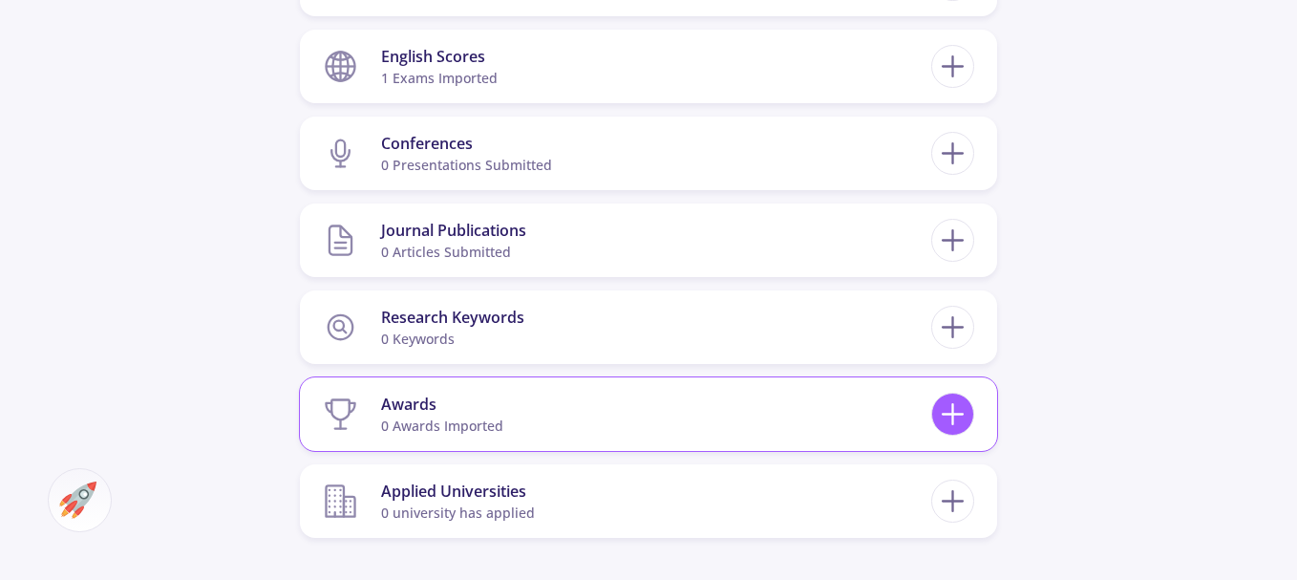
click at [969, 424] on icon at bounding box center [952, 413] width 35 height 35
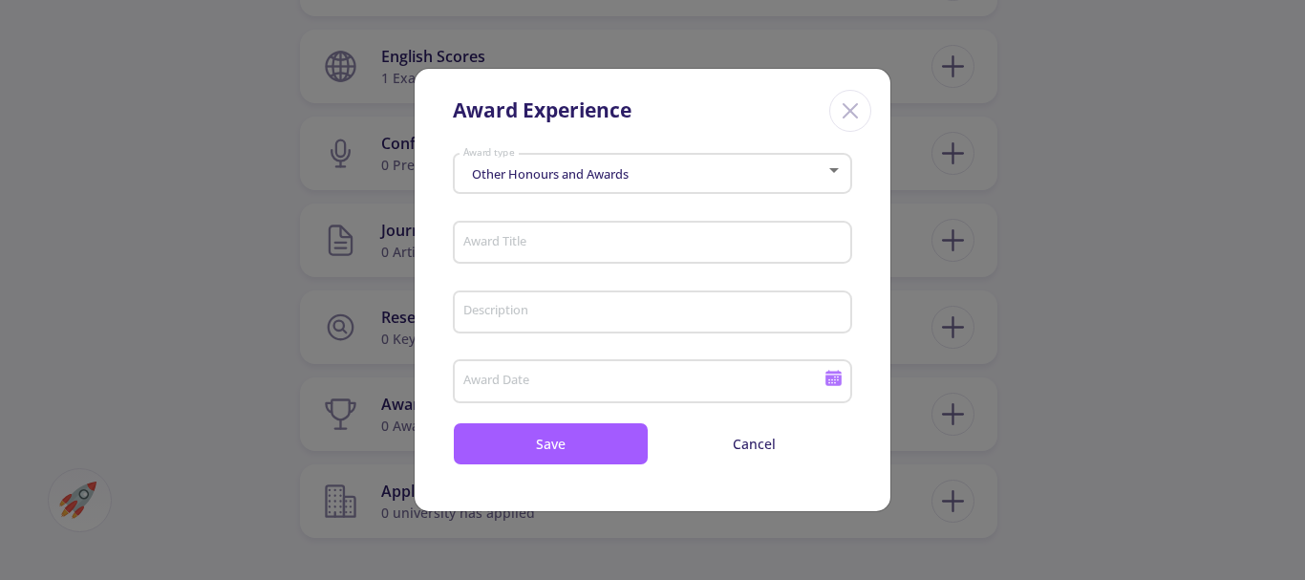
click at [657, 253] on div "Award Title" at bounding box center [652, 239] width 381 height 50
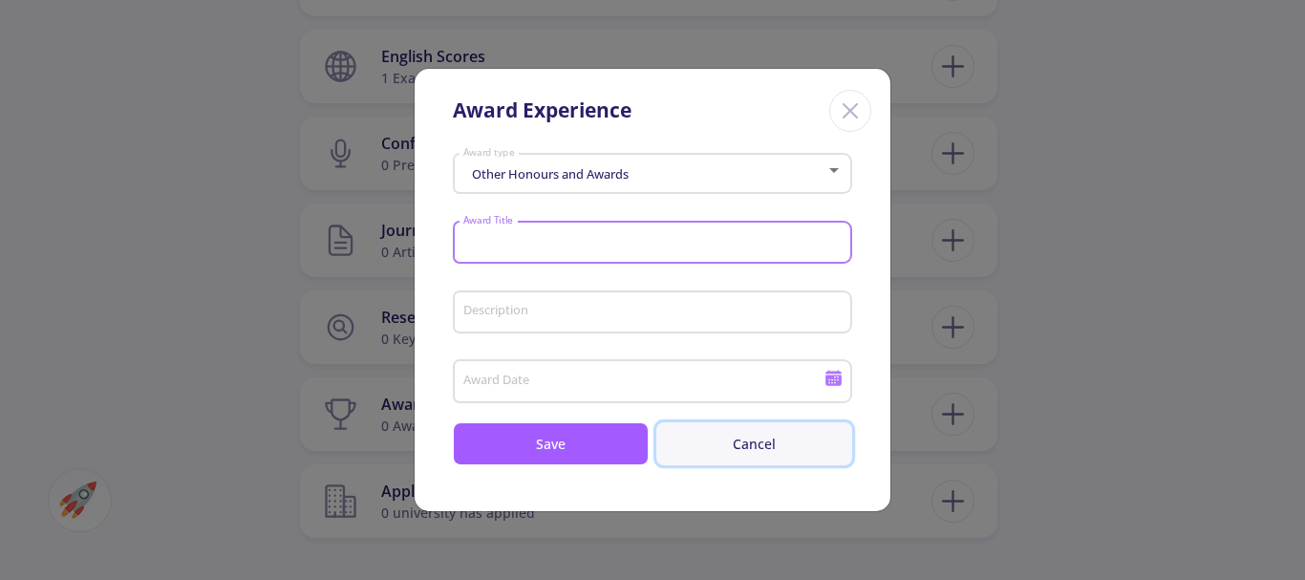
click at [754, 464] on button "Cancel" at bounding box center [754, 443] width 196 height 43
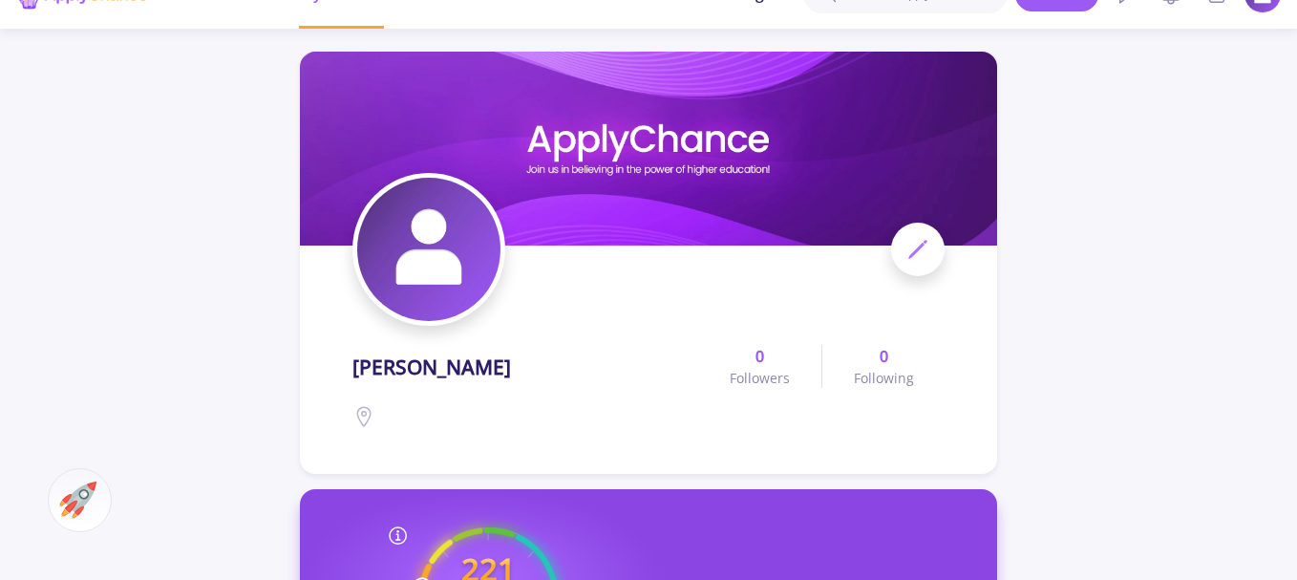
scroll to position [0, 0]
